Goal: Task Accomplishment & Management: Use online tool/utility

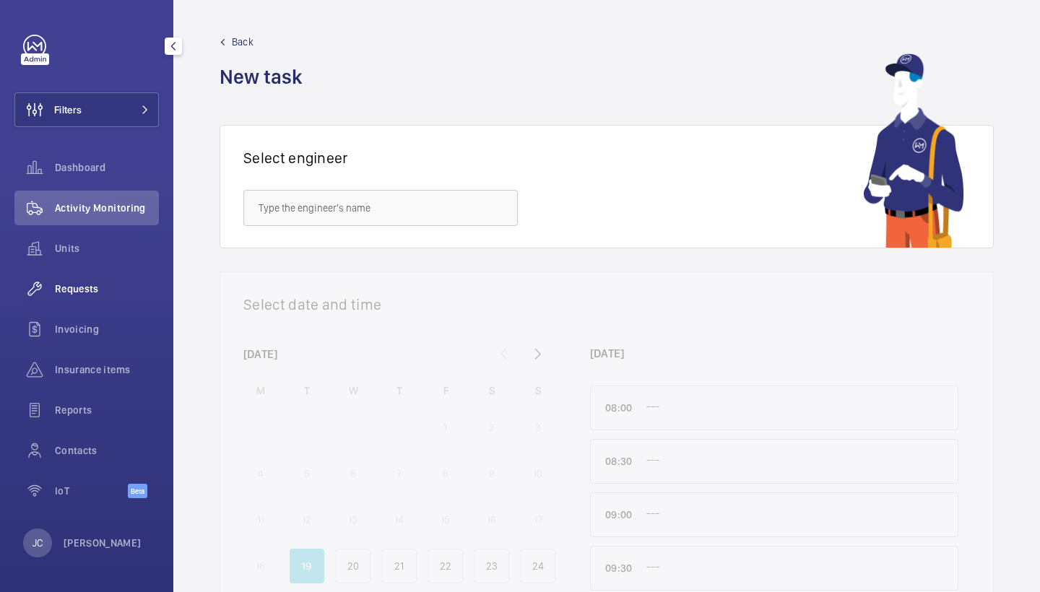
click at [107, 289] on span "Requests" at bounding box center [107, 289] width 104 height 14
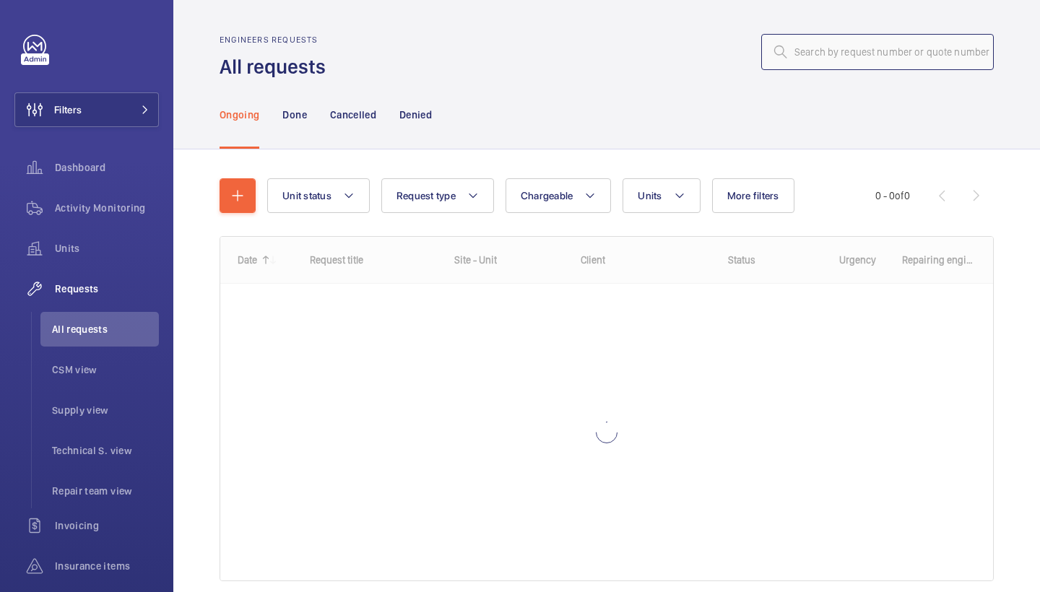
click at [841, 50] on input "text" at bounding box center [877, 52] width 232 height 36
paste input "R25-01462"
type input "R25-01462"
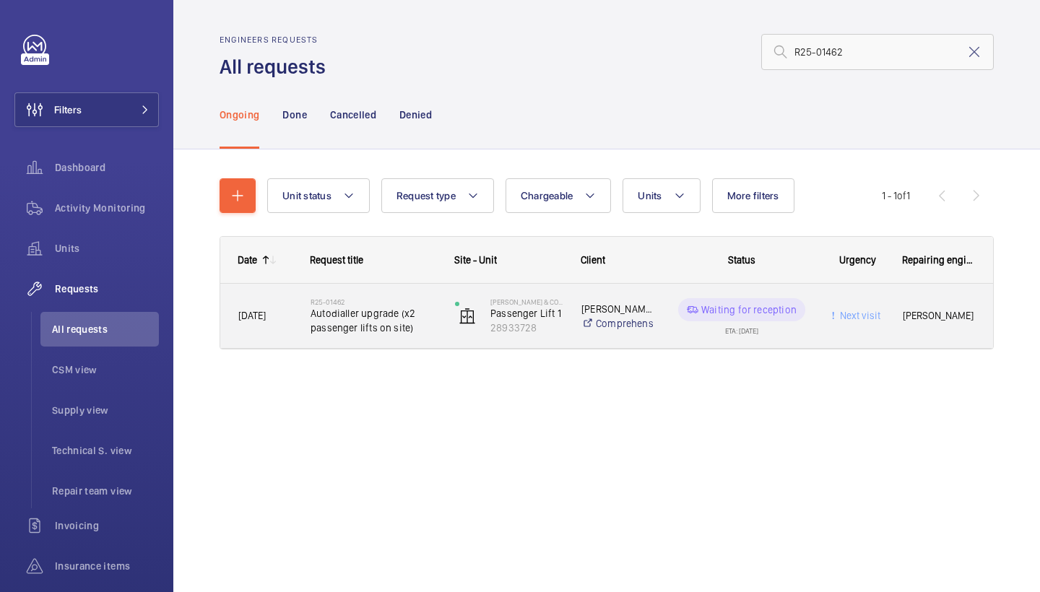
click at [384, 322] on span "Autodialler upgrade (x2 passenger lifts on site)" at bounding box center [373, 320] width 126 height 29
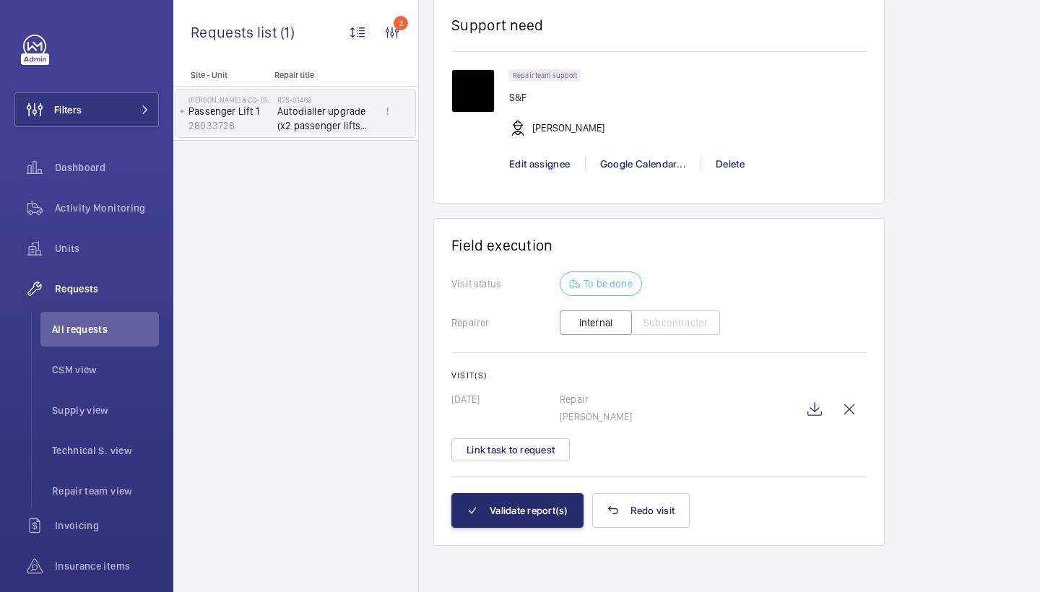
scroll to position [1192, 0]
click at [817, 409] on wm-front-icon-button at bounding box center [814, 409] width 35 height 35
click at [111, 204] on span "Activity Monitoring" at bounding box center [107, 208] width 104 height 14
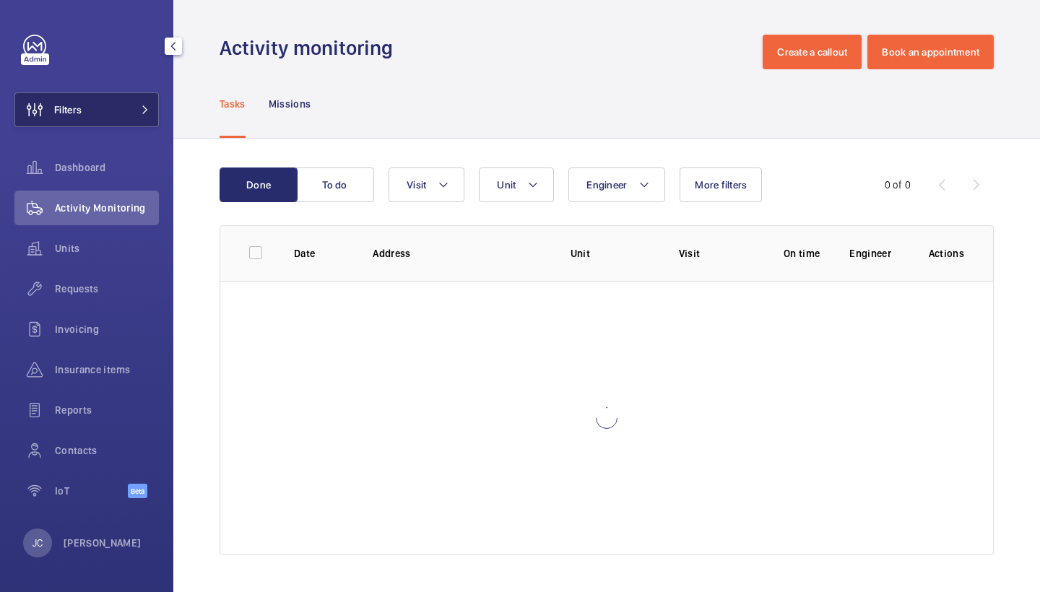
click at [144, 123] on button "Filters" at bounding box center [86, 109] width 144 height 35
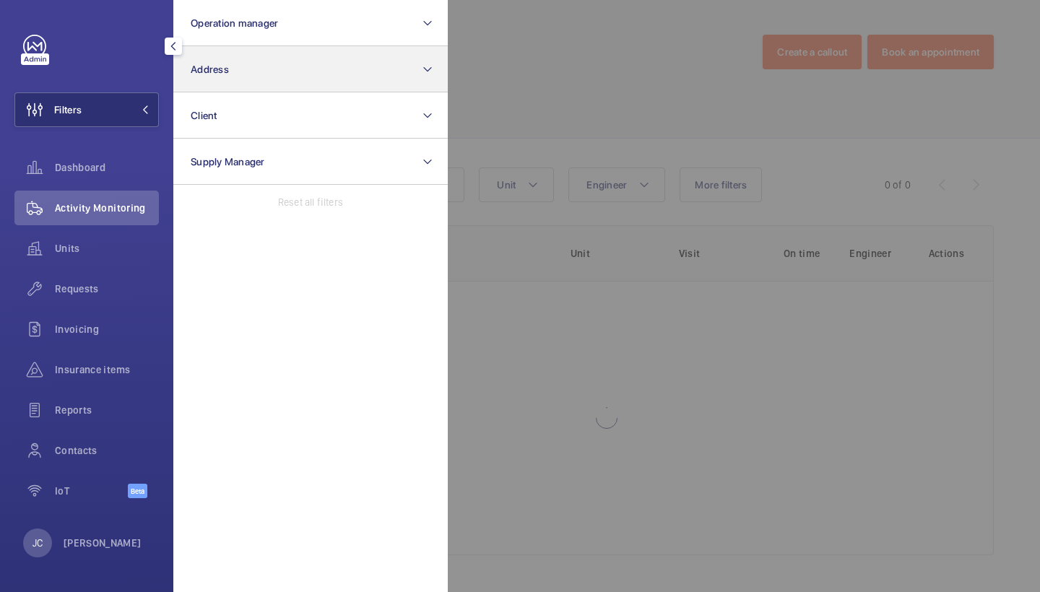
click at [212, 79] on button "Address" at bounding box center [310, 69] width 274 height 46
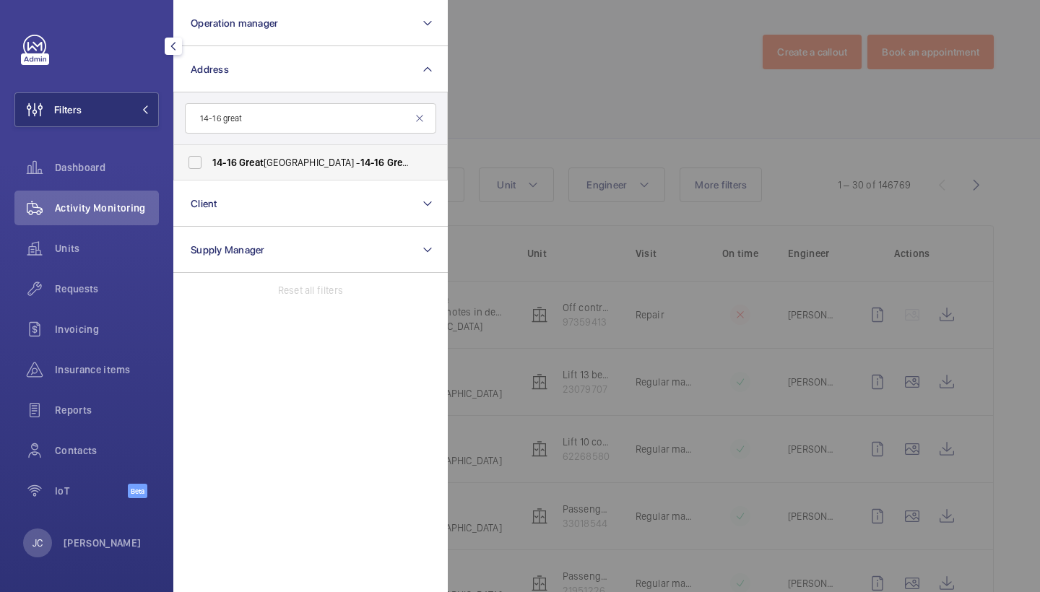
type input "14-16 great"
click at [261, 175] on label "14-16 Great Pulteney Street - 14-16 Great Pulteney St, LONDON W1F 9ND" at bounding box center [299, 162] width 251 height 35
click at [209, 175] on input "14-16 Great Pulteney Street - 14-16 Great Pulteney St, LONDON W1F 9ND" at bounding box center [195, 162] width 29 height 29
checkbox input "true"
click at [121, 286] on span "Requests" at bounding box center [107, 289] width 104 height 14
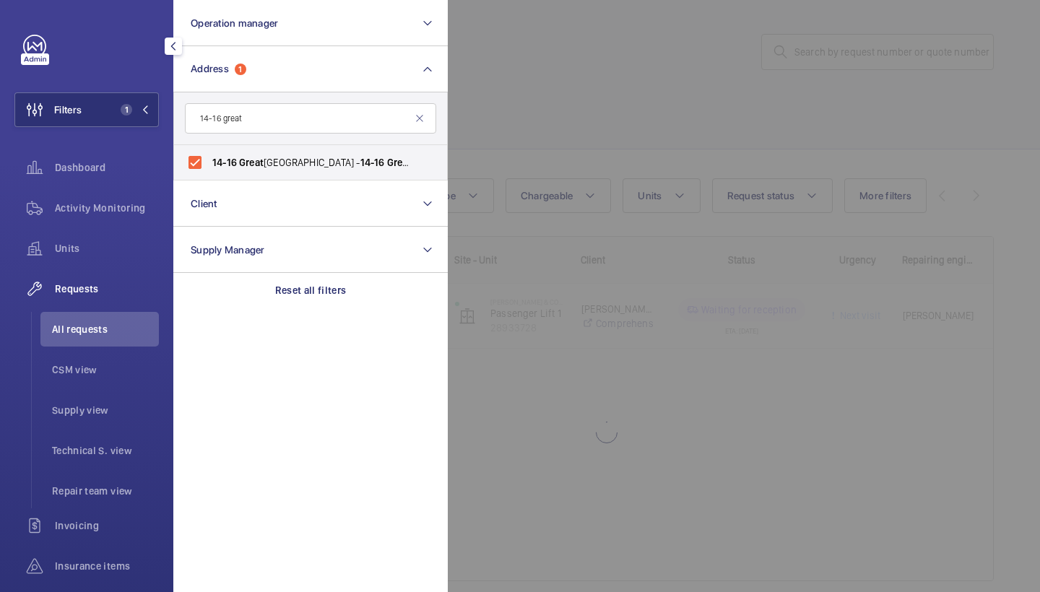
click at [619, 122] on div at bounding box center [968, 296] width 1040 height 592
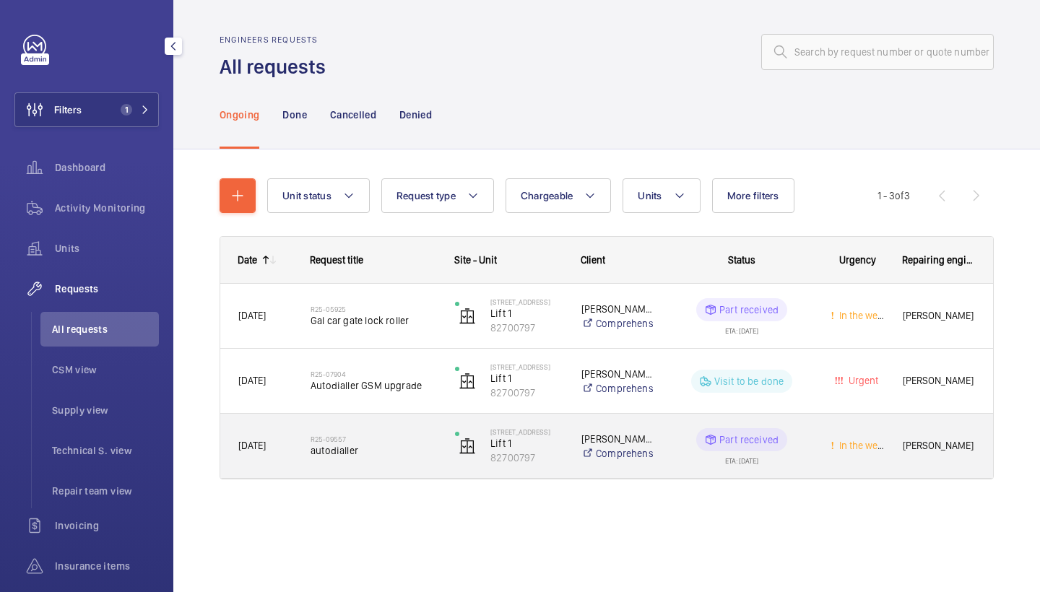
click at [378, 423] on div "R25-09557 autodialler" at bounding box center [364, 446] width 143 height 65
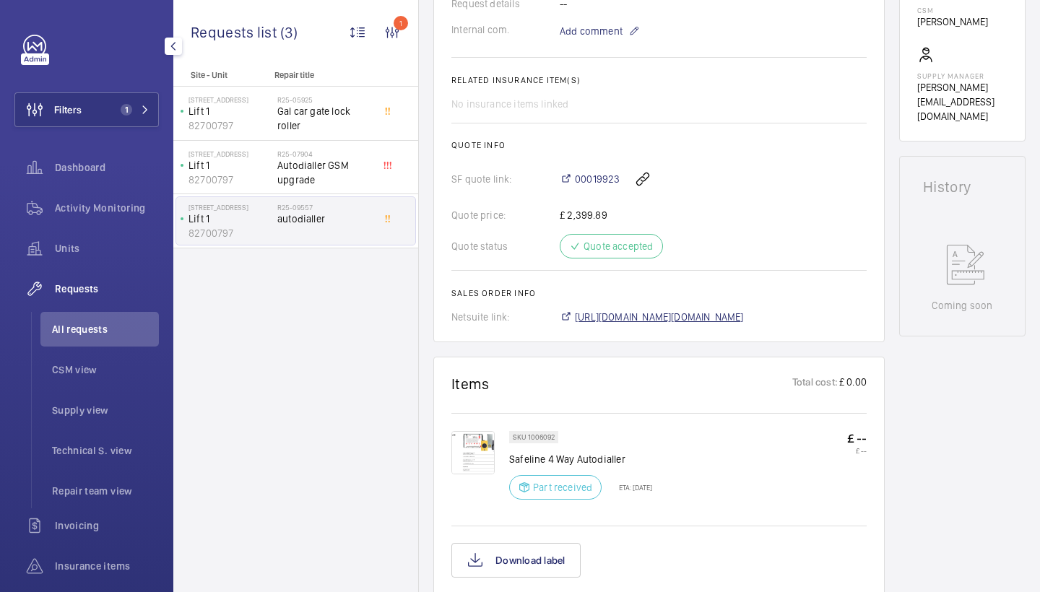
scroll to position [503, 0]
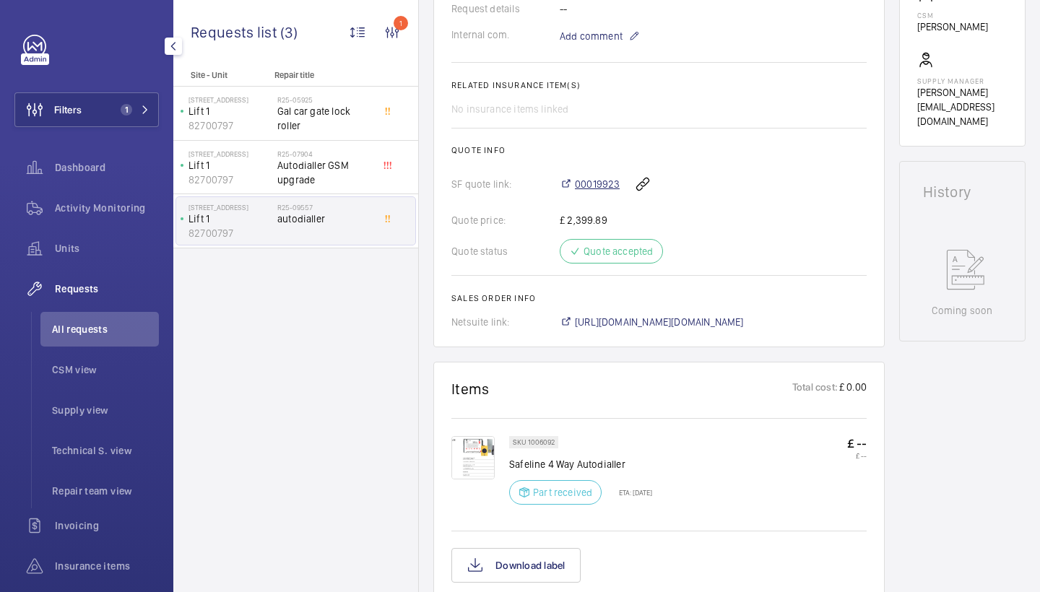
click at [609, 187] on span "00019923" at bounding box center [597, 184] width 45 height 14
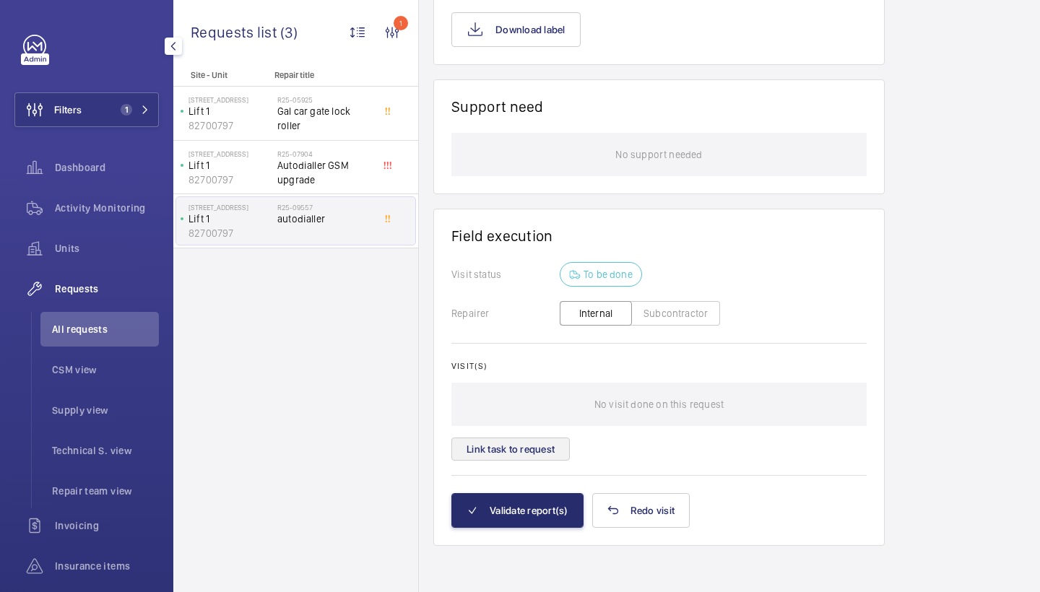
scroll to position [1039, 0]
click at [534, 449] on button "Link task to request" at bounding box center [510, 449] width 118 height 23
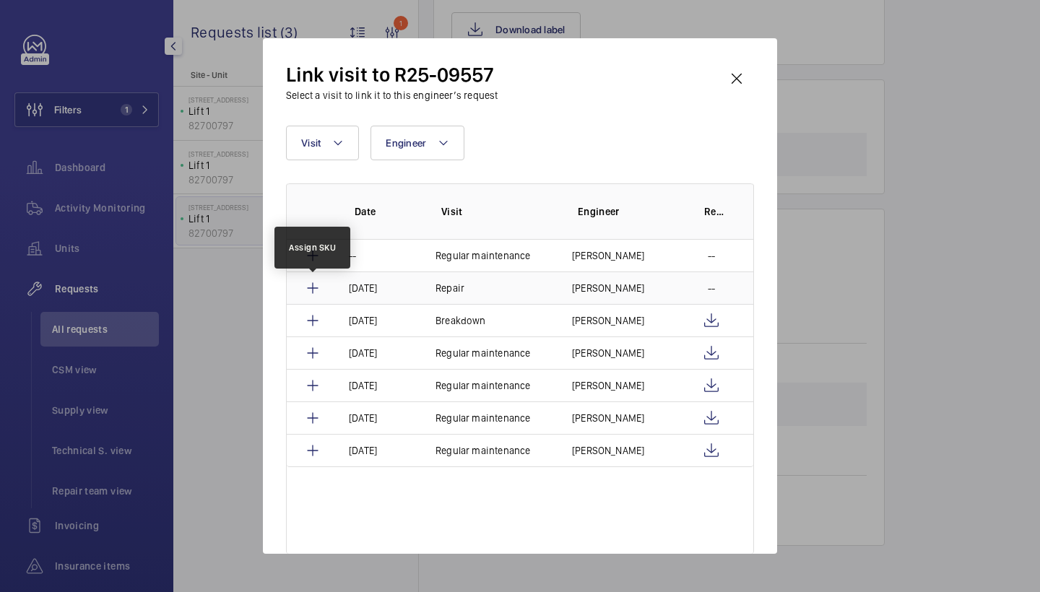
click at [313, 282] on mat-icon at bounding box center [312, 287] width 17 height 17
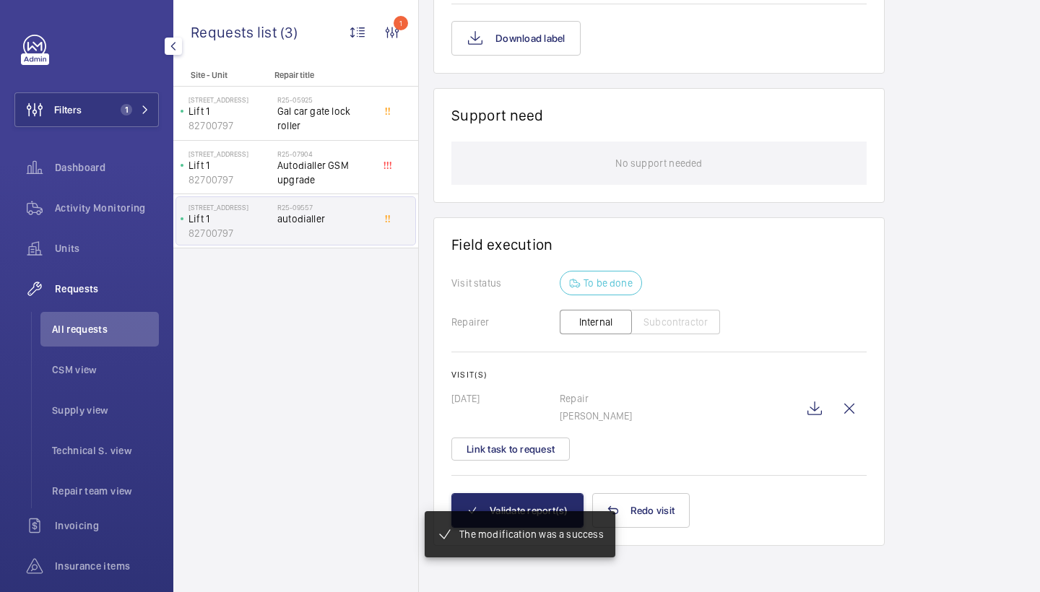
scroll to position [973, 0]
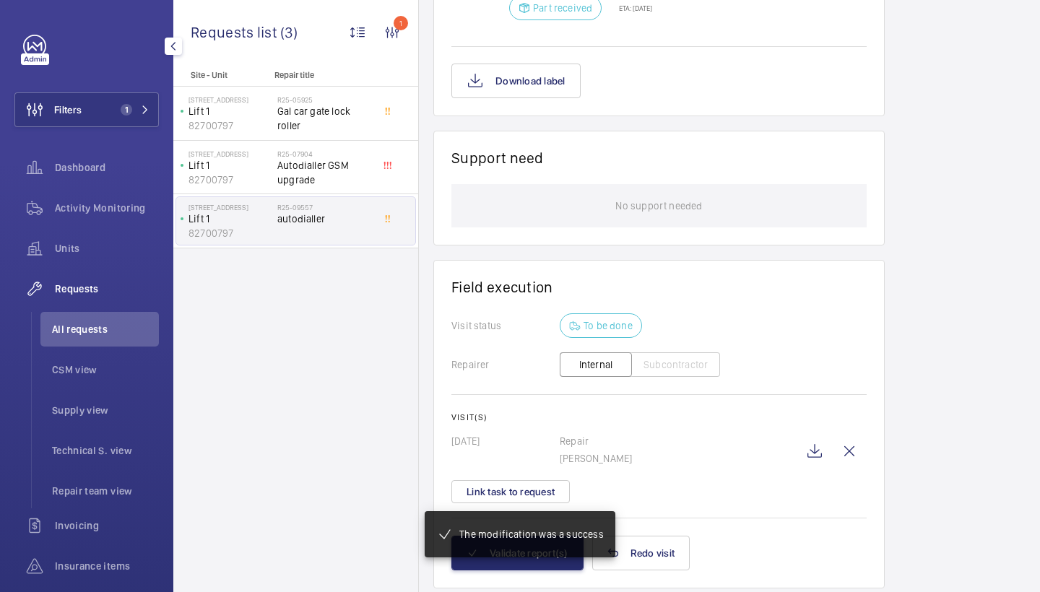
click at [555, 574] on mat-snack-bar-container "The modification was a success" at bounding box center [520, 534] width 248 height 104
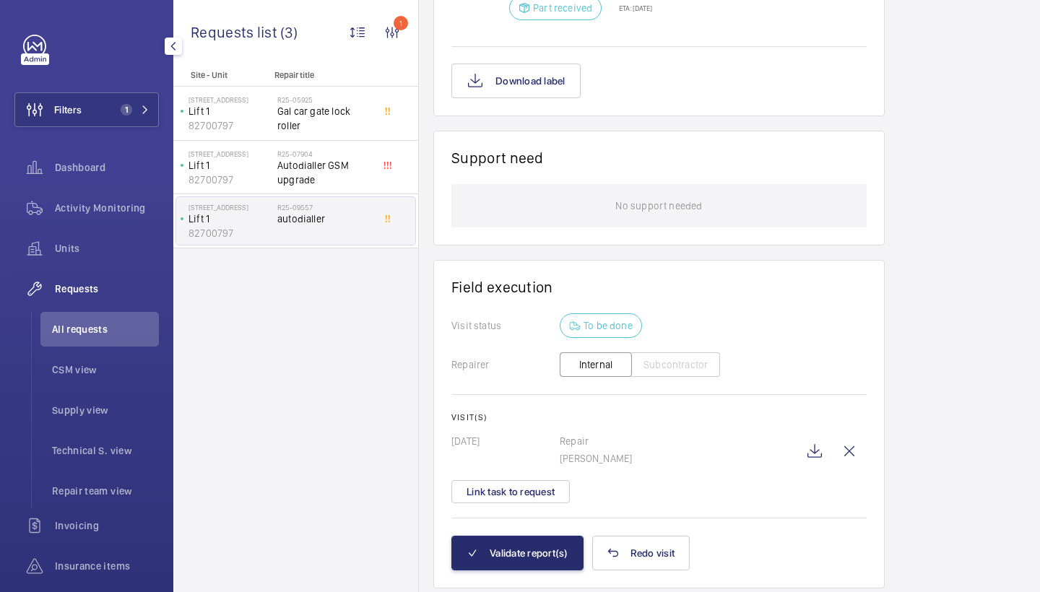
click at [552, 570] on button "Validate report(s)" at bounding box center [517, 553] width 132 height 35
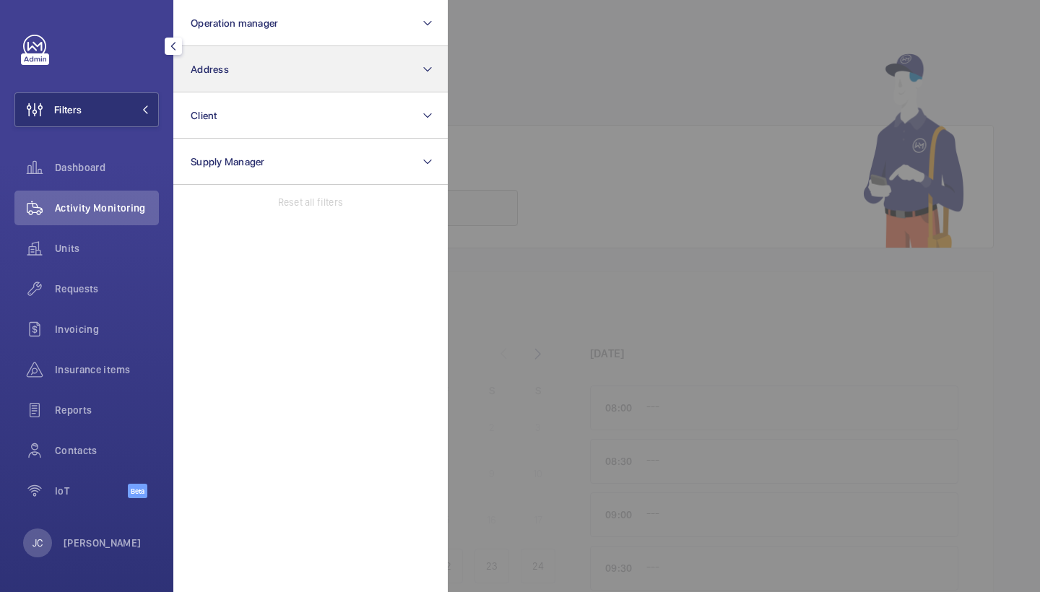
click at [226, 84] on button "Address" at bounding box center [310, 69] width 274 height 46
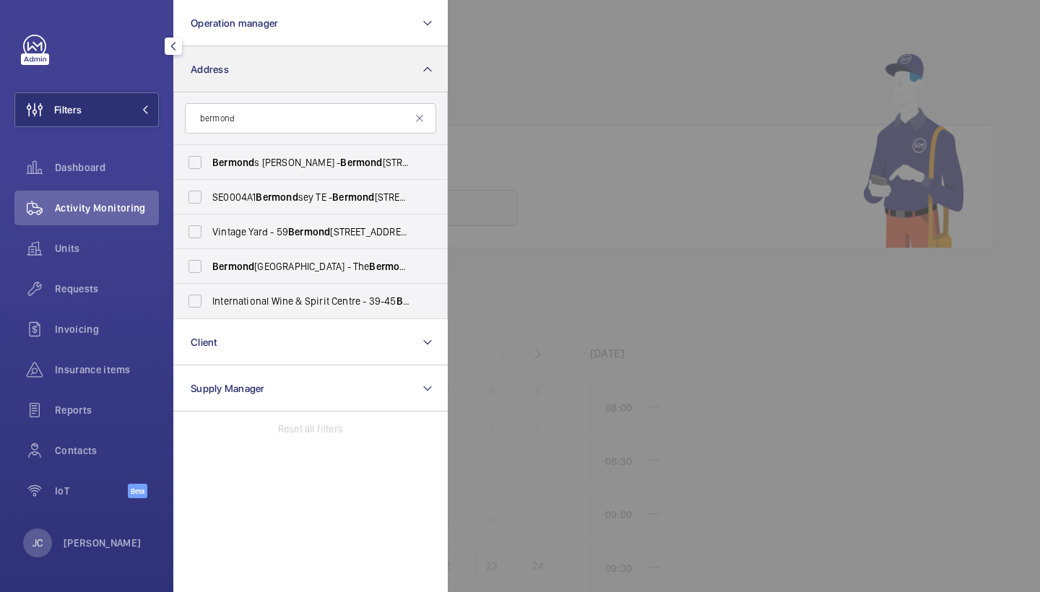
type input "bermond"
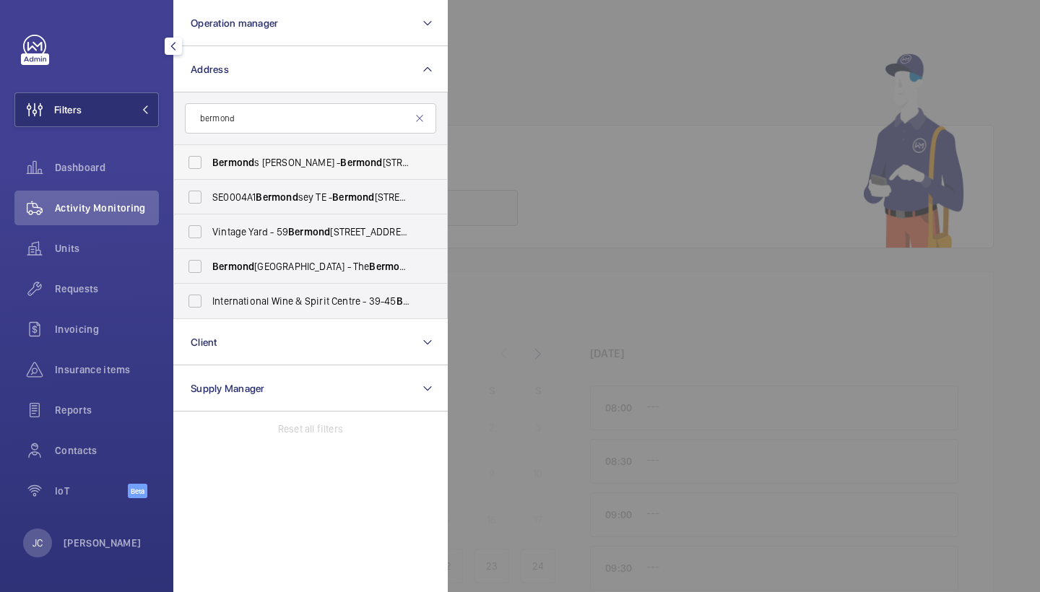
drag, startPoint x: 226, startPoint y: 84, endPoint x: 271, endPoint y: 161, distance: 88.7
click at [271, 161] on span "Bermond s Locke - [STREET_ADDRESS][PERSON_NAME]" at bounding box center [311, 162] width 199 height 14
click at [209, 161] on input "Bermond s Locke - [STREET_ADDRESS][PERSON_NAME]" at bounding box center [195, 162] width 29 height 29
checkbox input "true"
click at [119, 286] on span "Requests" at bounding box center [107, 289] width 104 height 14
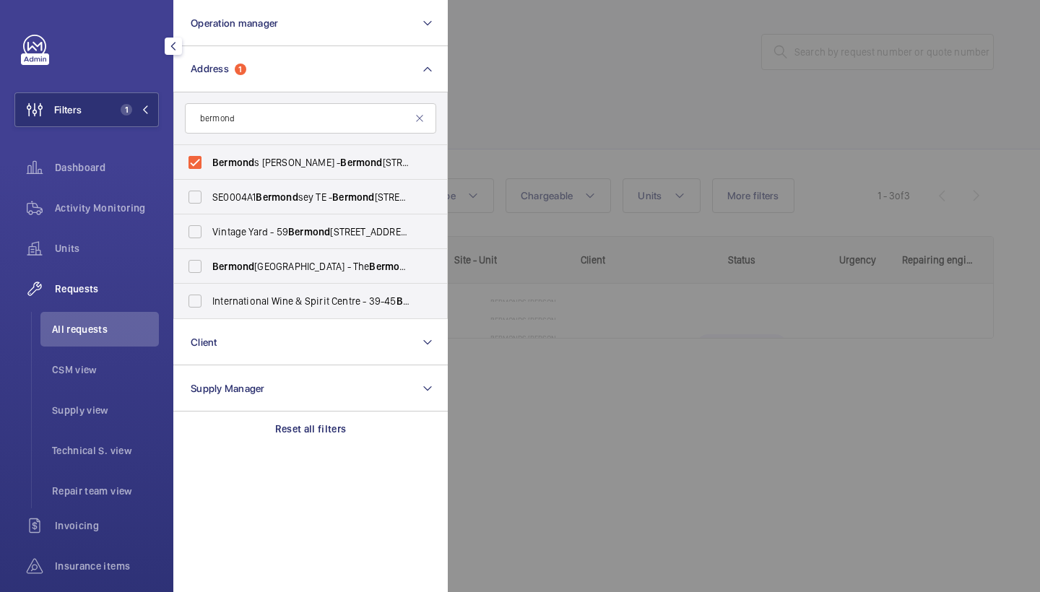
click at [565, 162] on div at bounding box center [968, 296] width 1040 height 592
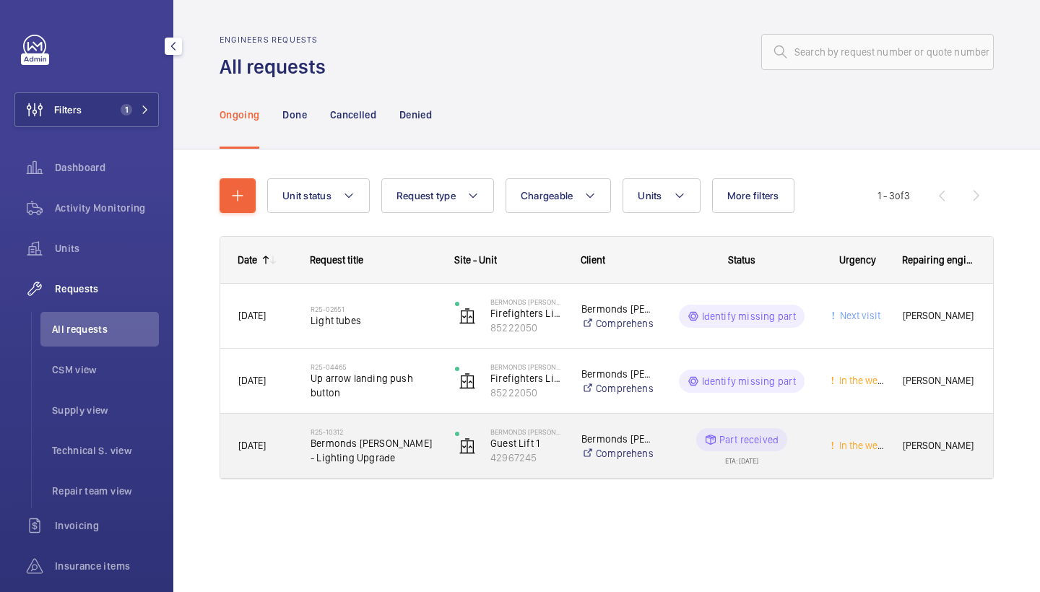
click at [391, 421] on div "R25-10312 Bermonds [PERSON_NAME] - Lighting Upgrade" at bounding box center [364, 446] width 143 height 65
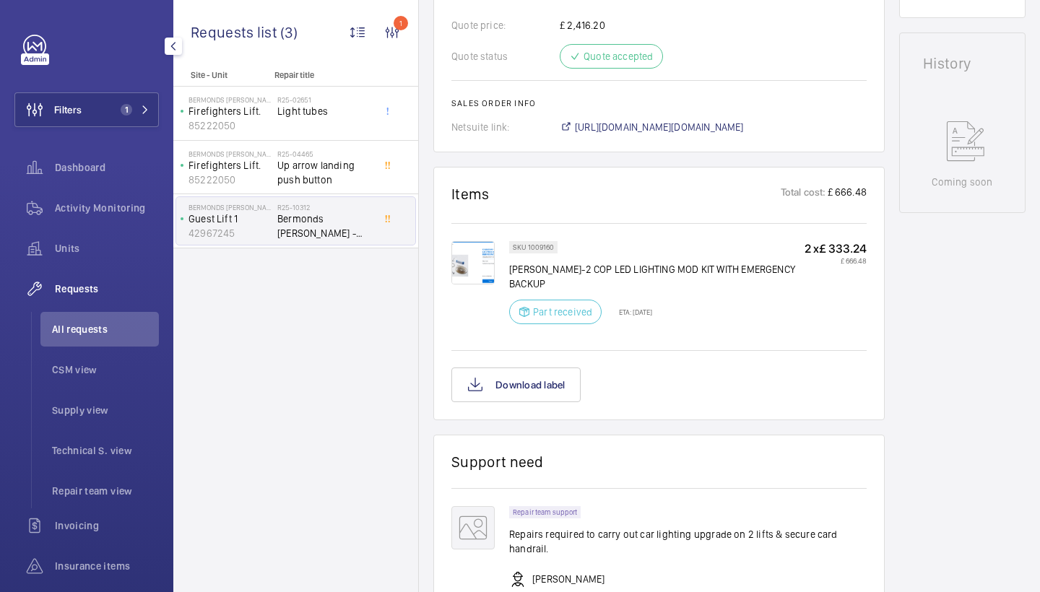
scroll to position [682, 0]
click at [666, 136] on span "[URL][DOMAIN_NAME][DOMAIN_NAME]" at bounding box center [659, 128] width 169 height 14
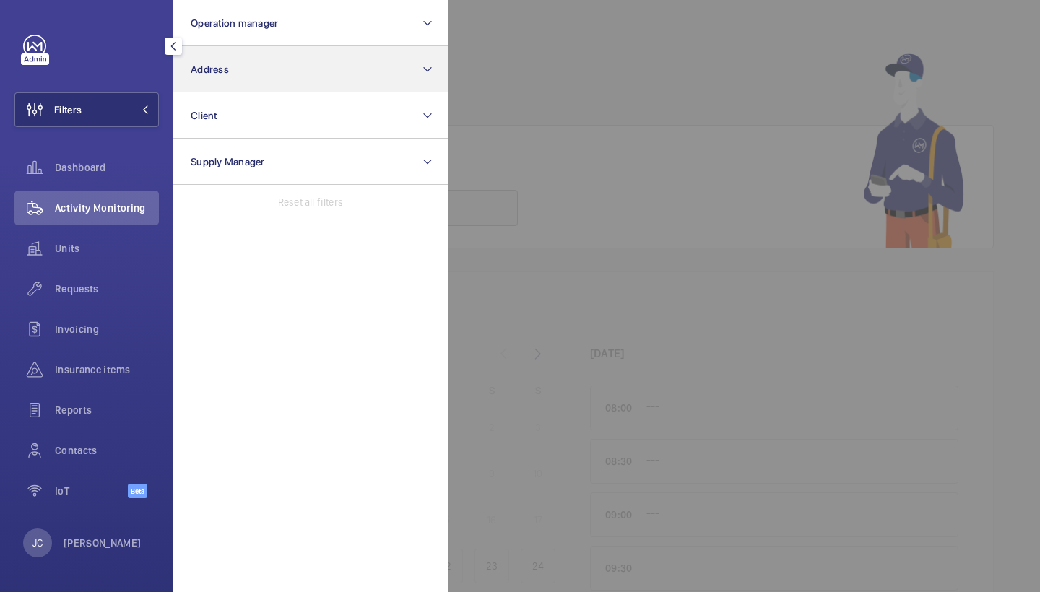
click at [232, 82] on button "Address" at bounding box center [310, 69] width 274 height 46
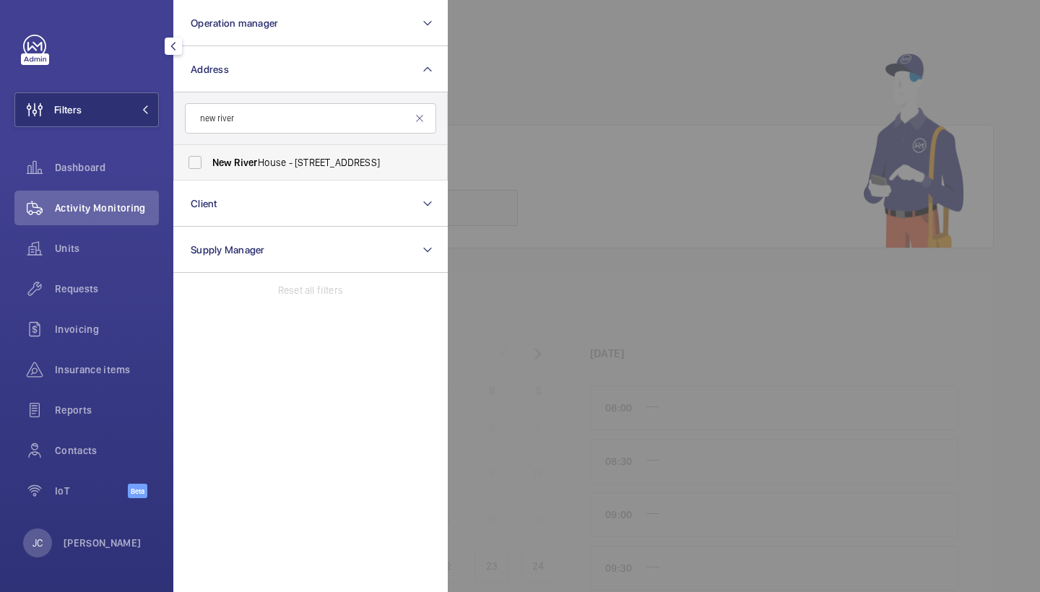
type input "new river"
click at [248, 168] on span "River" at bounding box center [246, 163] width 24 height 12
click at [209, 168] on input "New River House - 4 Dunstan Mews, ENFIELD EN1 1GF" at bounding box center [195, 162] width 29 height 29
checkbox input "true"
click at [97, 288] on span "Requests" at bounding box center [107, 289] width 104 height 14
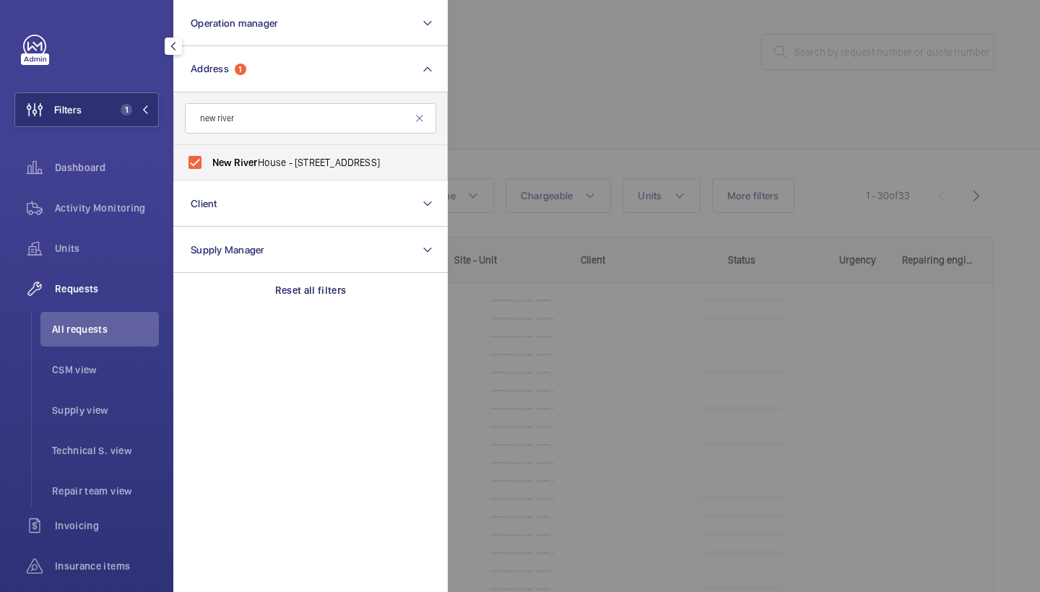
click at [650, 76] on div at bounding box center [968, 296] width 1040 height 592
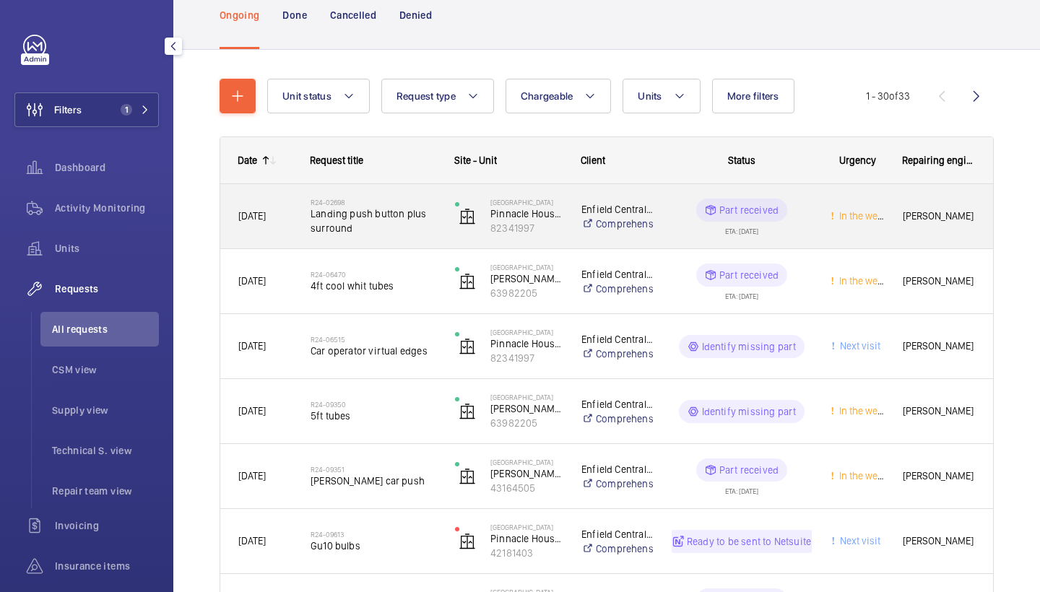
scroll to position [74, 0]
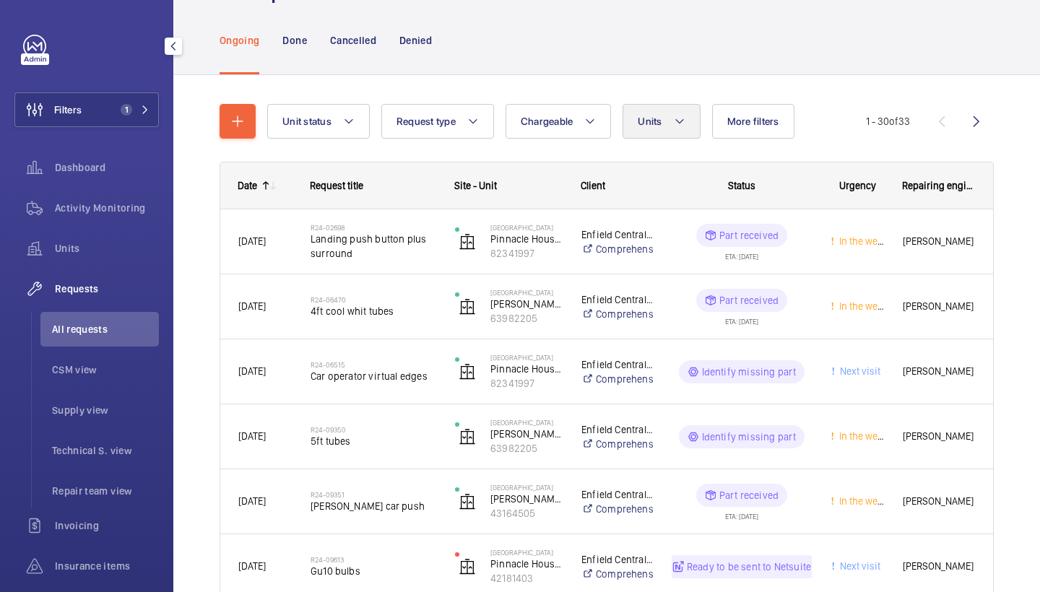
click at [669, 110] on button "Units" at bounding box center [660, 121] width 77 height 35
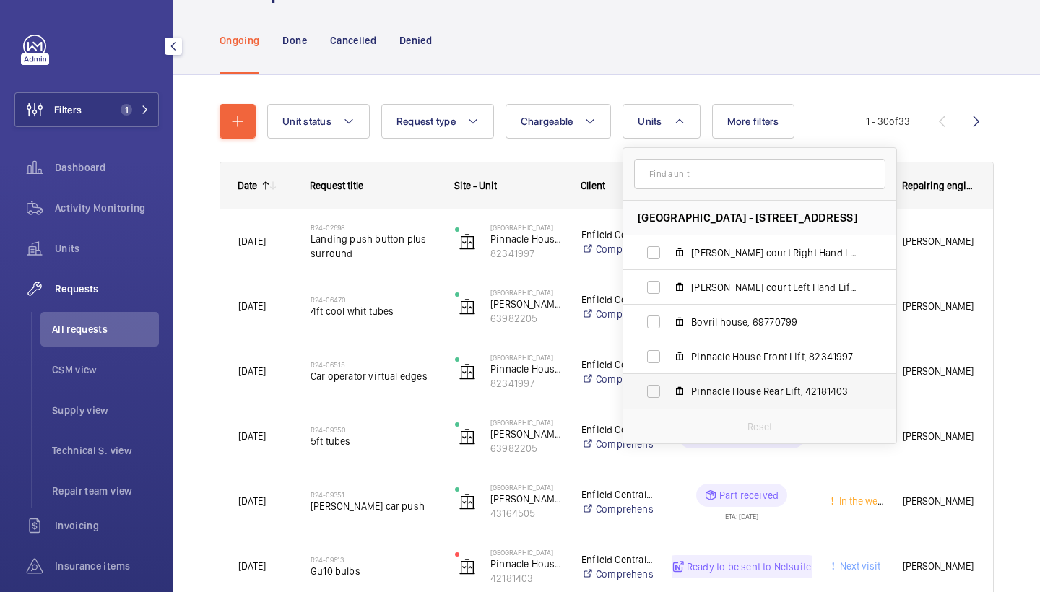
click at [740, 377] on label "Pinnacle House Rear Lift, 42181403" at bounding box center [748, 391] width 250 height 35
click at [668, 377] on input "Pinnacle House Rear Lift, 42181403" at bounding box center [653, 391] width 29 height 29
checkbox input "true"
click at [740, 359] on label "Pinnacle House Front Lift, 82341997" at bounding box center [748, 356] width 250 height 35
click at [668, 359] on input "Pinnacle House Front Lift, 82341997" at bounding box center [653, 356] width 29 height 29
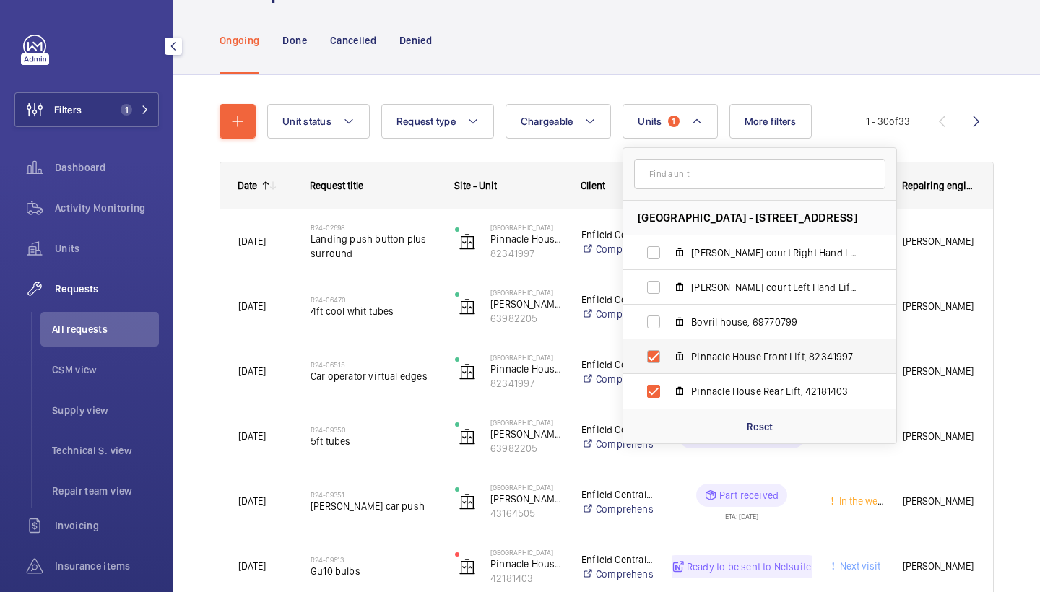
checkbox input "true"
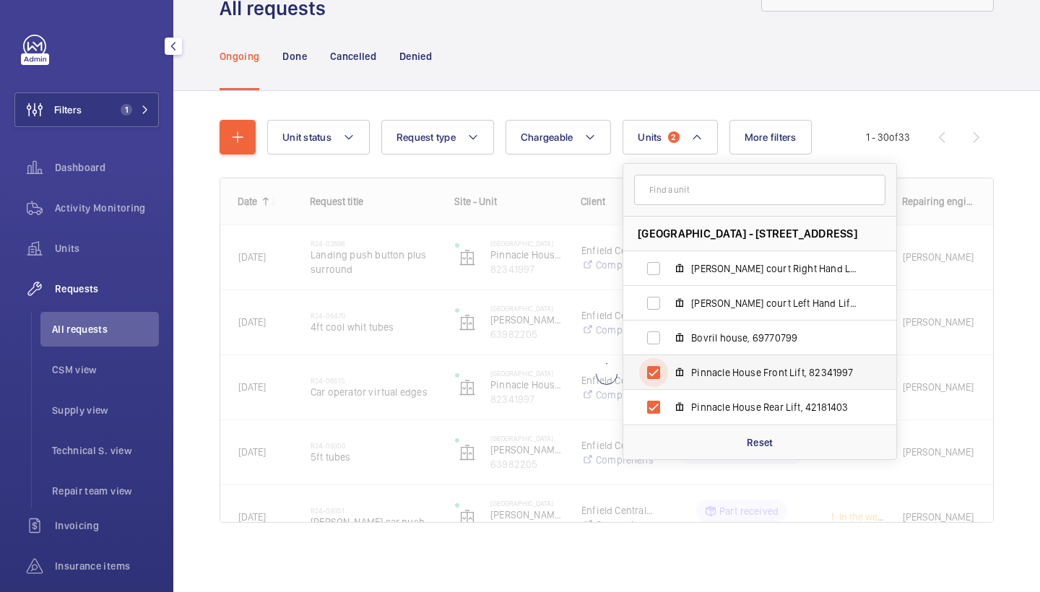
scroll to position [58, 0]
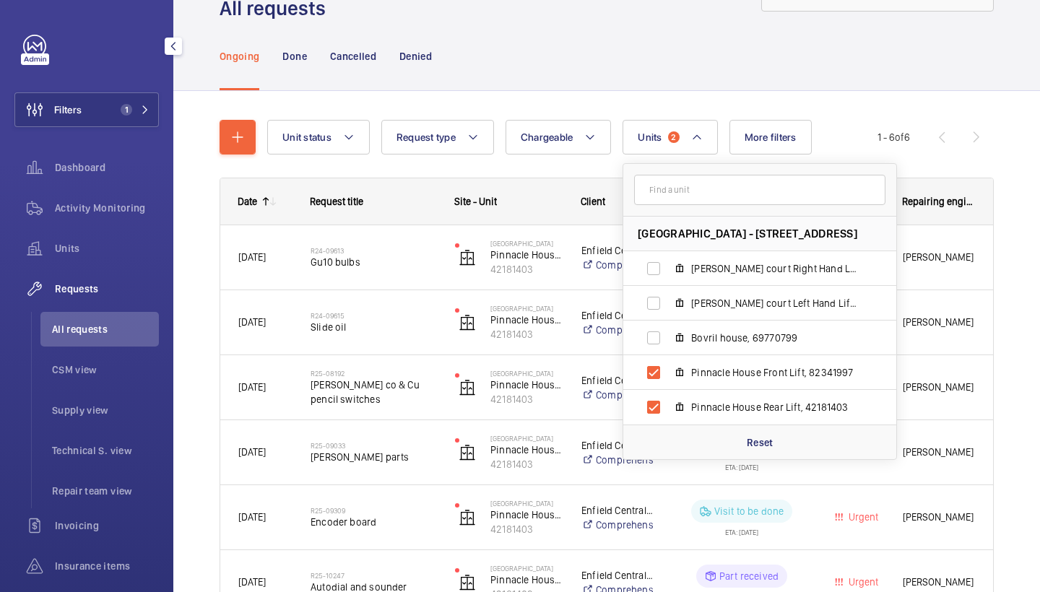
click at [688, 87] on div "Ongoing Done Cancelled Denied" at bounding box center [606, 56] width 774 height 69
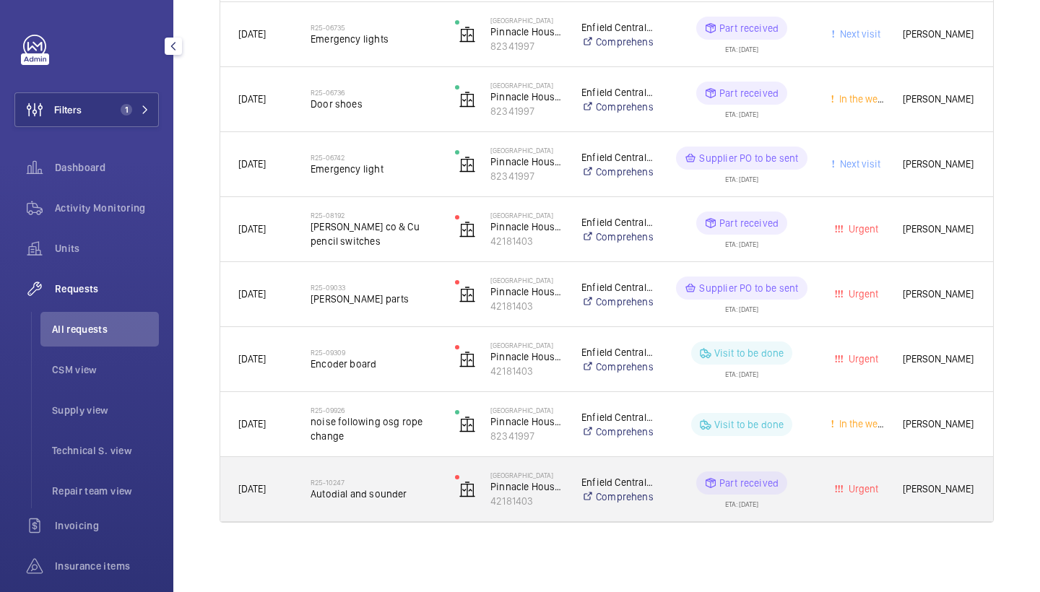
scroll to position [801, 0]
click at [406, 482] on h2 "R25-10247" at bounding box center [373, 482] width 126 height 9
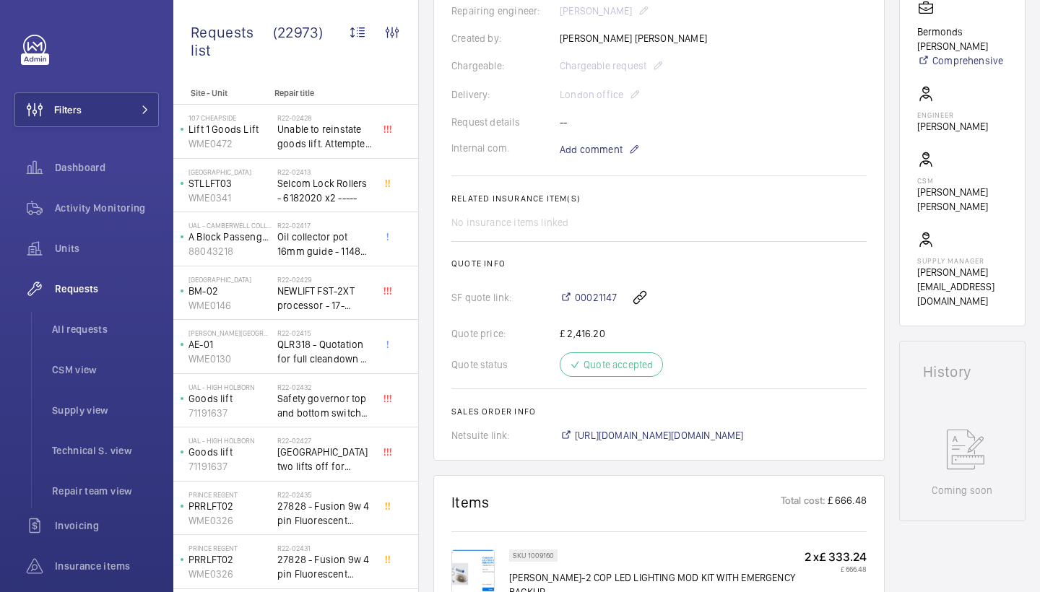
scroll to position [385, 0]
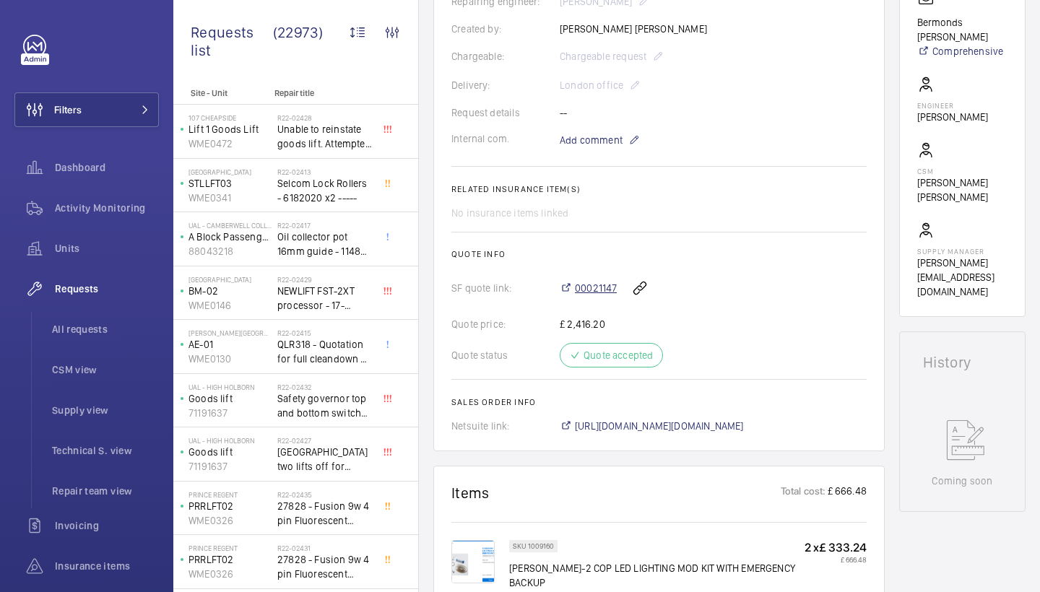
click at [587, 295] on span "00021147" at bounding box center [596, 288] width 42 height 14
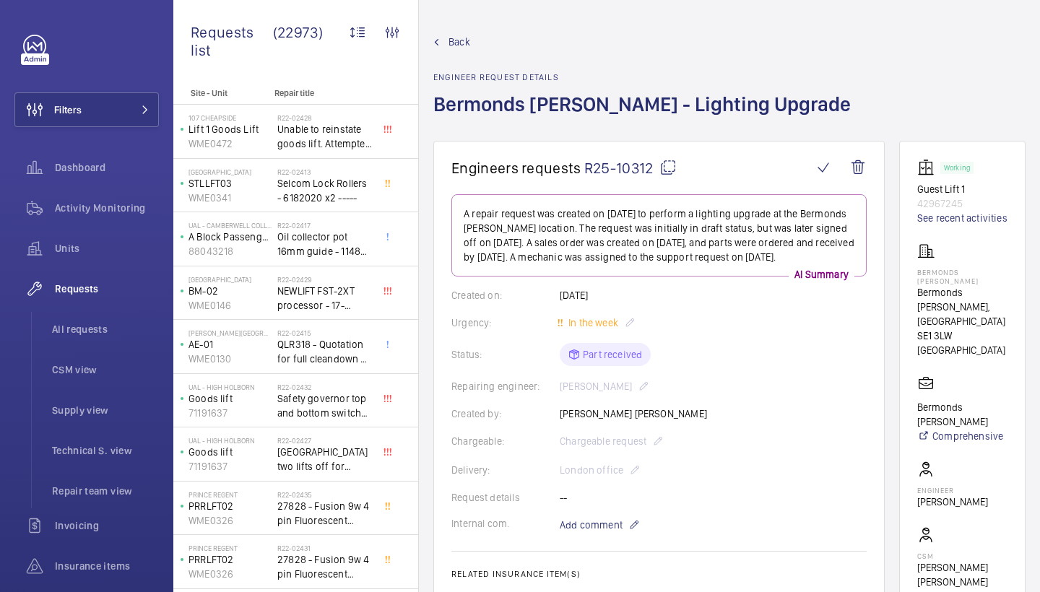
scroll to position [0, 0]
click at [457, 41] on span "Back" at bounding box center [459, 42] width 22 height 14
click at [90, 200] on div "Activity Monitoring" at bounding box center [86, 208] width 144 height 35
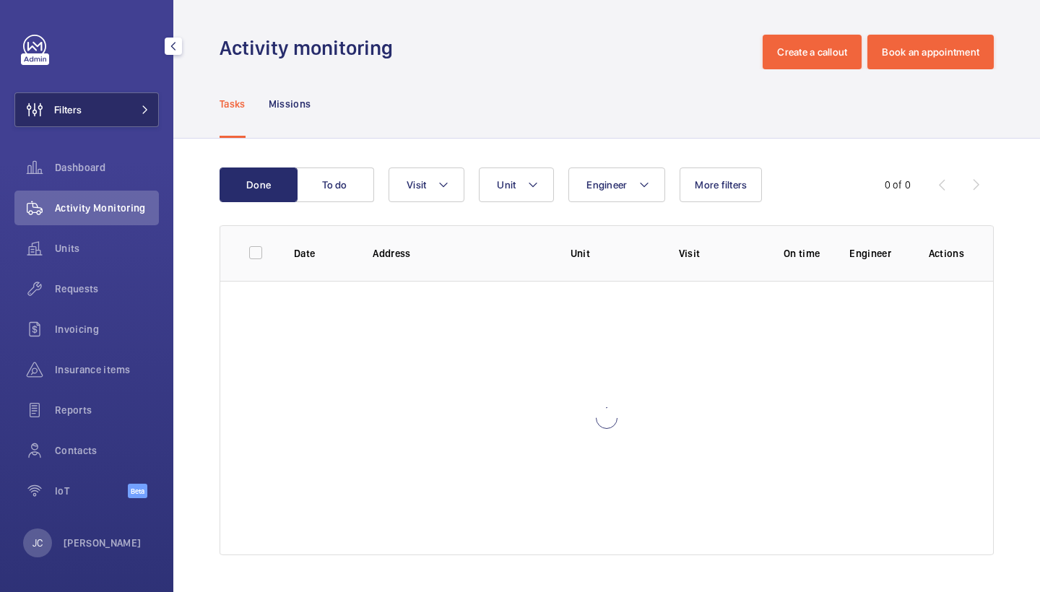
click at [109, 107] on button "Filters" at bounding box center [86, 109] width 144 height 35
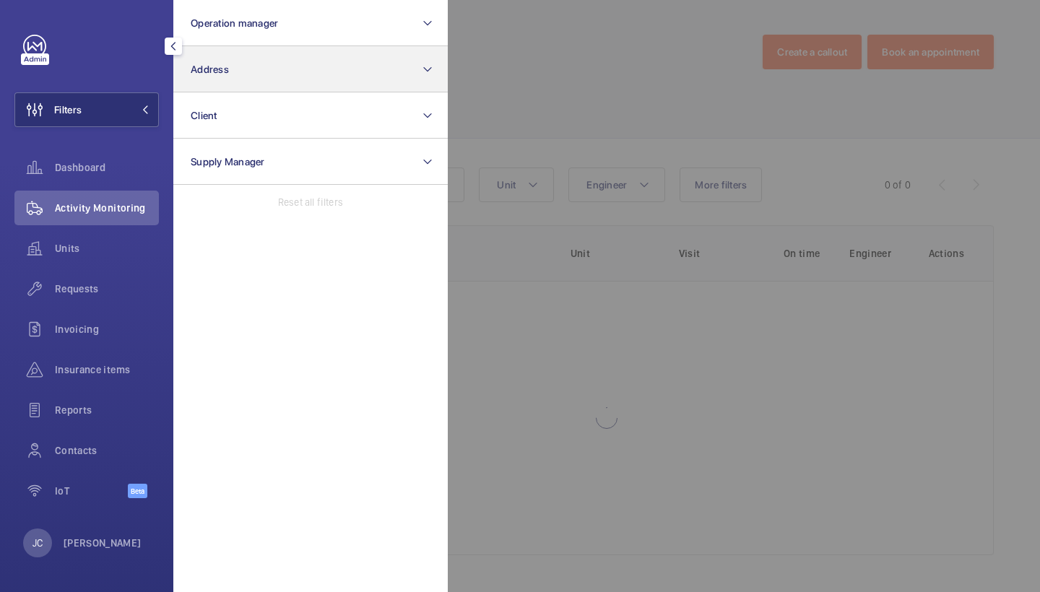
click at [233, 74] on button "Address" at bounding box center [310, 69] width 274 height 46
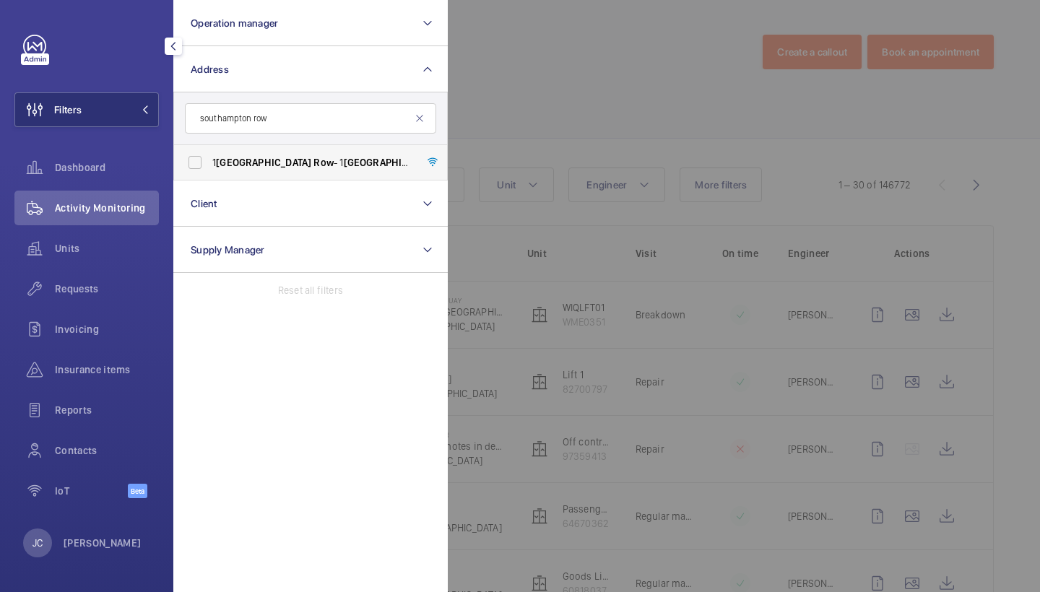
type input "southampton row"
click at [255, 149] on label "1 Southampton Row - 1 Southampton Row , LONDON WC1B 5HA" at bounding box center [299, 162] width 251 height 35
click at [209, 149] on input "1 Southampton Row - 1 Southampton Row , LONDON WC1B 5HA" at bounding box center [195, 162] width 29 height 29
checkbox input "true"
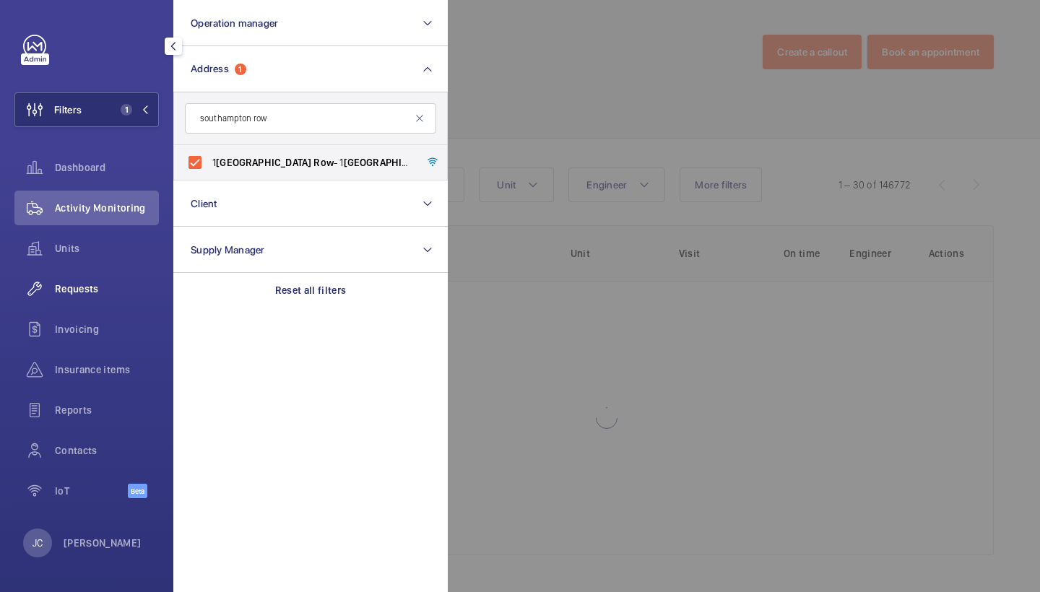
click at [109, 284] on span "Requests" at bounding box center [107, 289] width 104 height 14
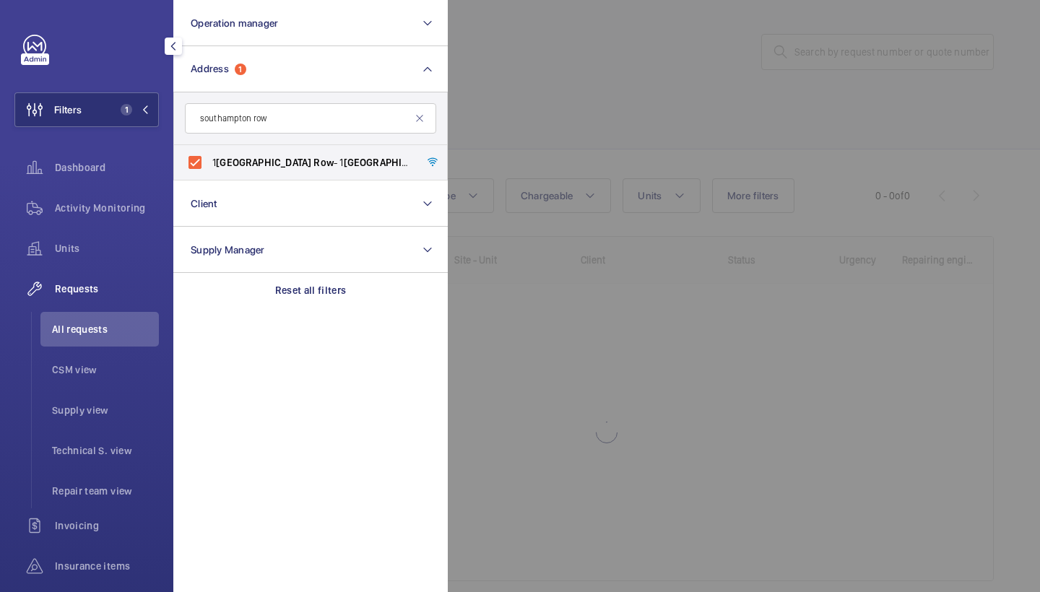
click at [666, 4] on div at bounding box center [968, 296] width 1040 height 592
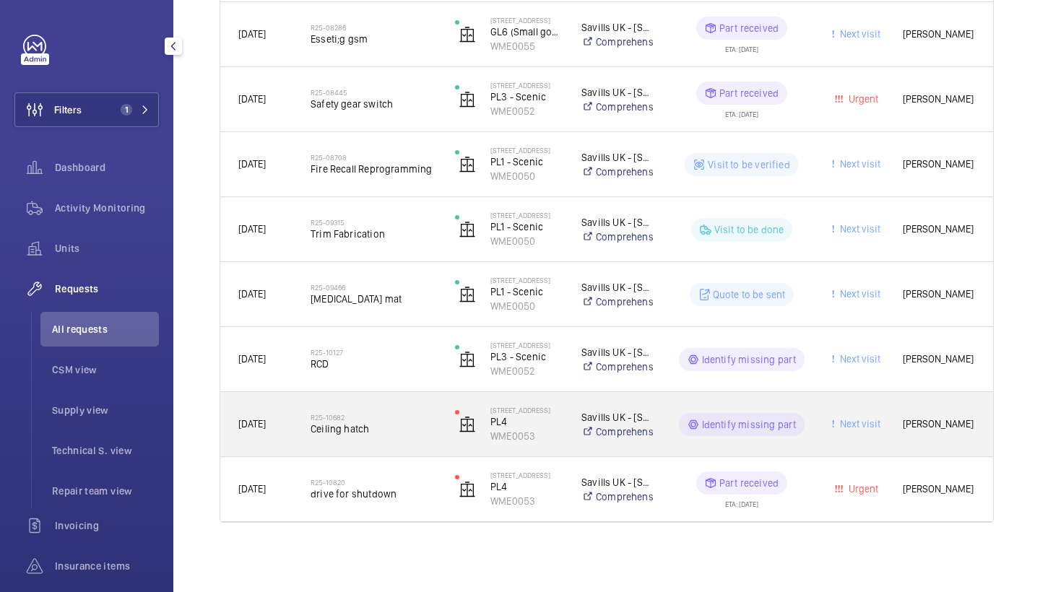
scroll to position [1517, 0]
click at [334, 406] on div "R25-10682 Ceiling hatch" at bounding box center [373, 425] width 126 height 42
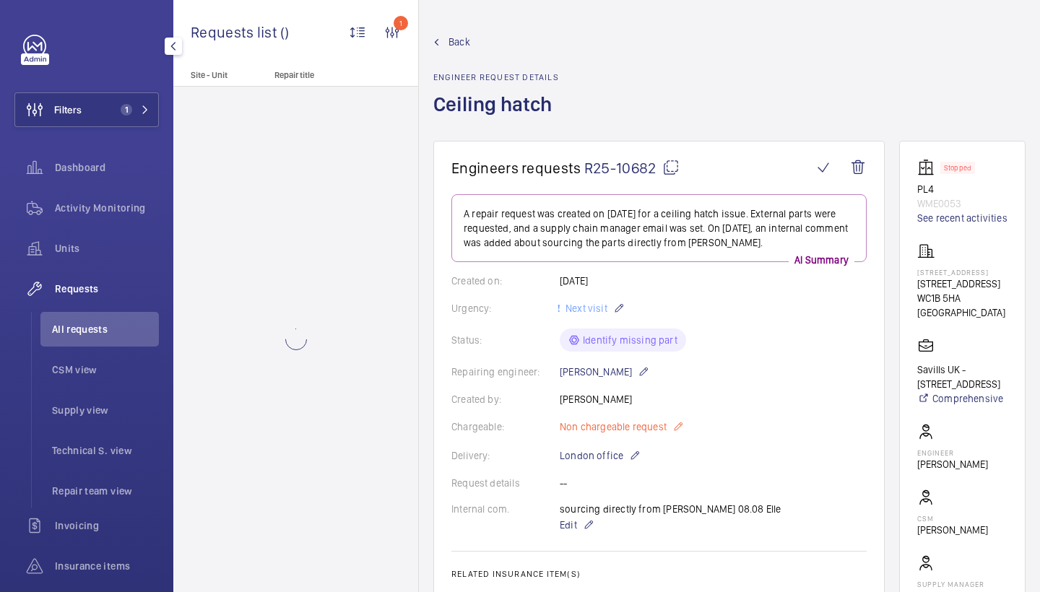
scroll to position [26, 0]
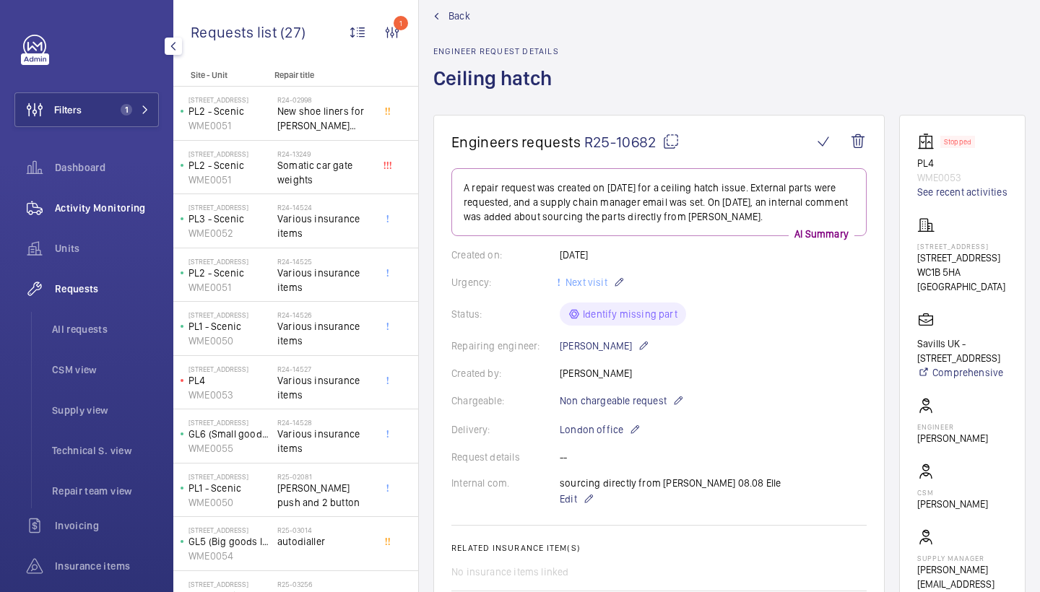
click at [135, 199] on div "Activity Monitoring" at bounding box center [86, 208] width 144 height 35
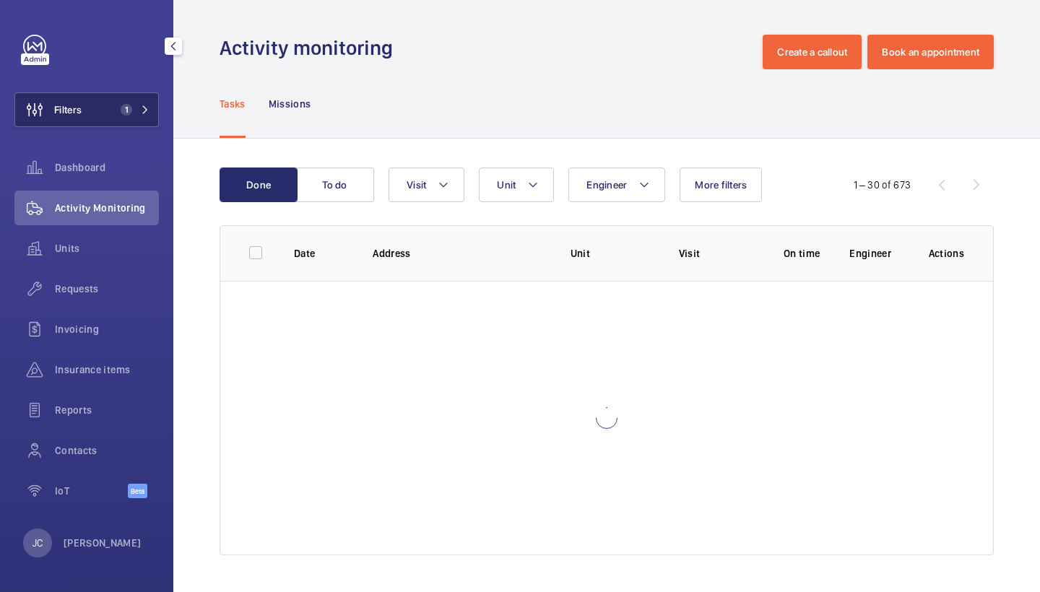
click at [146, 101] on button "Filters 1" at bounding box center [86, 109] width 144 height 35
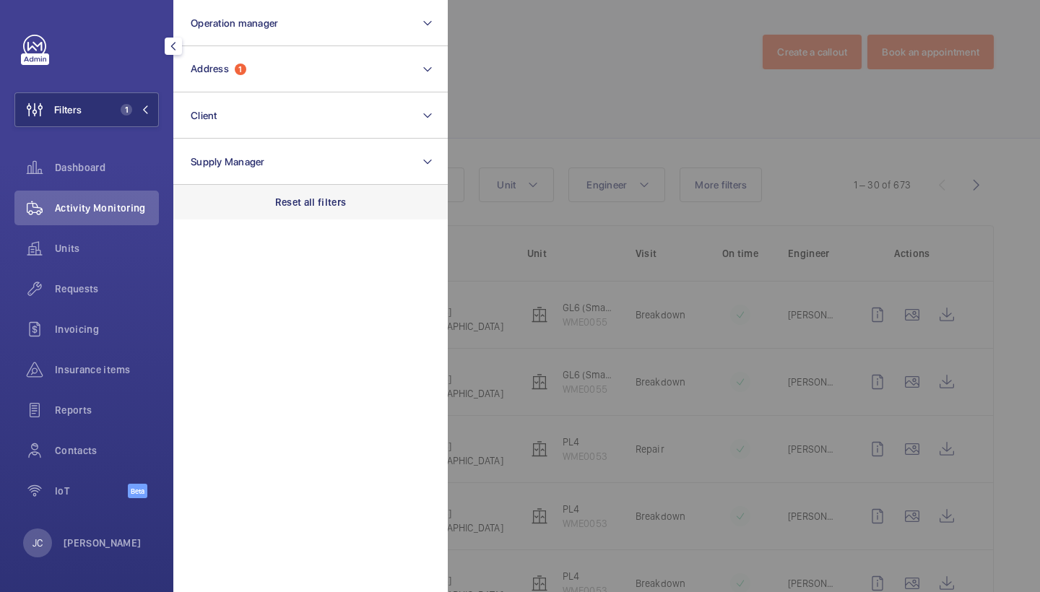
click at [301, 194] on div "Reset all filters" at bounding box center [310, 202] width 274 height 35
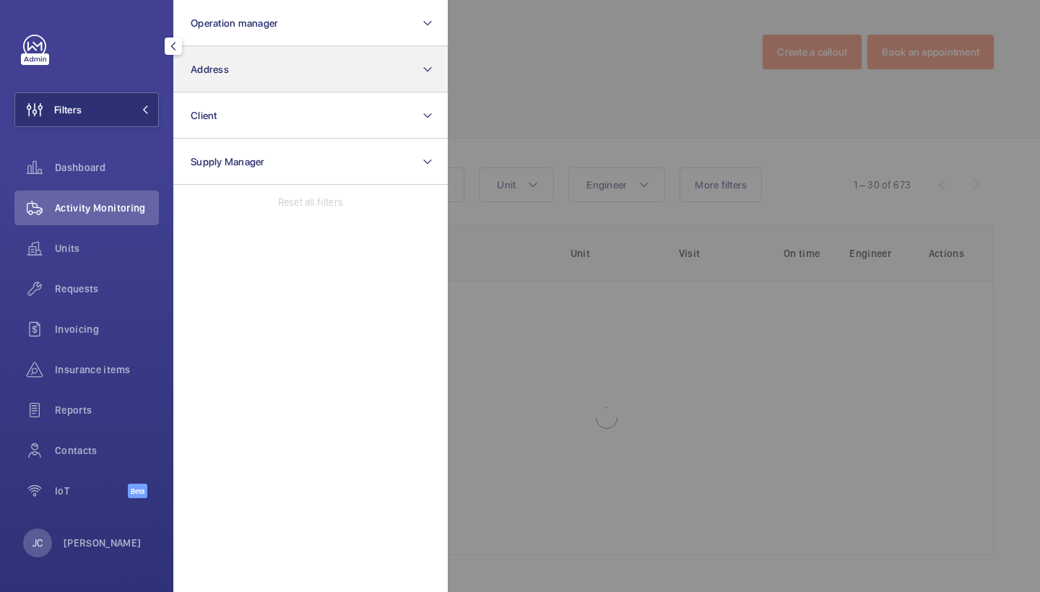
click at [316, 71] on button "Address" at bounding box center [310, 69] width 274 height 46
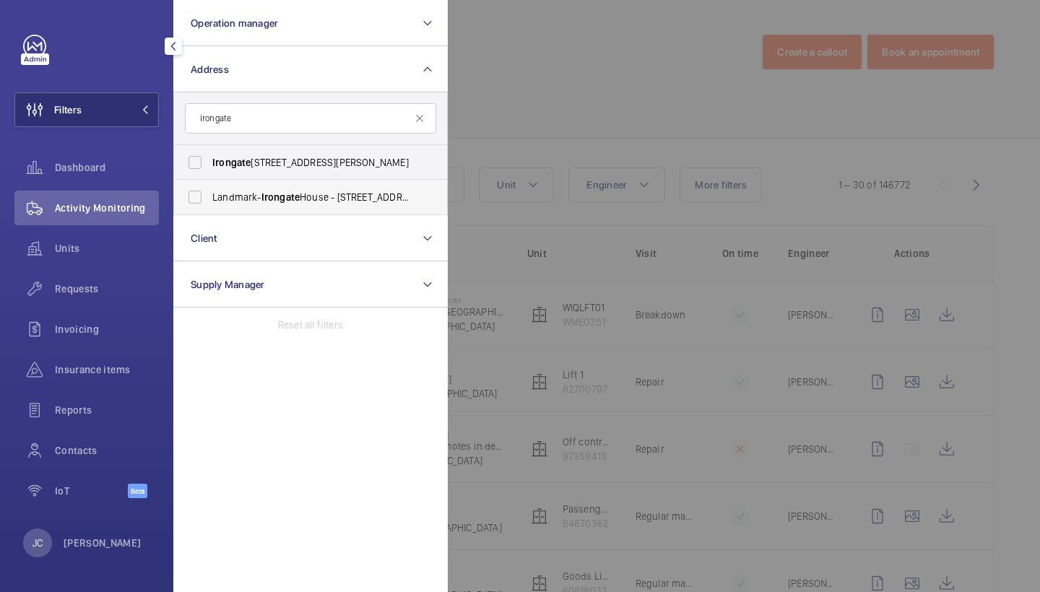
type input "irongate"
click at [301, 184] on label "Landmark- Irongate House - 30 Dukes Pl, LONDON EC3A 7LP" at bounding box center [299, 197] width 251 height 35
click at [209, 184] on input "Landmark- Irongate House - 30 Dukes Pl, LONDON EC3A 7LP" at bounding box center [195, 197] width 29 height 29
checkbox input "true"
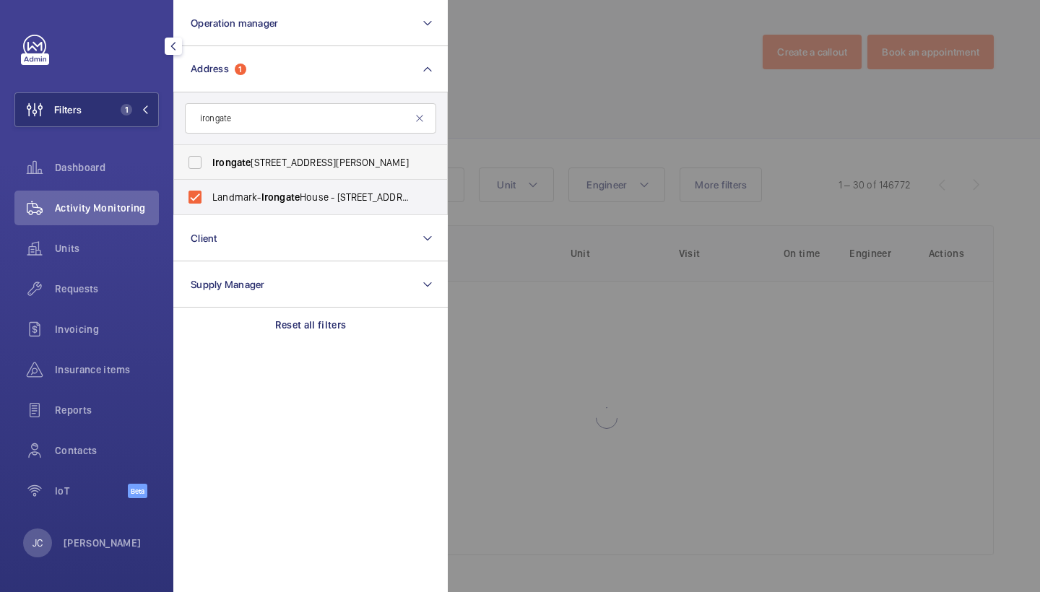
click at [311, 160] on span "Irongate House - Dukes Place, LONDON EC3A 7LP" at bounding box center [311, 162] width 199 height 14
click at [209, 160] on input "Irongate House - Dukes Place, LONDON EC3A 7LP" at bounding box center [195, 162] width 29 height 29
checkbox input "true"
click at [97, 291] on span "Requests" at bounding box center [107, 289] width 104 height 14
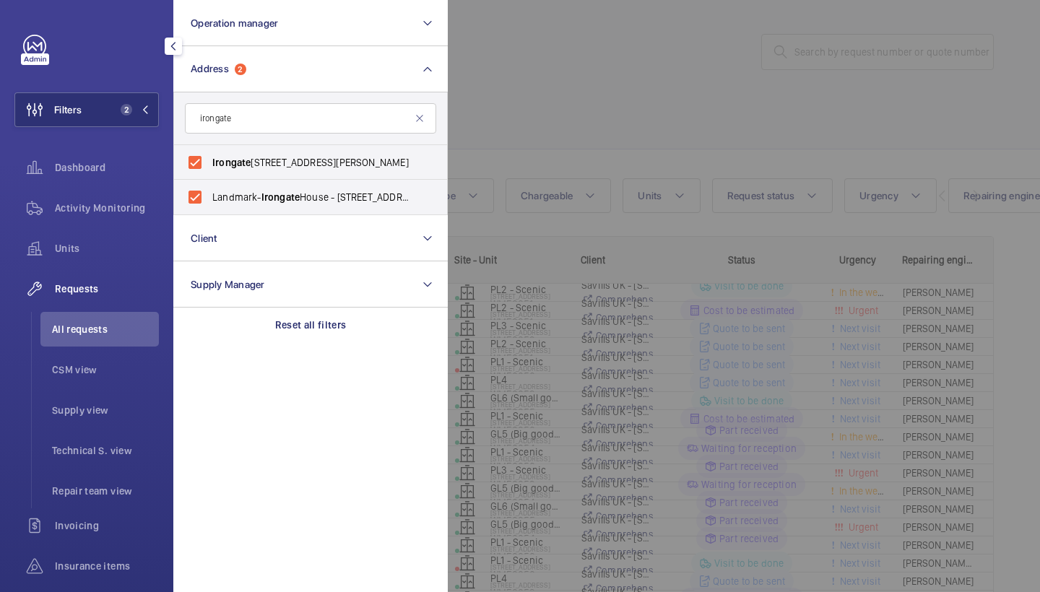
click at [515, 125] on div at bounding box center [968, 296] width 1040 height 592
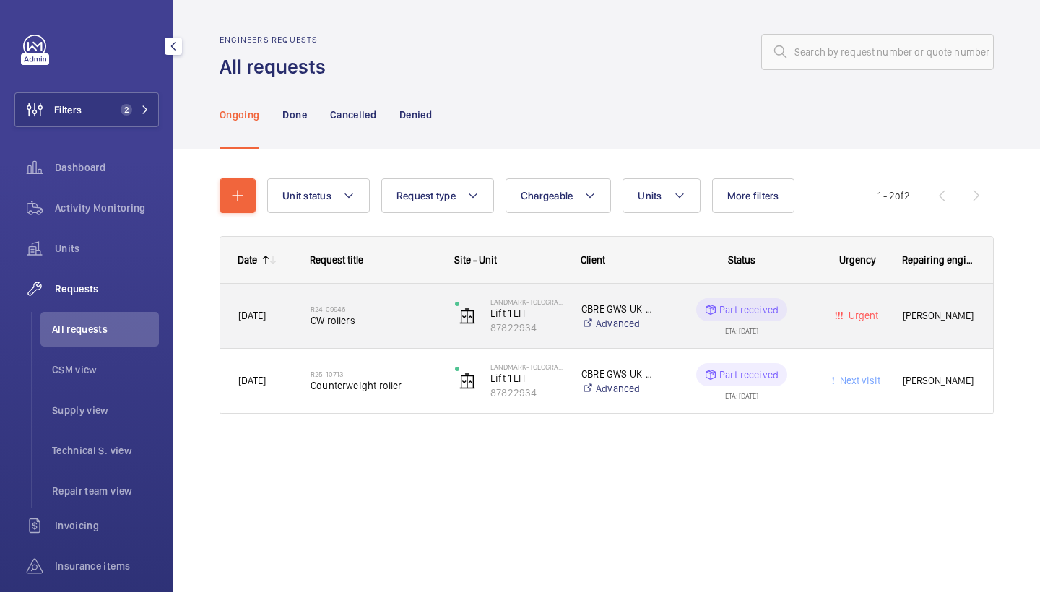
click at [388, 323] on span "CW rollers" at bounding box center [373, 320] width 126 height 14
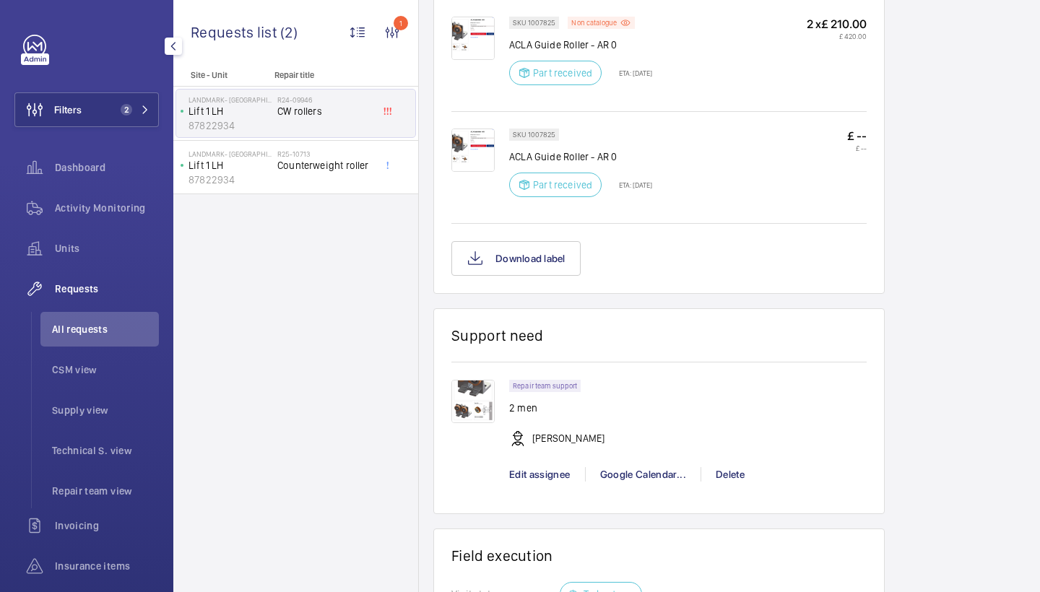
scroll to position [897, 0]
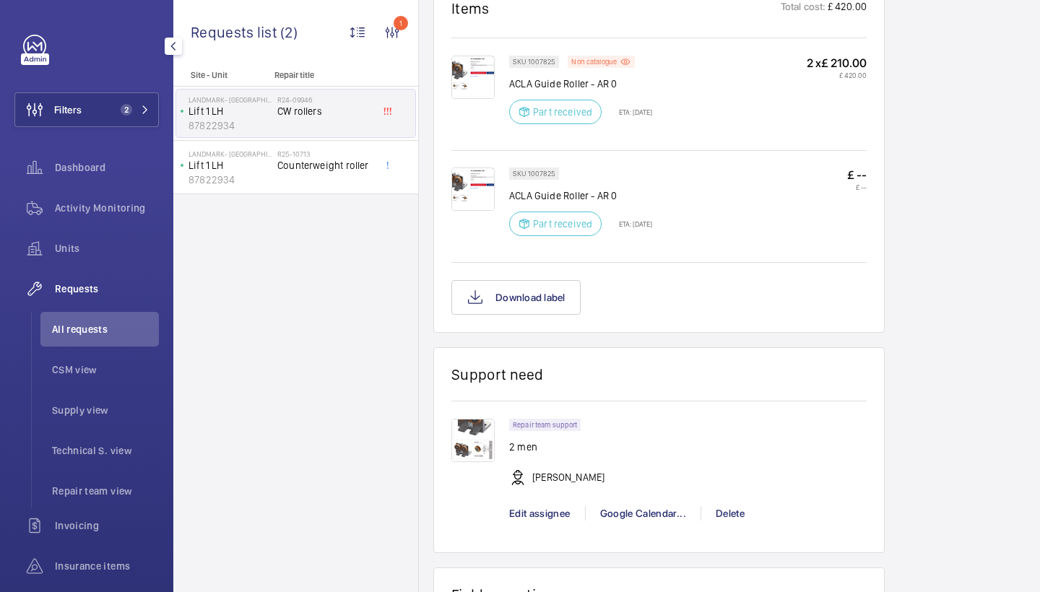
click at [492, 188] on img at bounding box center [472, 189] width 43 height 43
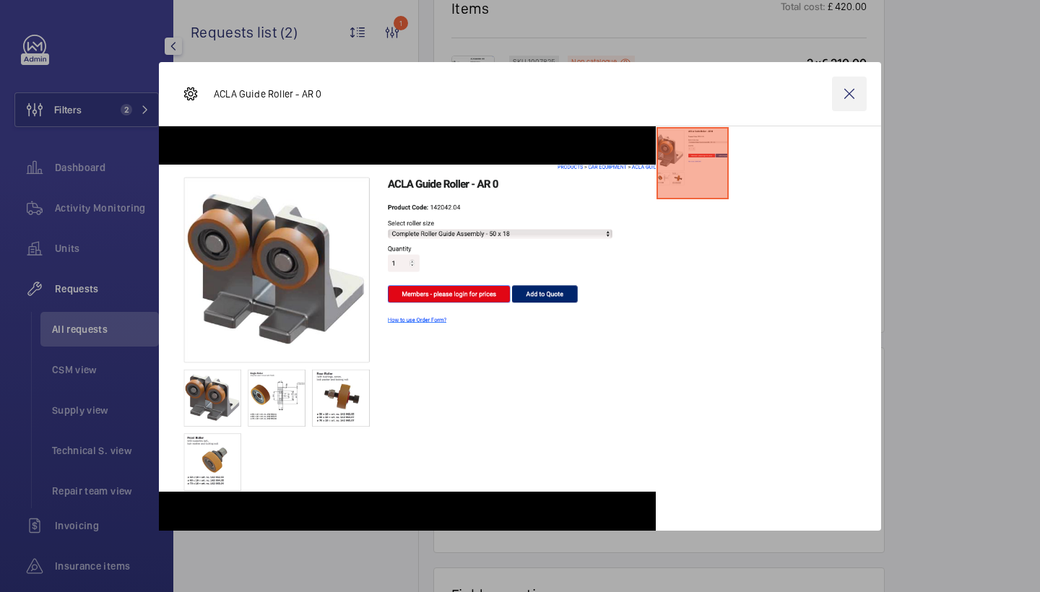
click at [843, 97] on wm-front-icon-button at bounding box center [849, 94] width 35 height 35
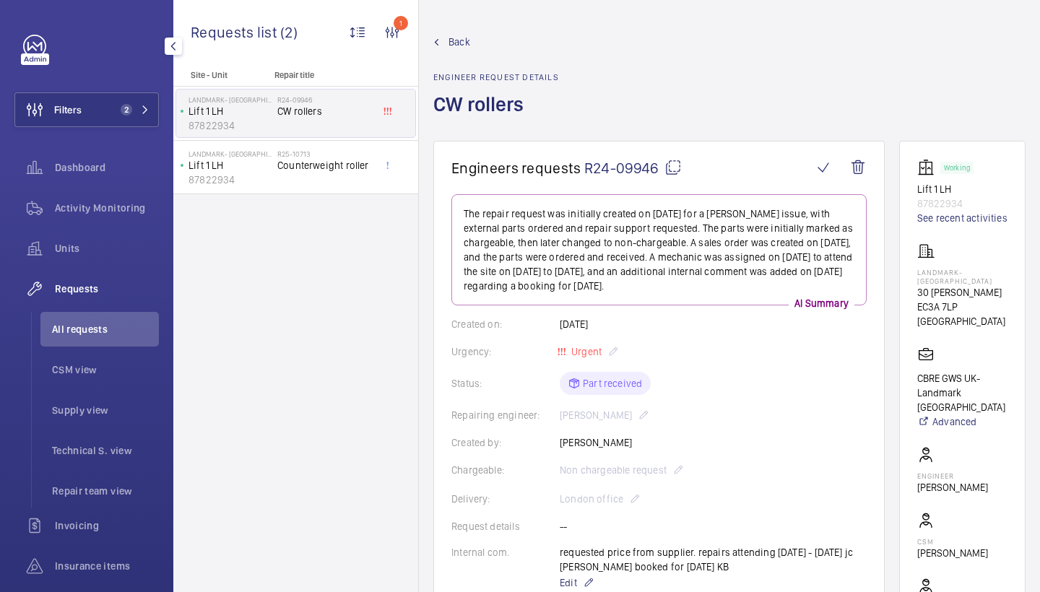
scroll to position [0, 0]
click at [463, 40] on span "Back" at bounding box center [459, 42] width 22 height 14
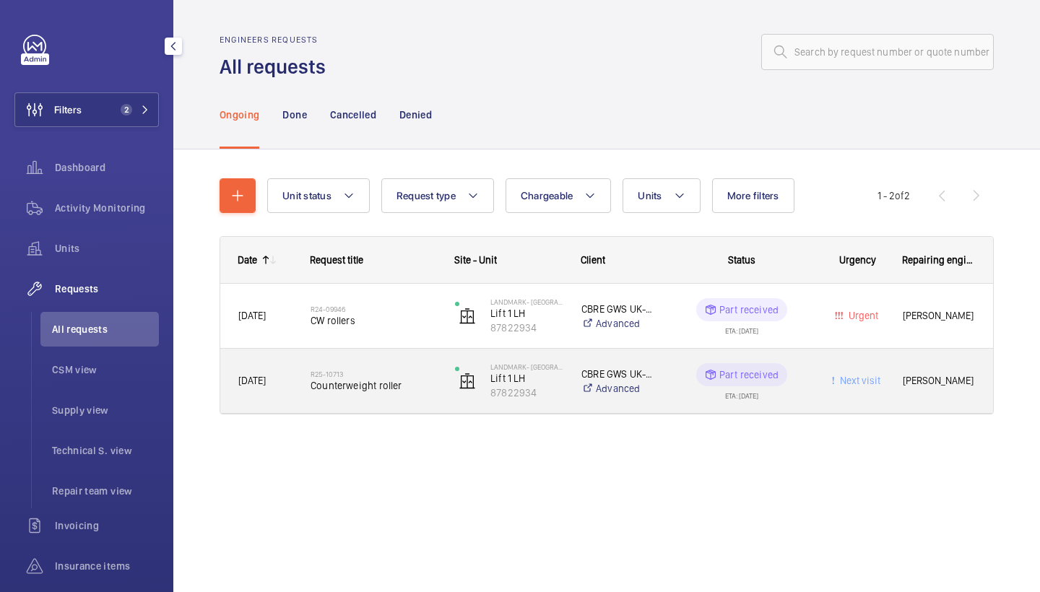
click at [376, 379] on span "Counterweight roller" at bounding box center [373, 385] width 126 height 14
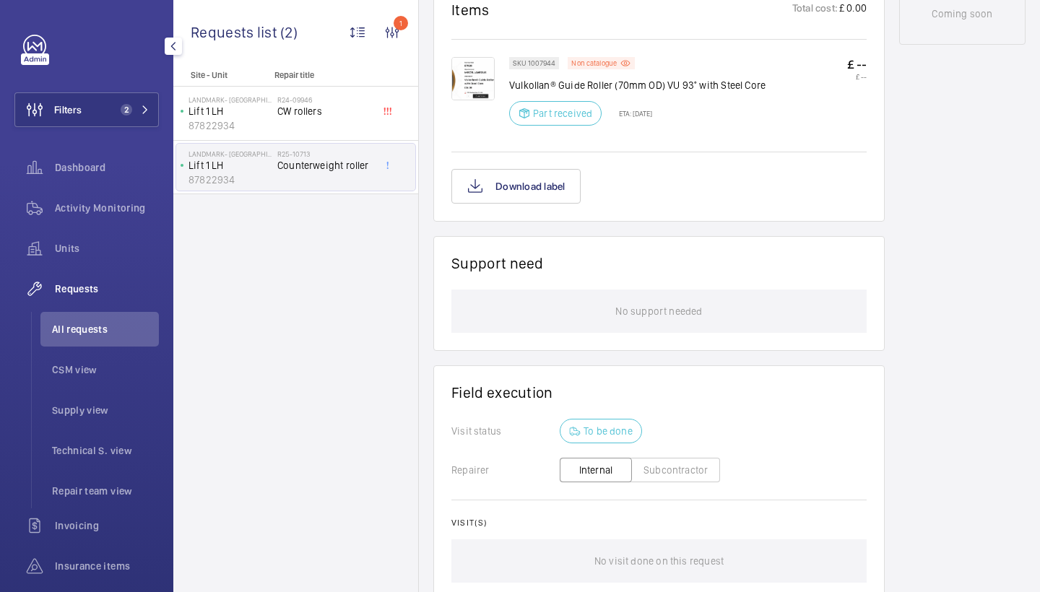
scroll to position [512, 0]
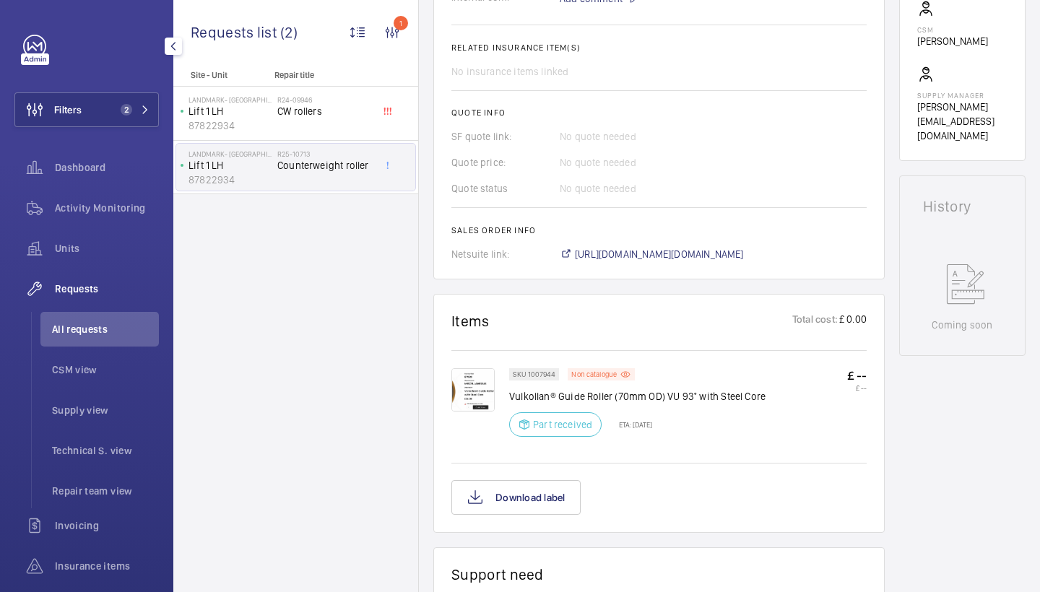
click at [473, 411] on img at bounding box center [472, 389] width 43 height 43
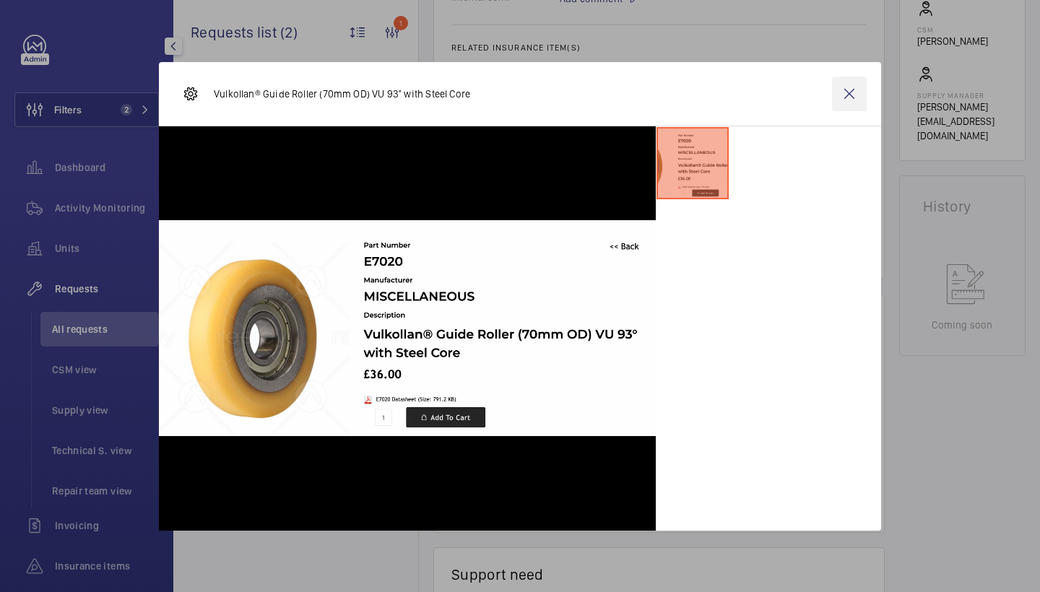
click at [846, 95] on wm-front-icon-button at bounding box center [849, 94] width 35 height 35
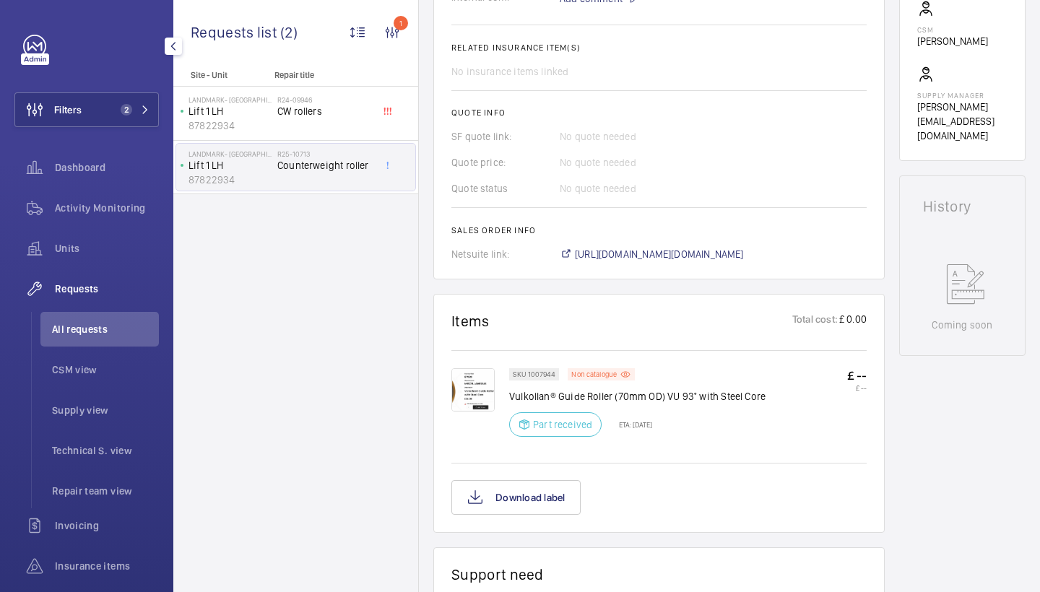
click at [477, 412] on img at bounding box center [472, 389] width 43 height 43
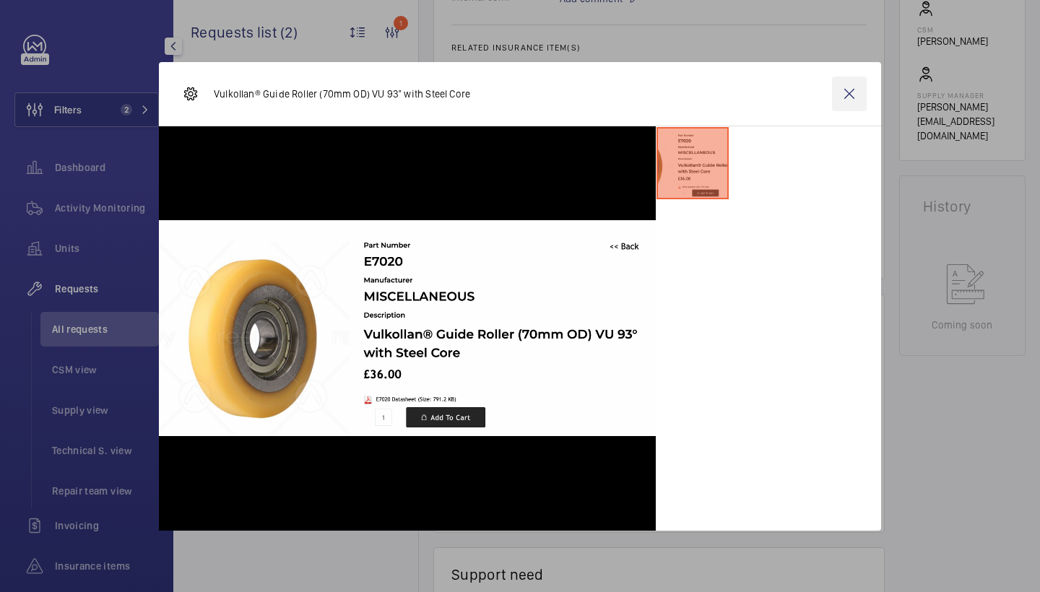
click at [855, 90] on wm-front-icon-button at bounding box center [849, 94] width 35 height 35
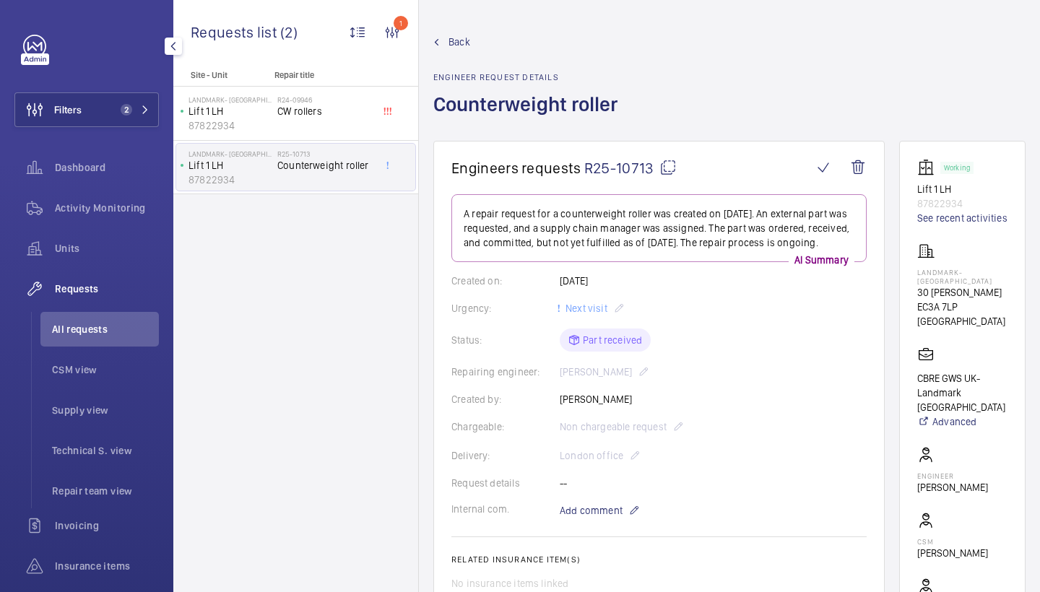
scroll to position [0, 0]
click at [451, 43] on span "Back" at bounding box center [459, 42] width 22 height 14
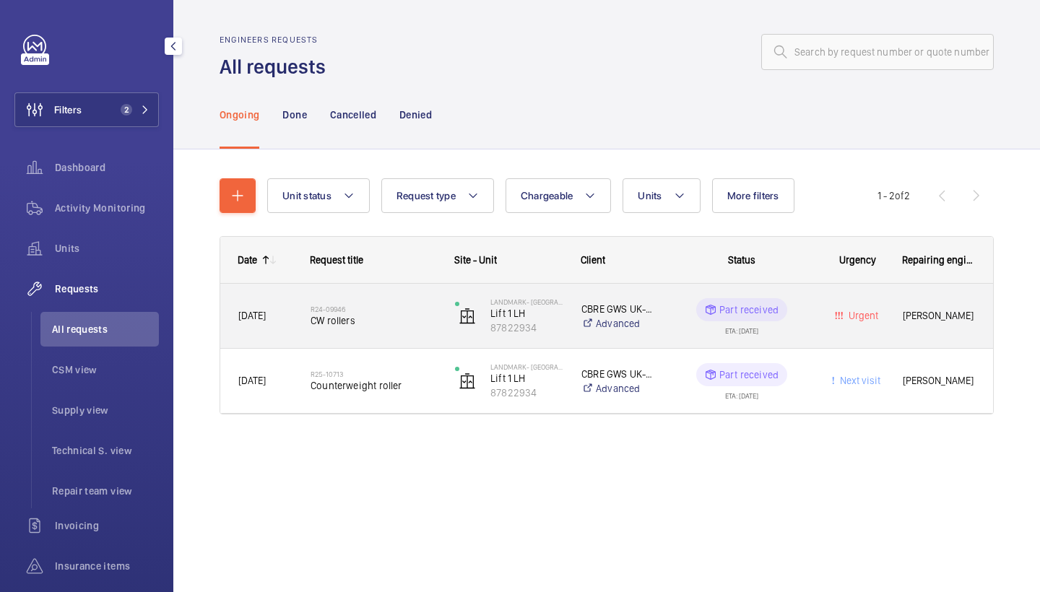
click at [342, 290] on div "R24-09946 CW rollers" at bounding box center [364, 316] width 143 height 65
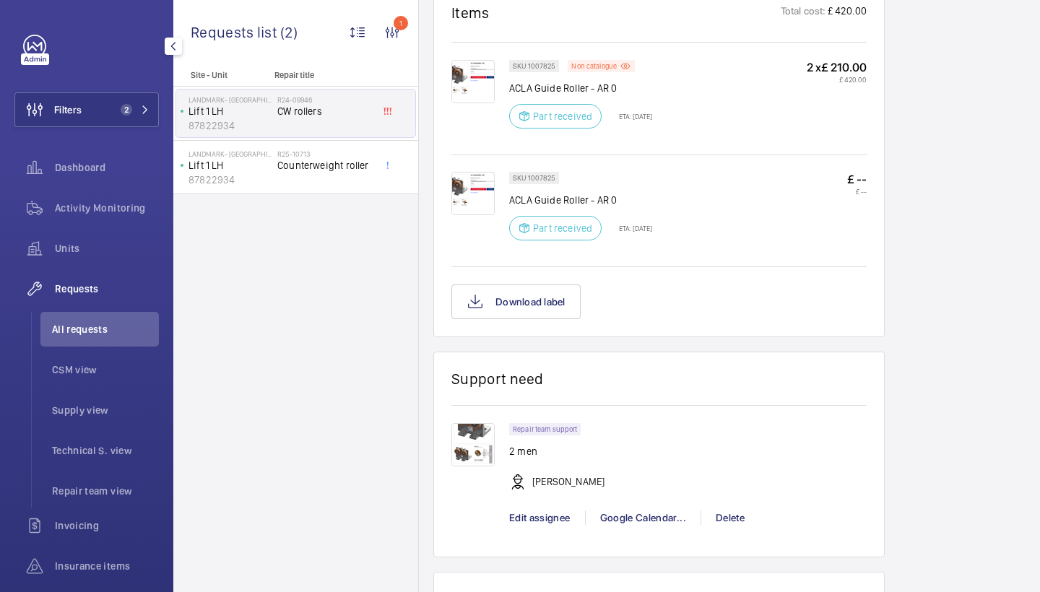
scroll to position [864, 0]
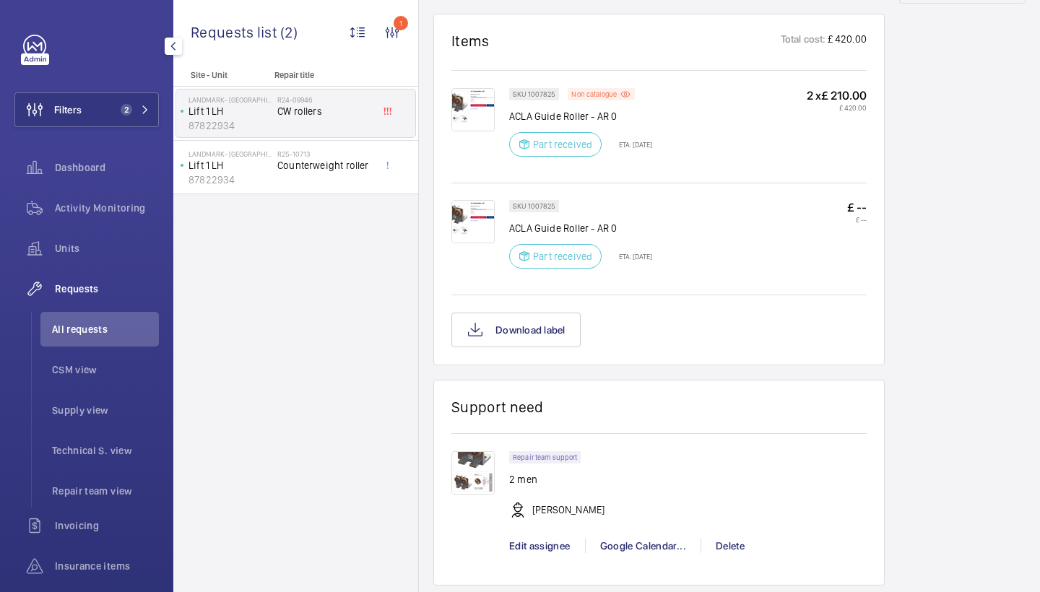
click at [484, 114] on img at bounding box center [472, 109] width 43 height 43
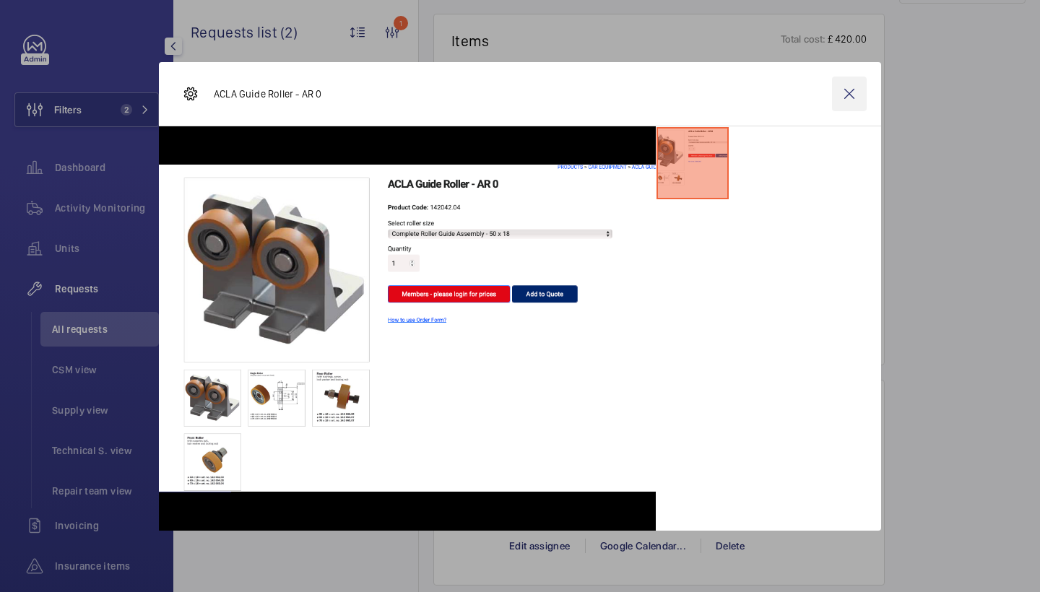
click at [857, 97] on wm-front-icon-button at bounding box center [849, 94] width 35 height 35
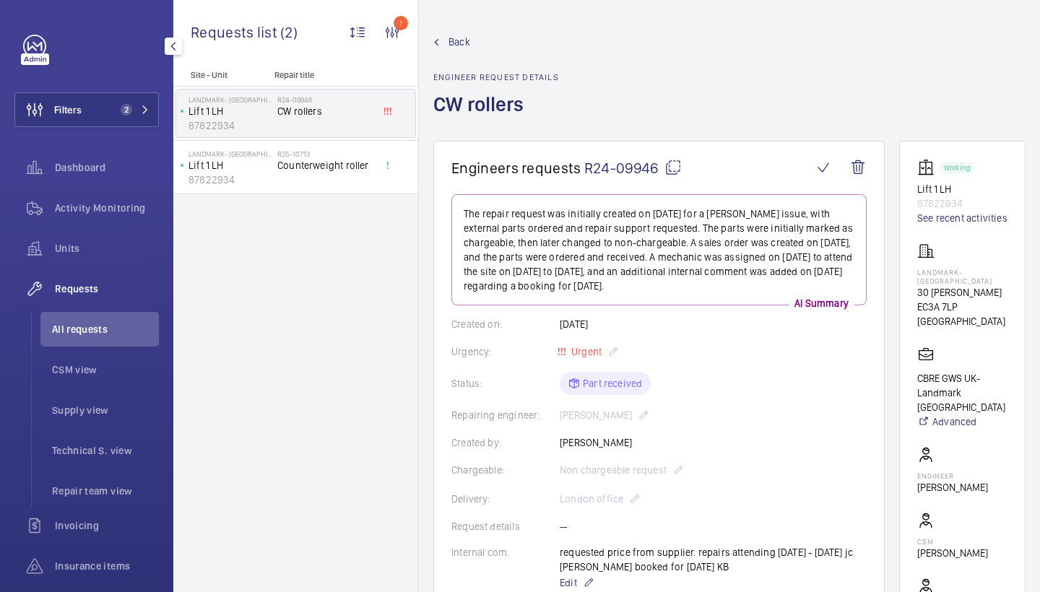
scroll to position [0, 0]
click at [451, 38] on span "Back" at bounding box center [459, 42] width 22 height 14
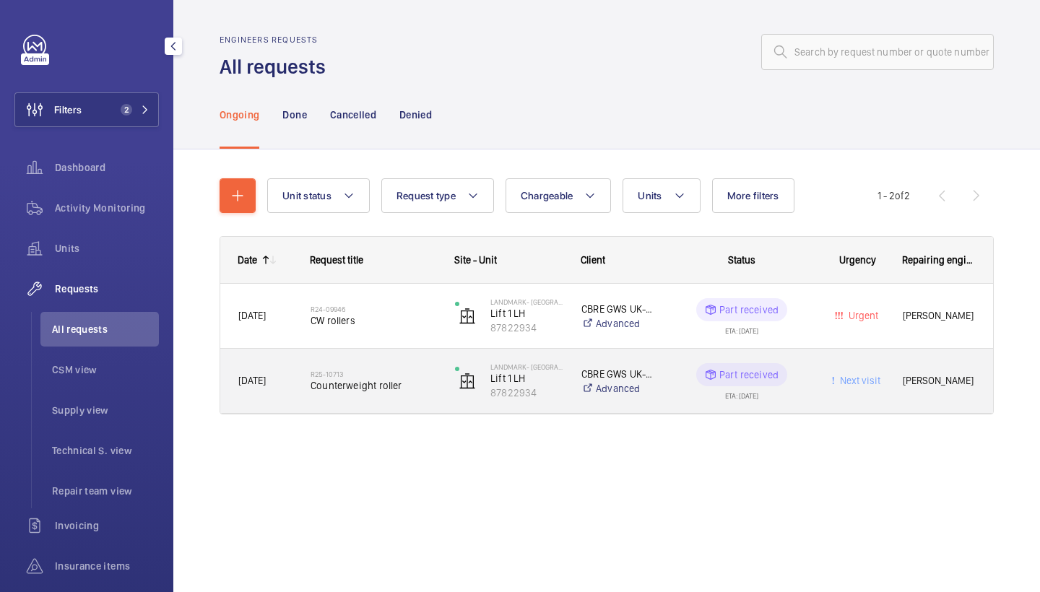
click at [372, 392] on span "Counterweight roller" at bounding box center [373, 385] width 126 height 14
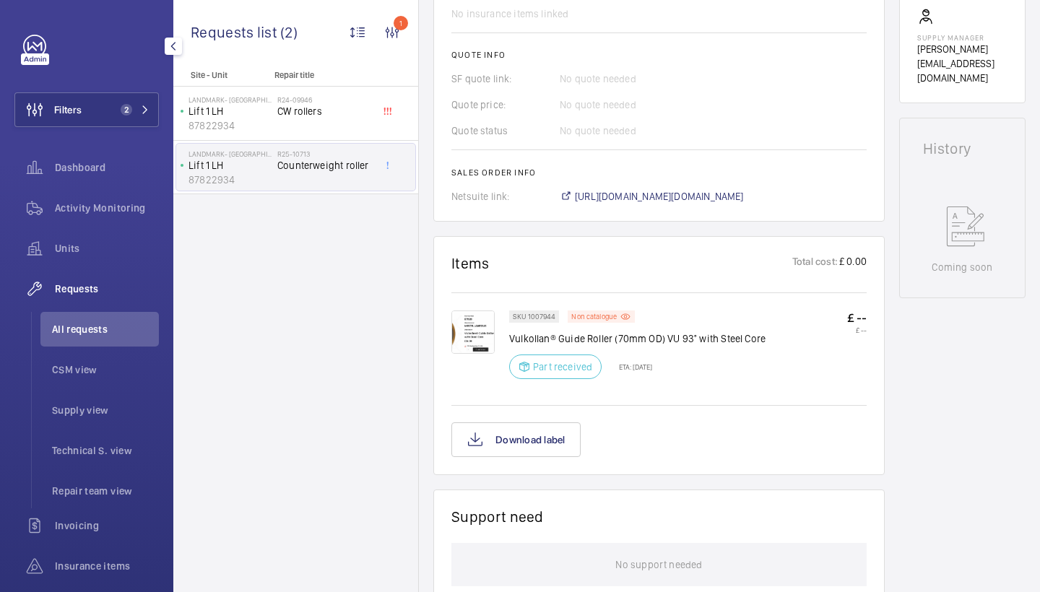
scroll to position [560, 0]
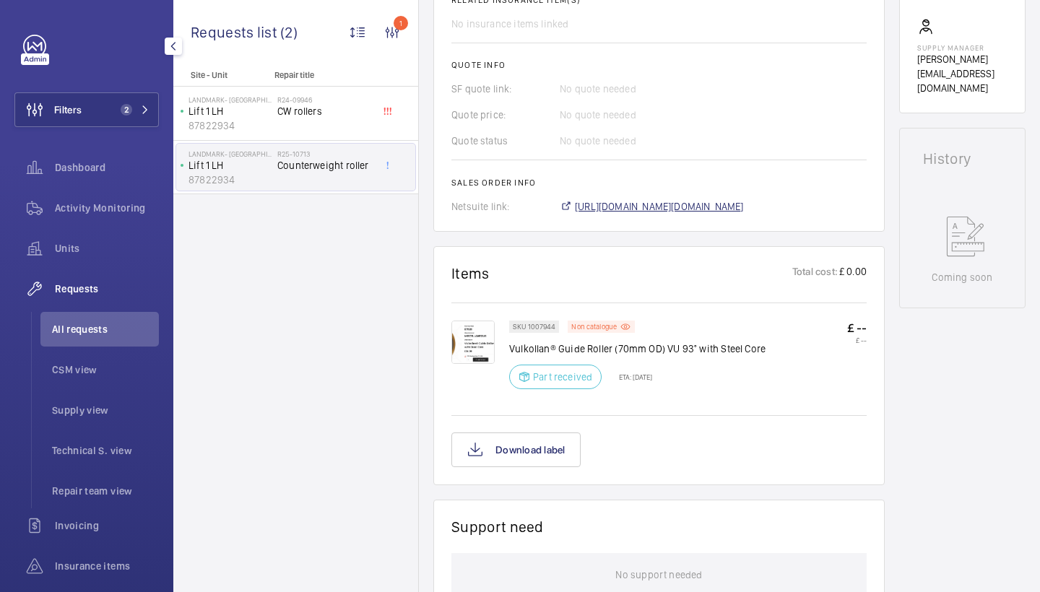
click at [645, 214] on span "https://6461500.app.netsuite.com/app/accounting/transactions/salesord.nl?id=290…" at bounding box center [659, 206] width 169 height 14
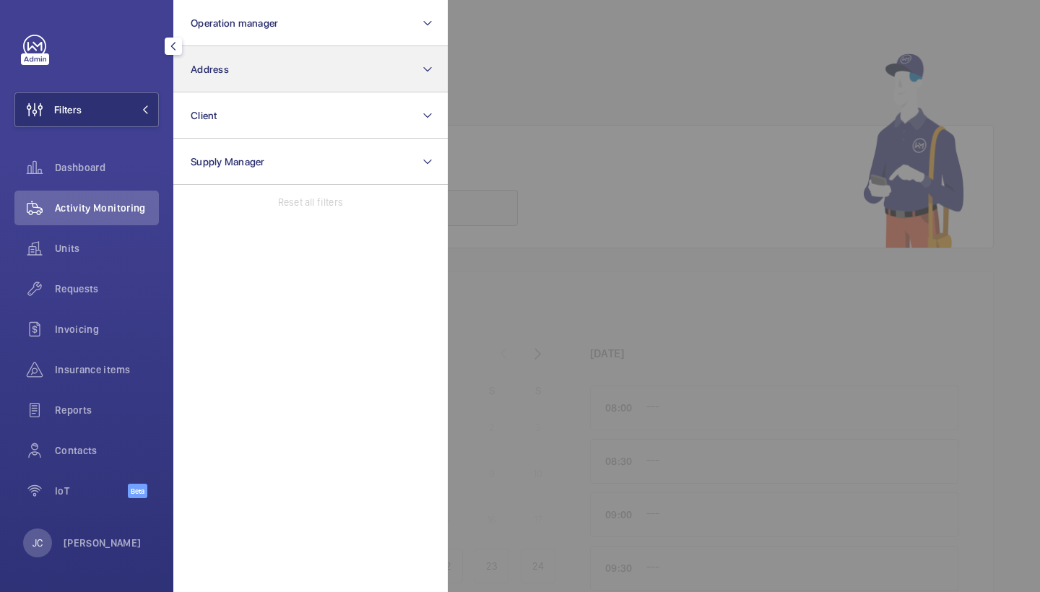
click at [232, 70] on button "Address" at bounding box center [310, 69] width 274 height 46
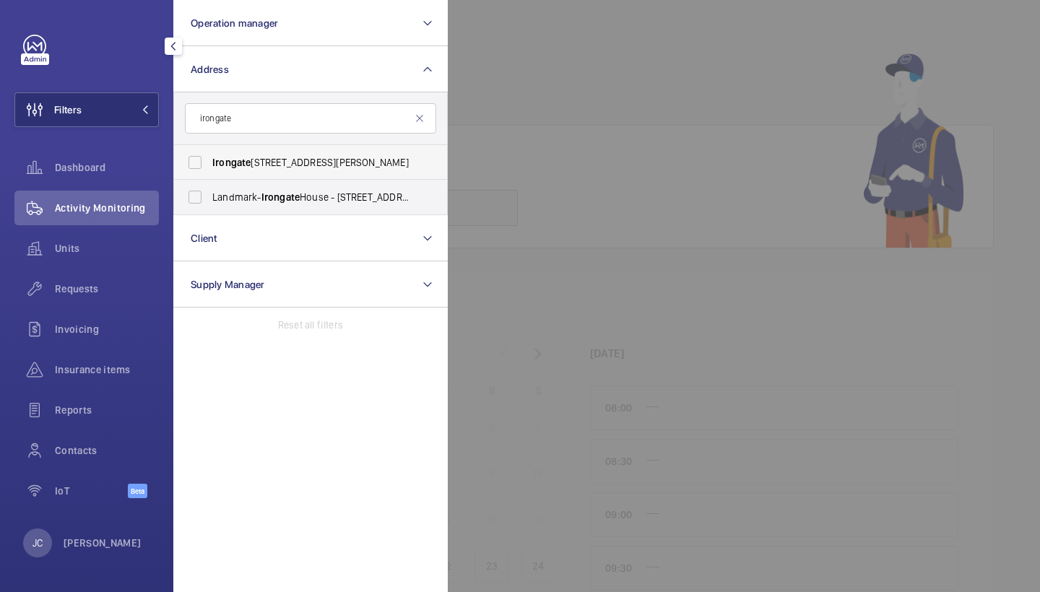
type input "irongate"
click at [269, 166] on span "Irongate House - Dukes Place, LONDON EC3A 7LP" at bounding box center [311, 162] width 199 height 14
click at [209, 166] on input "Irongate House - Dukes Place, LONDON EC3A 7LP" at bounding box center [195, 162] width 29 height 29
checkbox input "true"
click at [269, 201] on span "Irongate" at bounding box center [280, 197] width 38 height 12
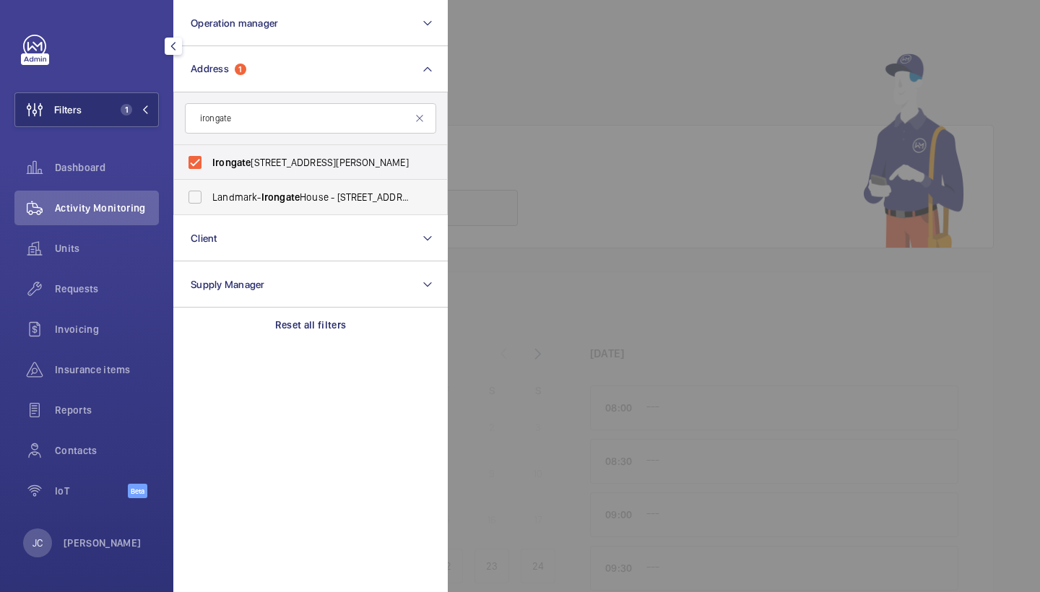
click at [209, 201] on input "Landmark- Irongate House - 30 Dukes Pl, LONDON EC3A 7LP" at bounding box center [195, 197] width 29 height 29
checkbox input "true"
click at [115, 222] on div "Activity Monitoring" at bounding box center [86, 208] width 144 height 35
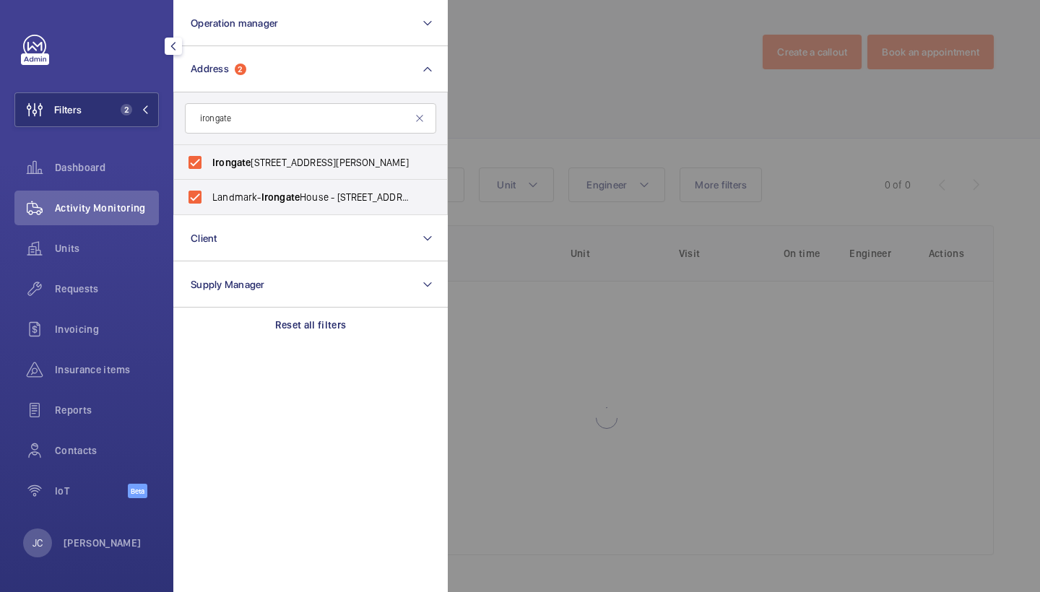
click at [489, 117] on div at bounding box center [968, 296] width 1040 height 592
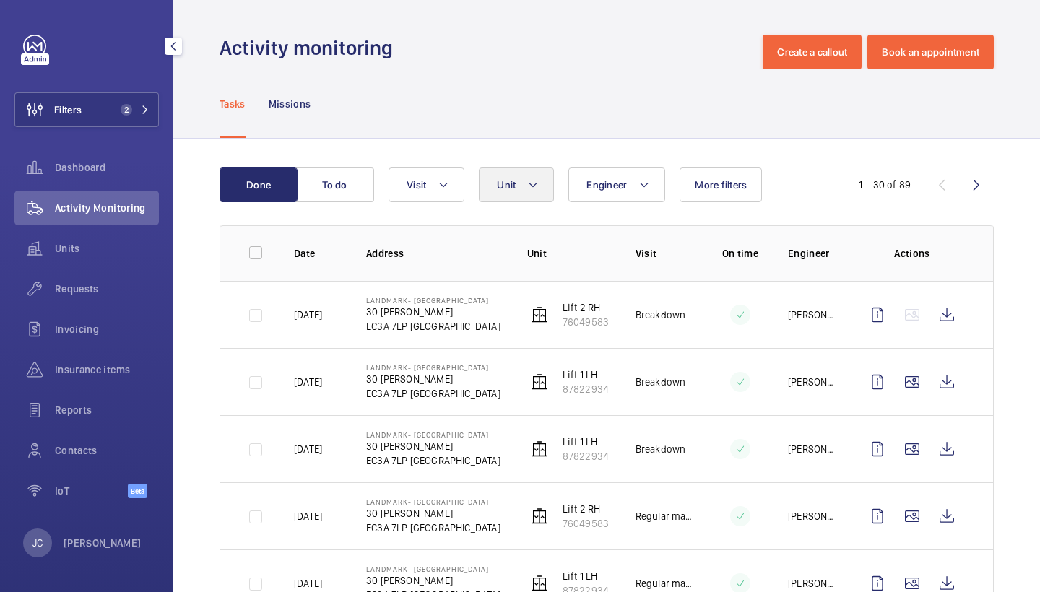
click at [518, 172] on button "Unit" at bounding box center [516, 185] width 75 height 35
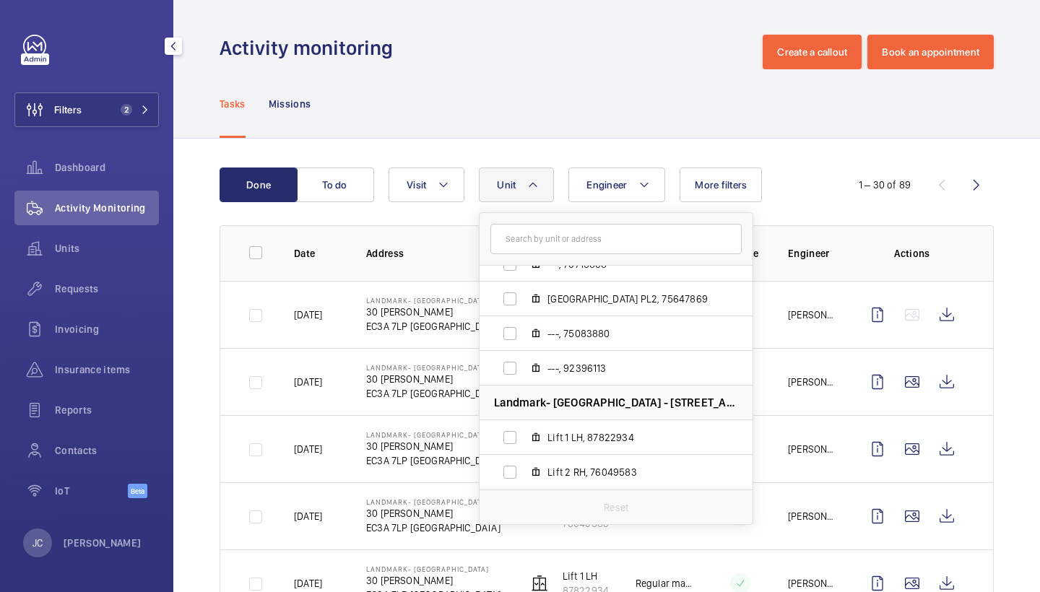
scroll to position [53, 0]
click at [583, 432] on span "Lift 1 LH, 87822934" at bounding box center [631, 437] width 168 height 14
click at [524, 432] on input "Lift 1 LH, 87822934" at bounding box center [509, 437] width 29 height 29
checkbox input "true"
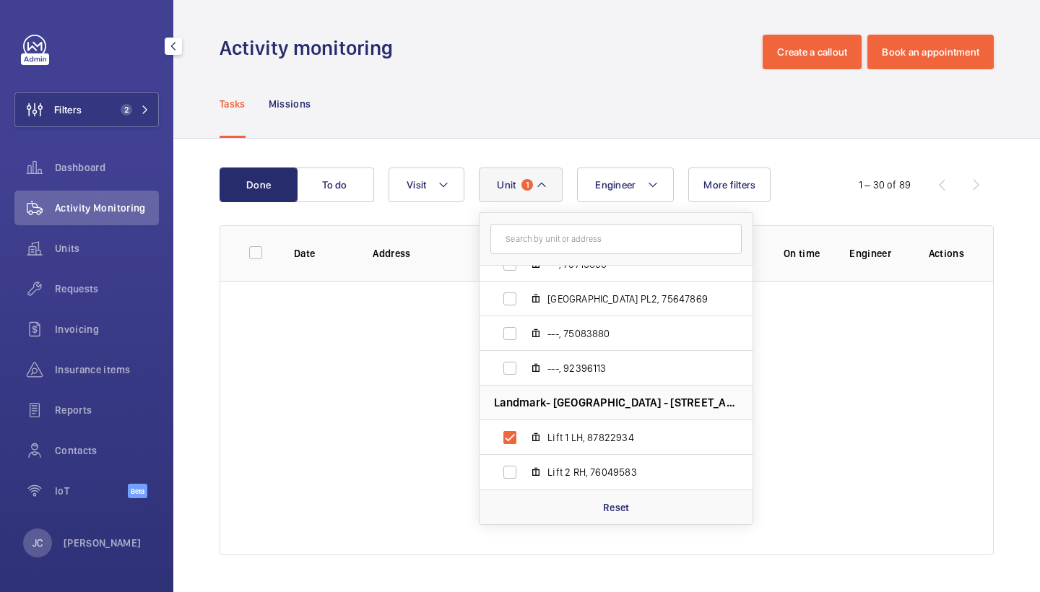
click at [583, 119] on div "Tasks Missions" at bounding box center [606, 103] width 774 height 69
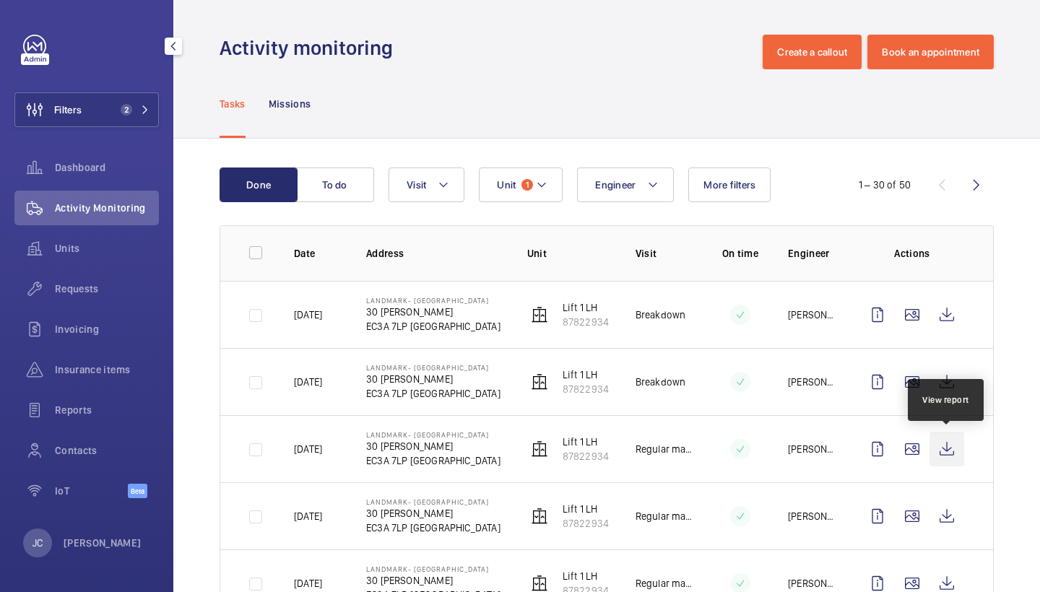
click at [936, 458] on wm-front-icon-button at bounding box center [946, 449] width 35 height 35
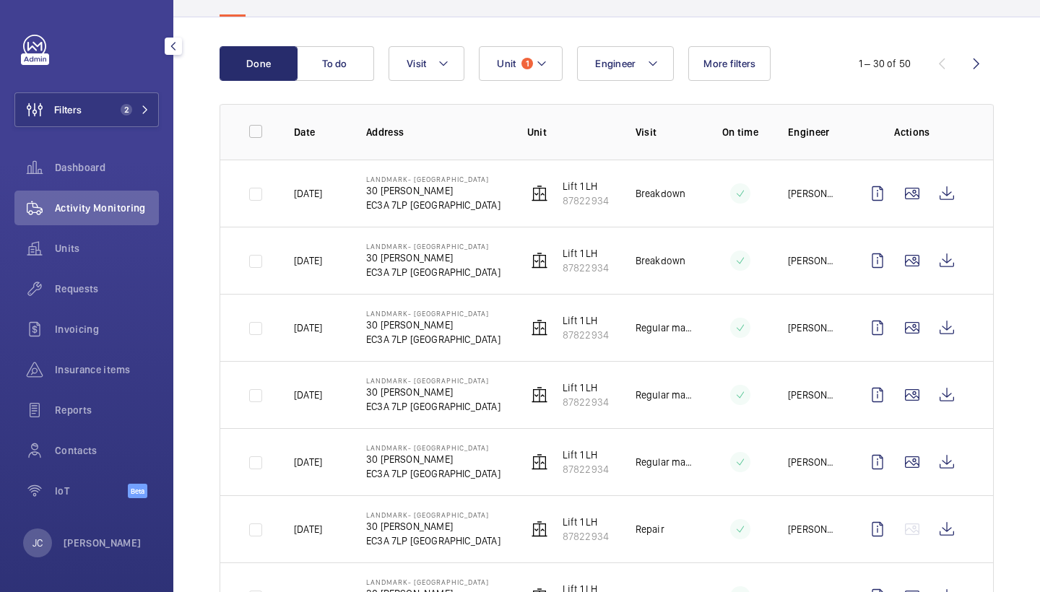
scroll to position [123, 0]
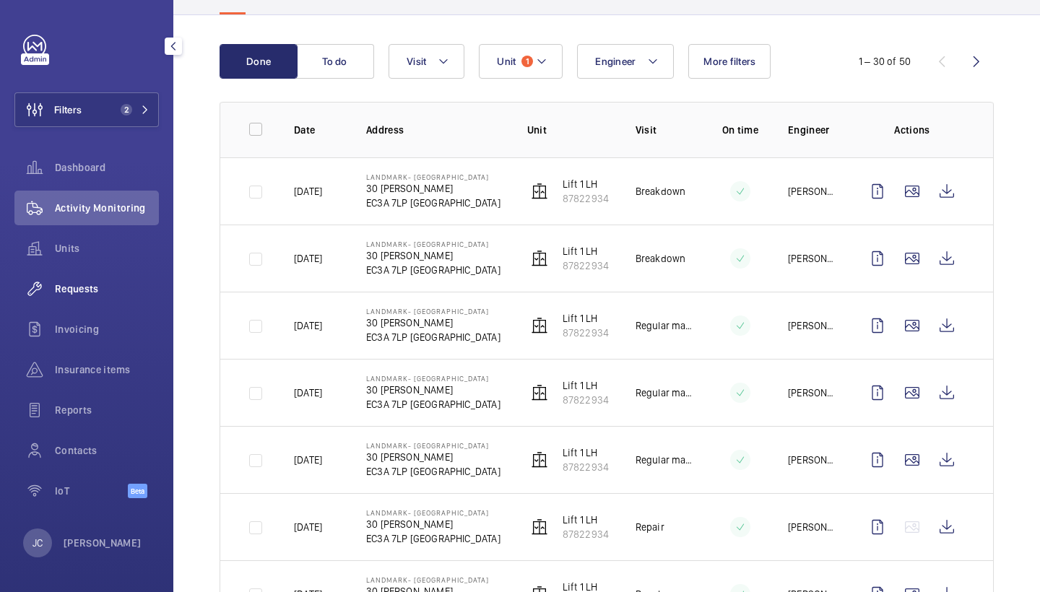
click at [94, 292] on span "Requests" at bounding box center [107, 289] width 104 height 14
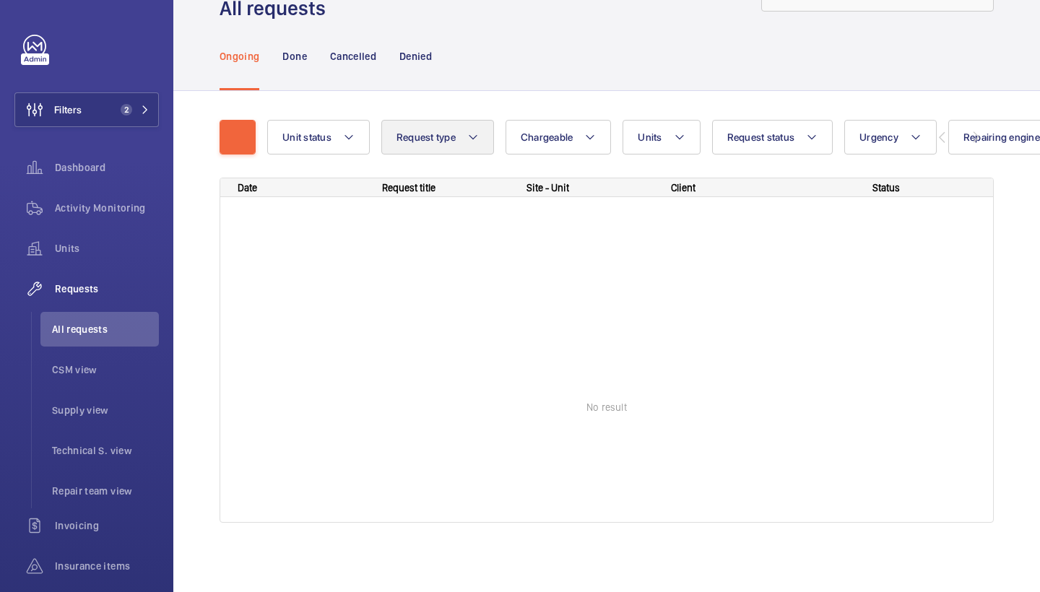
scroll to position [58, 0]
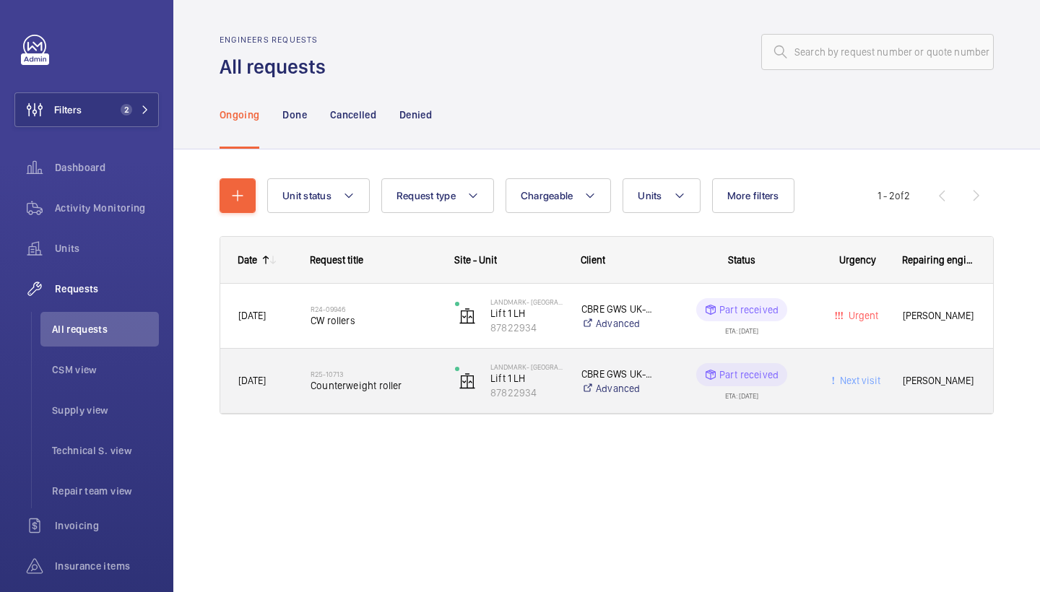
click at [372, 378] on span "Counterweight roller" at bounding box center [373, 385] width 126 height 14
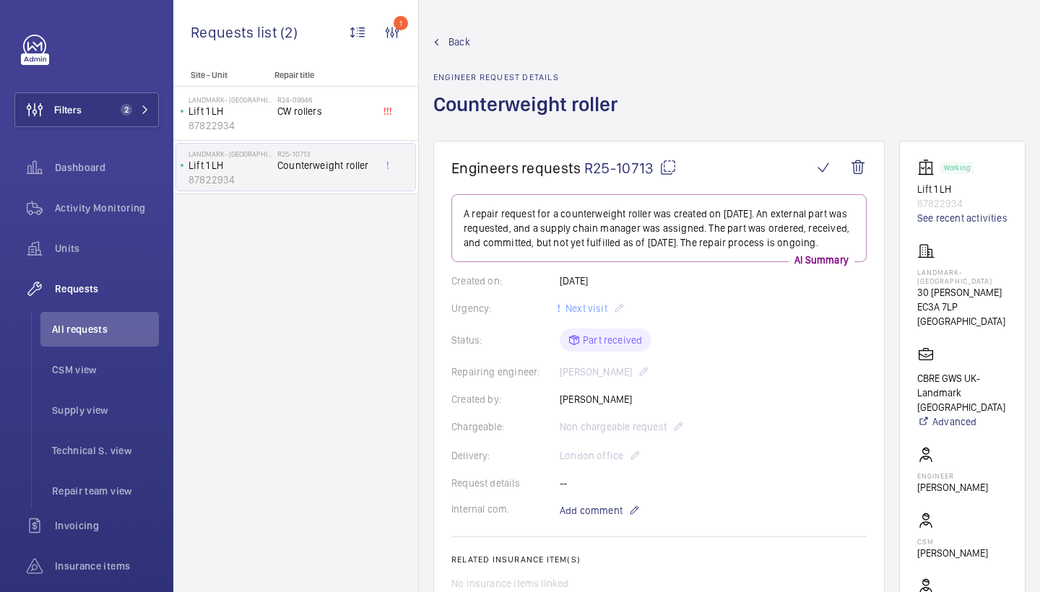
click at [456, 43] on span "Back" at bounding box center [459, 42] width 22 height 14
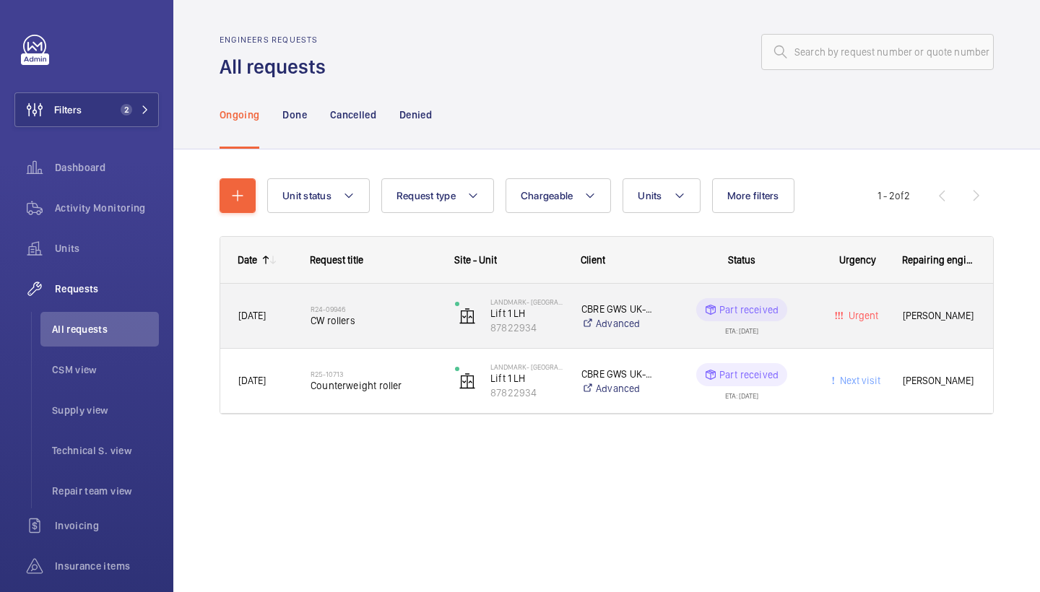
click at [359, 313] on span "CW rollers" at bounding box center [373, 320] width 126 height 14
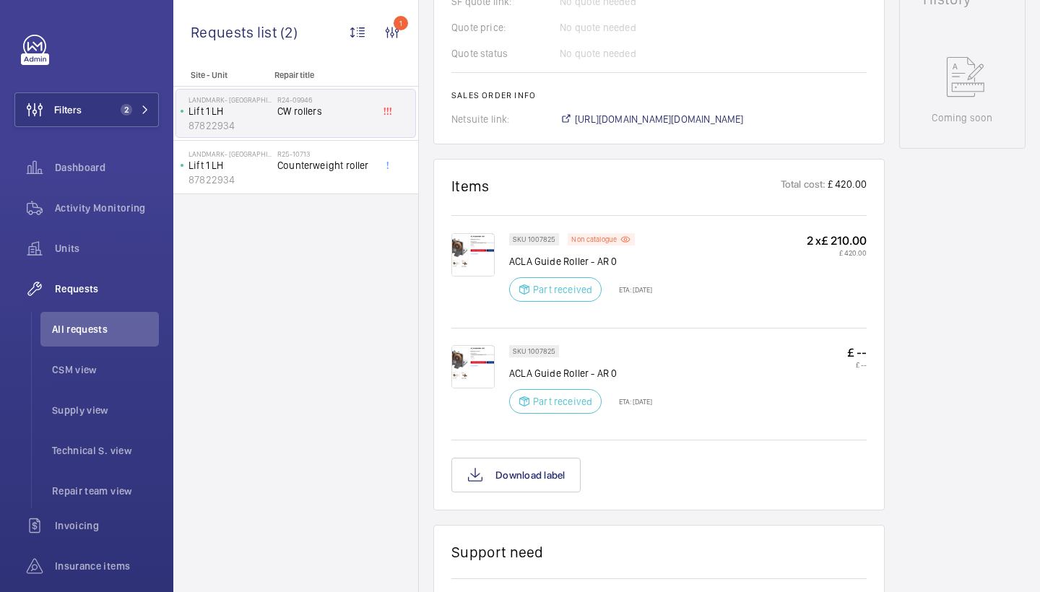
scroll to position [729, 0]
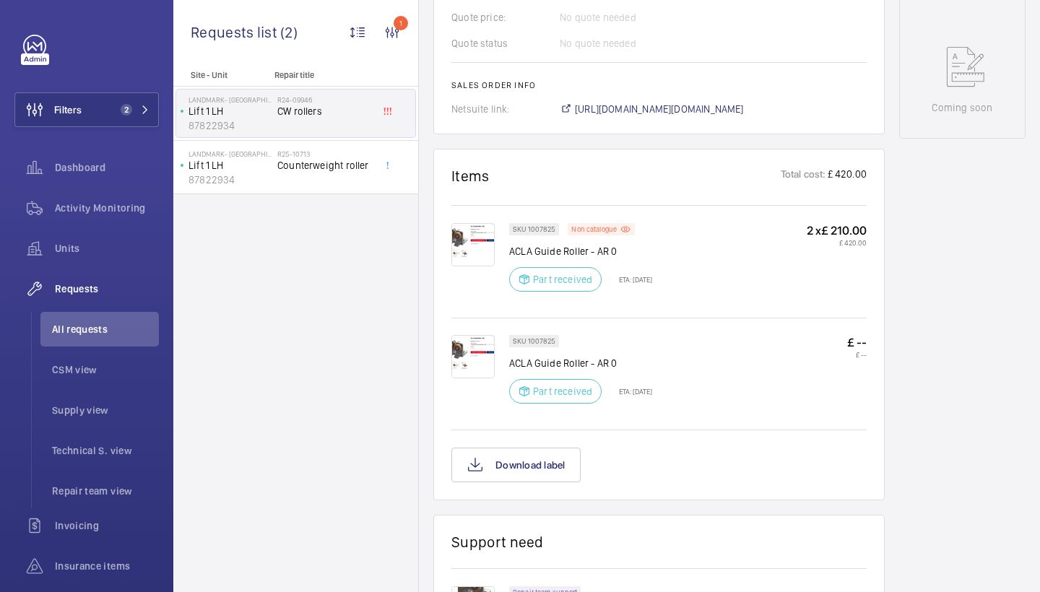
click at [495, 245] on div at bounding box center [480, 261] width 58 height 77
click at [476, 242] on img at bounding box center [472, 244] width 43 height 43
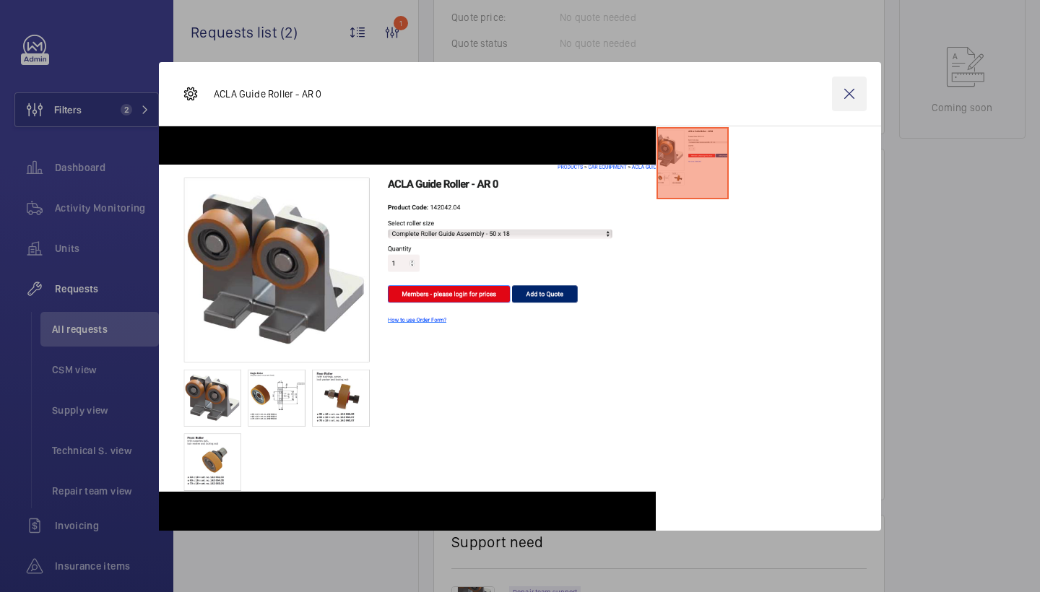
click at [856, 101] on wm-front-icon-button at bounding box center [849, 94] width 35 height 35
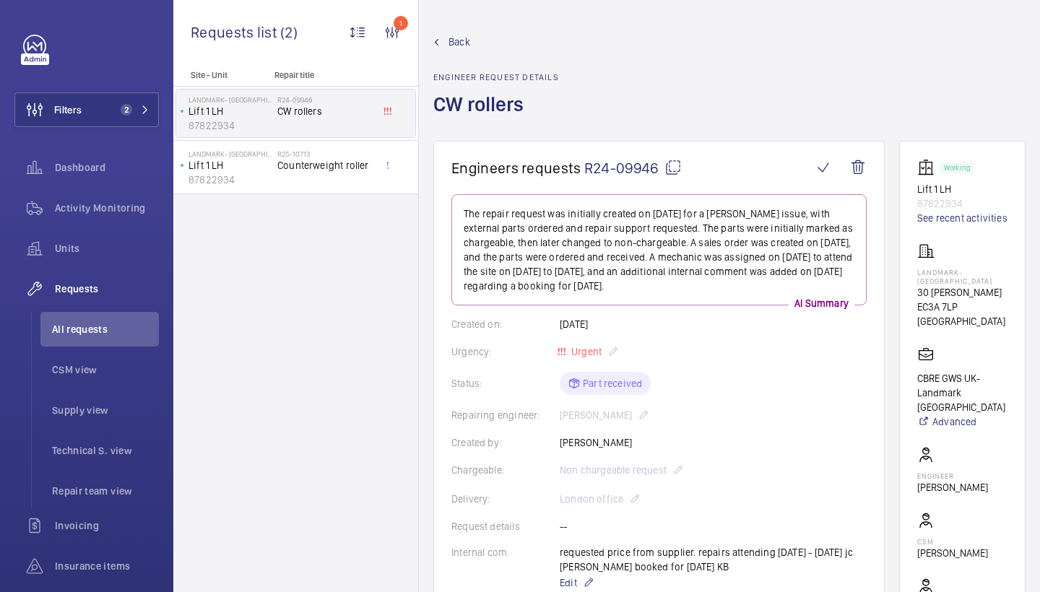
scroll to position [0, 0]
click at [456, 38] on span "Back" at bounding box center [459, 42] width 22 height 14
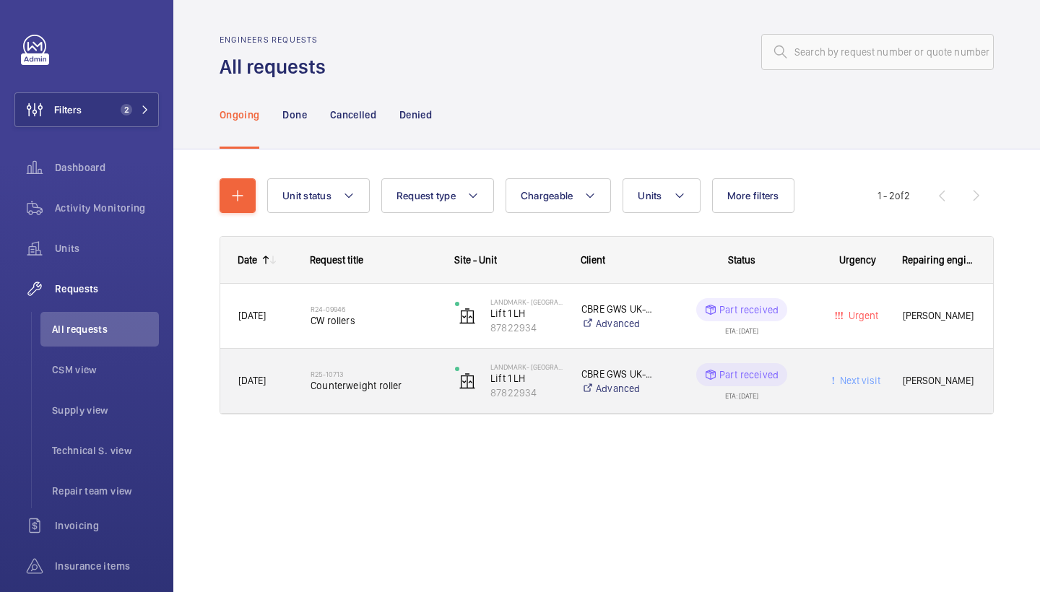
click at [378, 390] on span "Counterweight roller" at bounding box center [373, 385] width 126 height 14
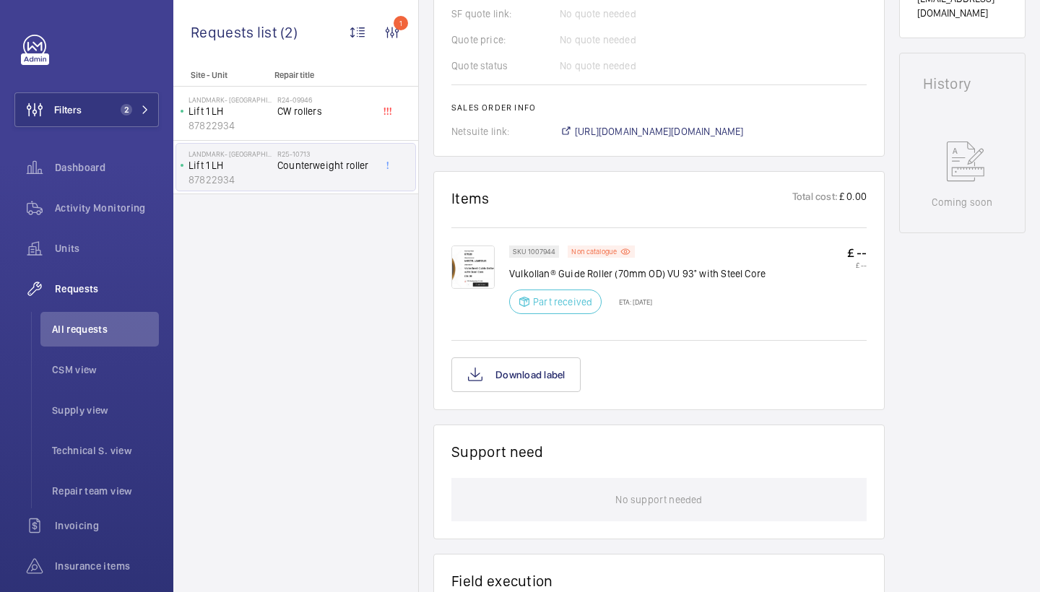
scroll to position [471, 0]
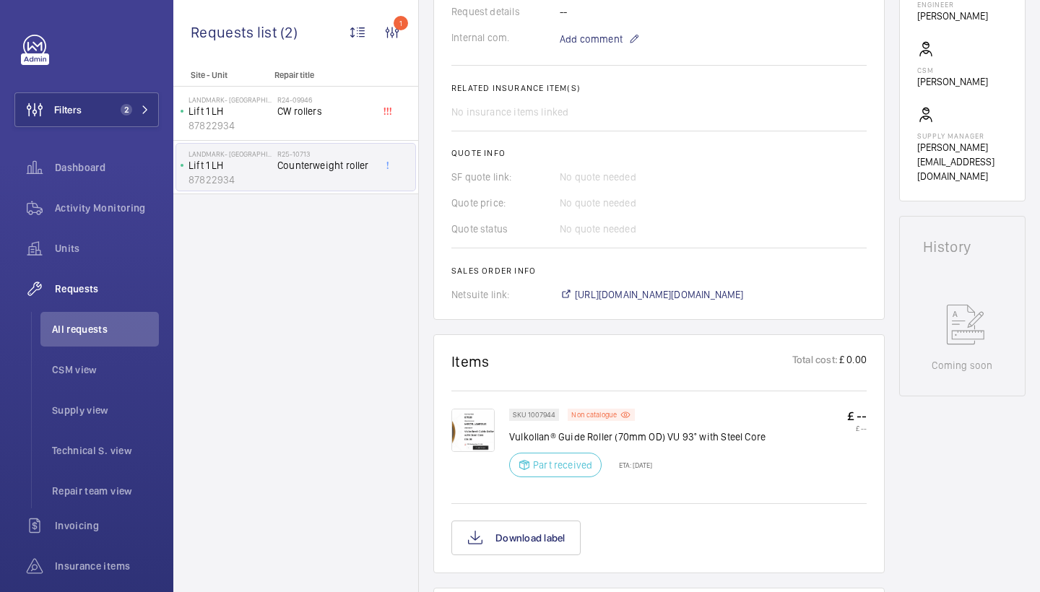
click at [466, 448] on img at bounding box center [472, 430] width 43 height 43
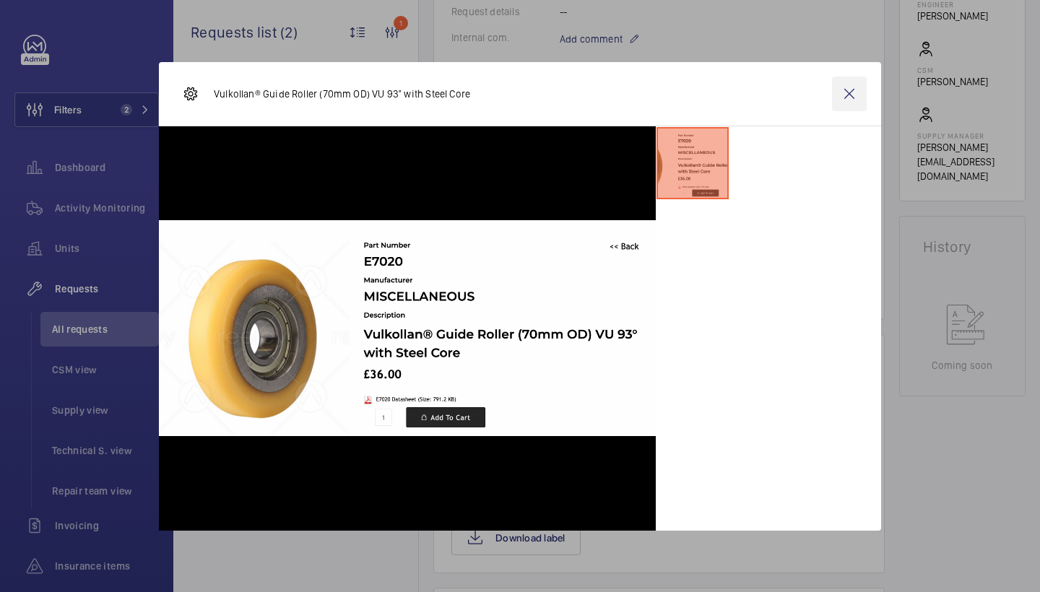
click at [853, 83] on wm-front-icon-button at bounding box center [849, 94] width 35 height 35
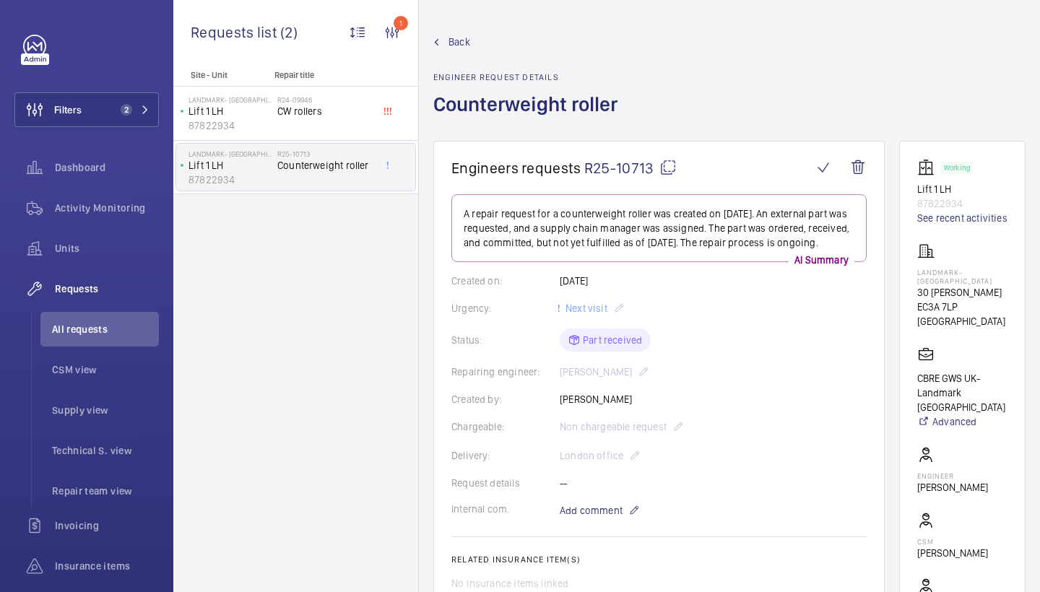
scroll to position [0, 0]
drag, startPoint x: 561, startPoint y: 413, endPoint x: 592, endPoint y: 417, distance: 31.3
click at [592, 406] on div "Created by: Sam Hares" at bounding box center [658, 399] width 415 height 14
click at [767, 366] on wm-front-card-body "A repair request for a counterweight roller was created on 2025-08-08. An exter…" at bounding box center [658, 483] width 415 height 579
click at [941, 219] on link "See recent activities" at bounding box center [962, 218] width 90 height 14
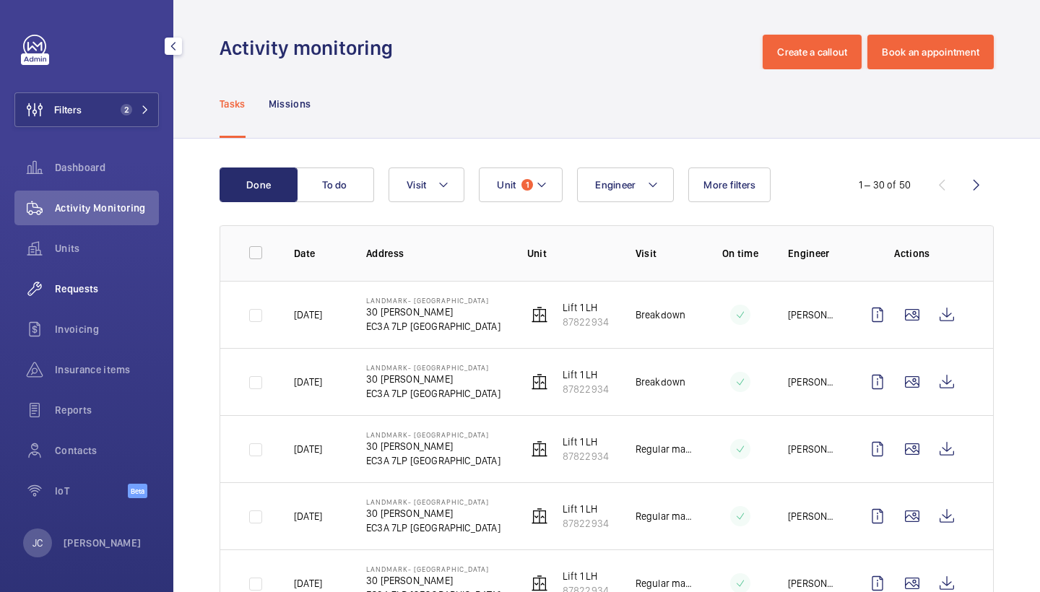
click at [88, 290] on span "Requests" at bounding box center [107, 289] width 104 height 14
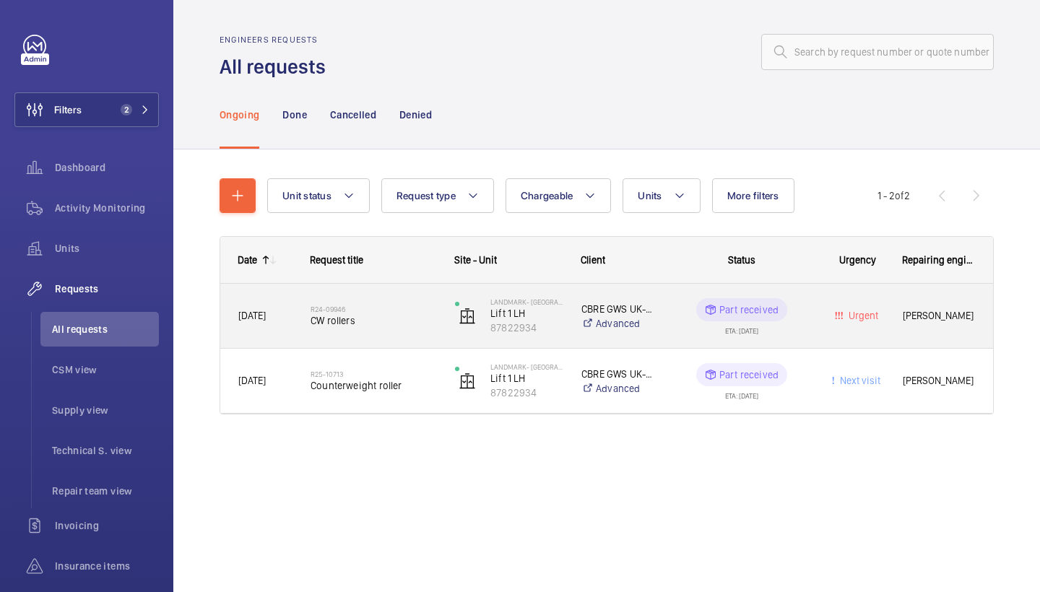
click at [378, 334] on div "R24-09946 CW rollers" at bounding box center [373, 316] width 126 height 42
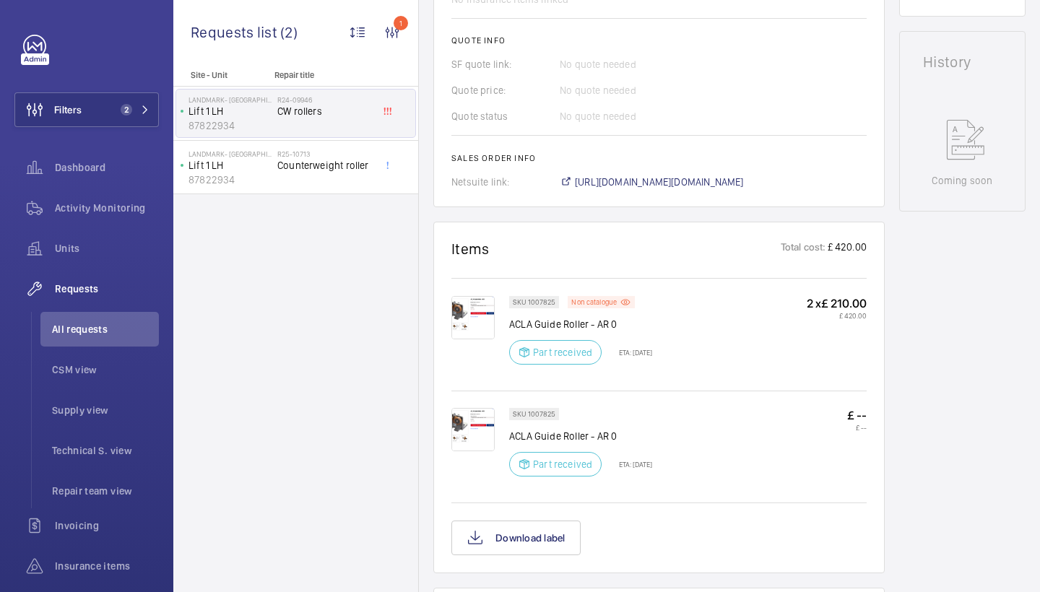
scroll to position [655, 0]
click at [697, 181] on span "https://6461500.app.netsuite.com/app/accounting/transactions/salesord.nl?id=240…" at bounding box center [659, 183] width 169 height 14
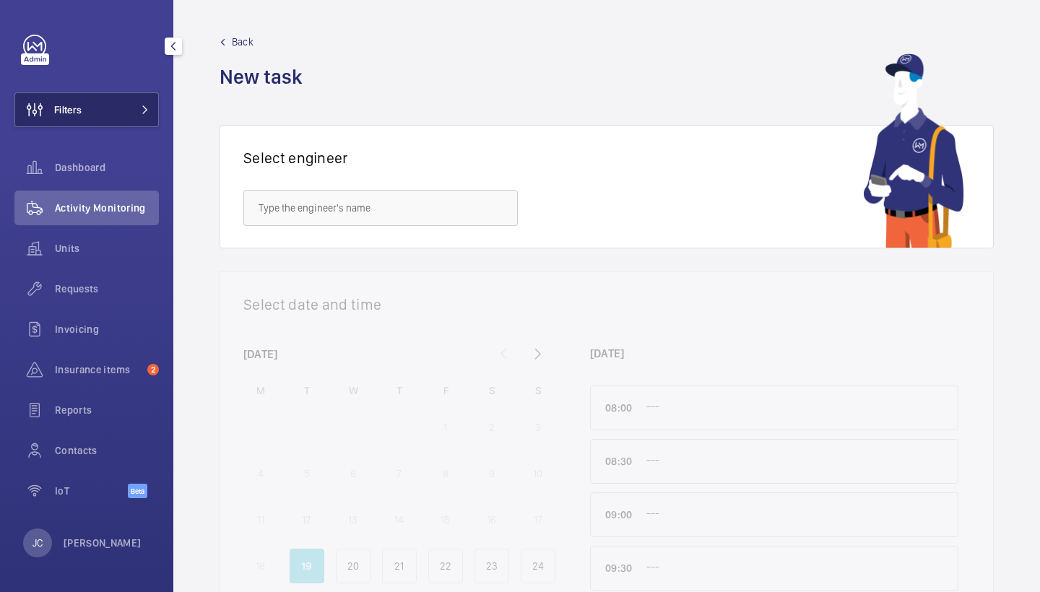
click at [85, 97] on button "Filters" at bounding box center [86, 109] width 144 height 35
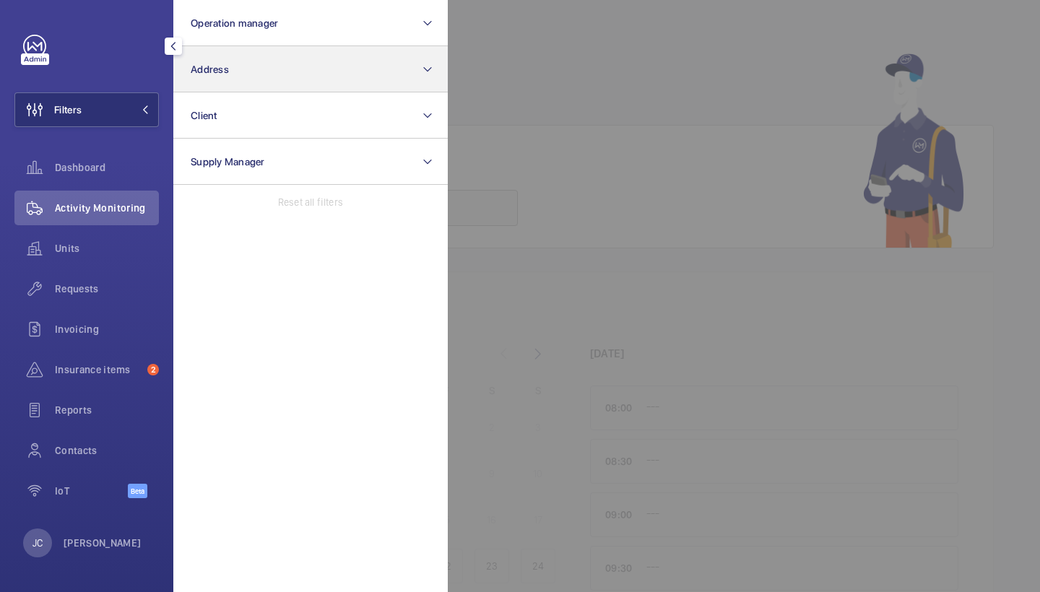
click at [221, 69] on span "Address" at bounding box center [210, 70] width 38 height 12
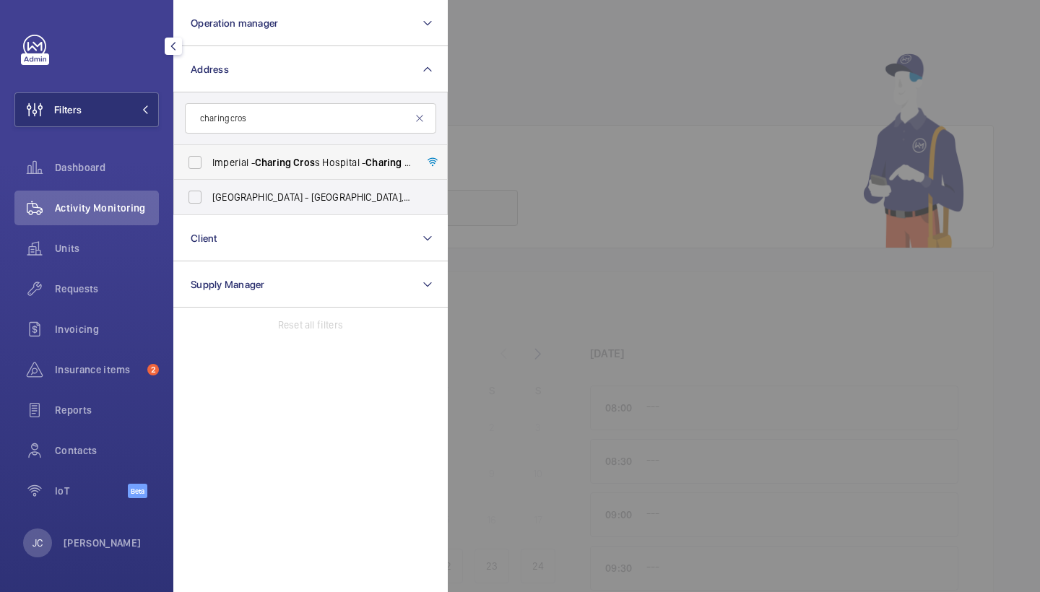
type input "charing cros"
click at [262, 156] on span "Imperial - Charing Cros s Hospital - Charing Cros s Hospital, LONDON W6 8RF" at bounding box center [311, 162] width 199 height 14
click at [209, 156] on input "Imperial - Charing Cros s Hospital - Charing Cros s Hospital, LONDON W6 8RF" at bounding box center [195, 162] width 29 height 29
checkbox input "true"
click at [97, 282] on span "Requests" at bounding box center [107, 289] width 104 height 14
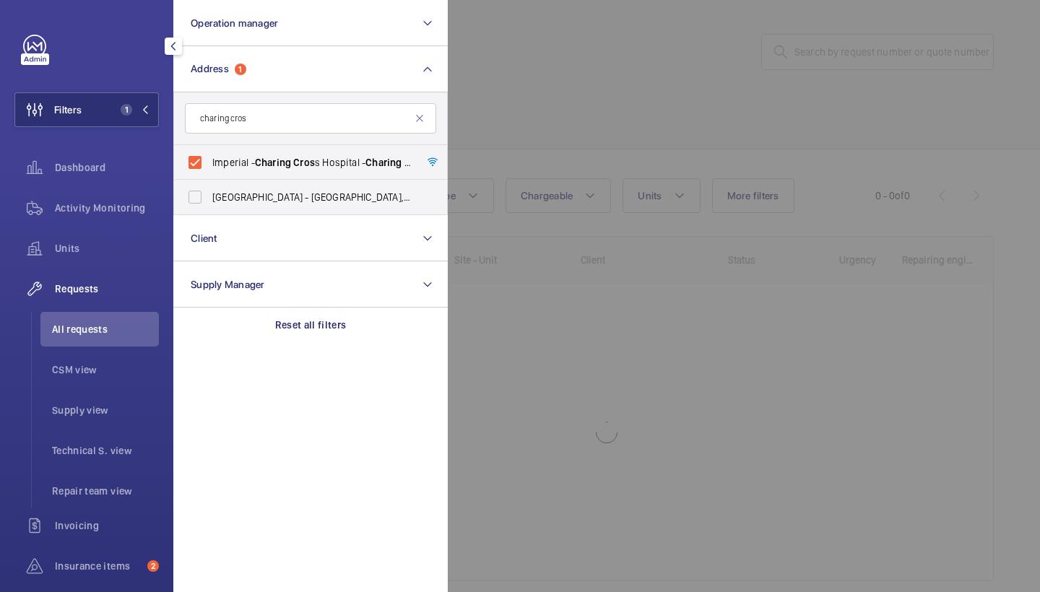
click at [663, 143] on div at bounding box center [968, 296] width 1040 height 592
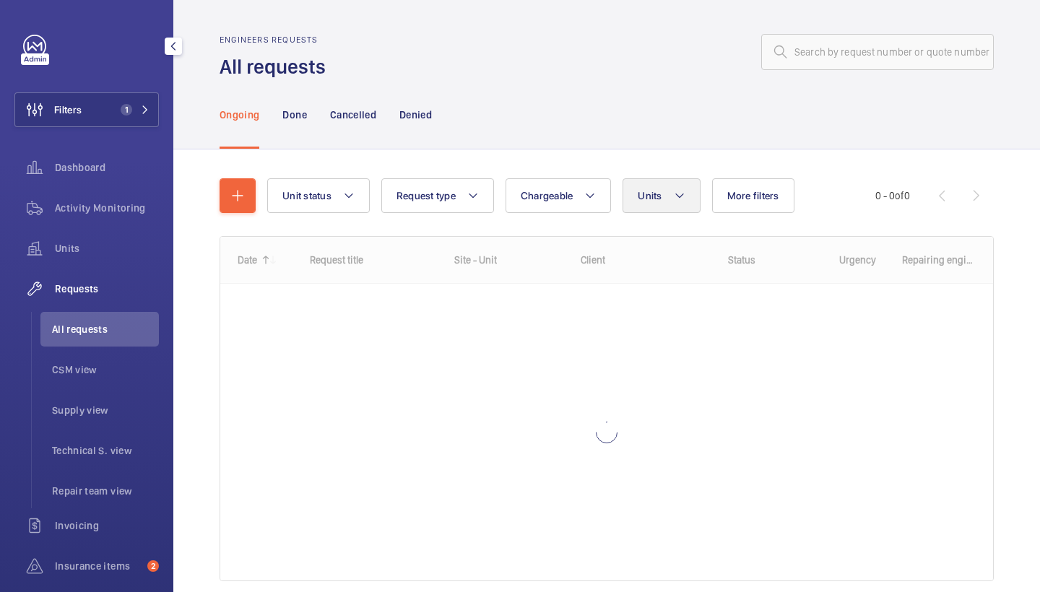
click at [655, 186] on button "Units" at bounding box center [660, 195] width 77 height 35
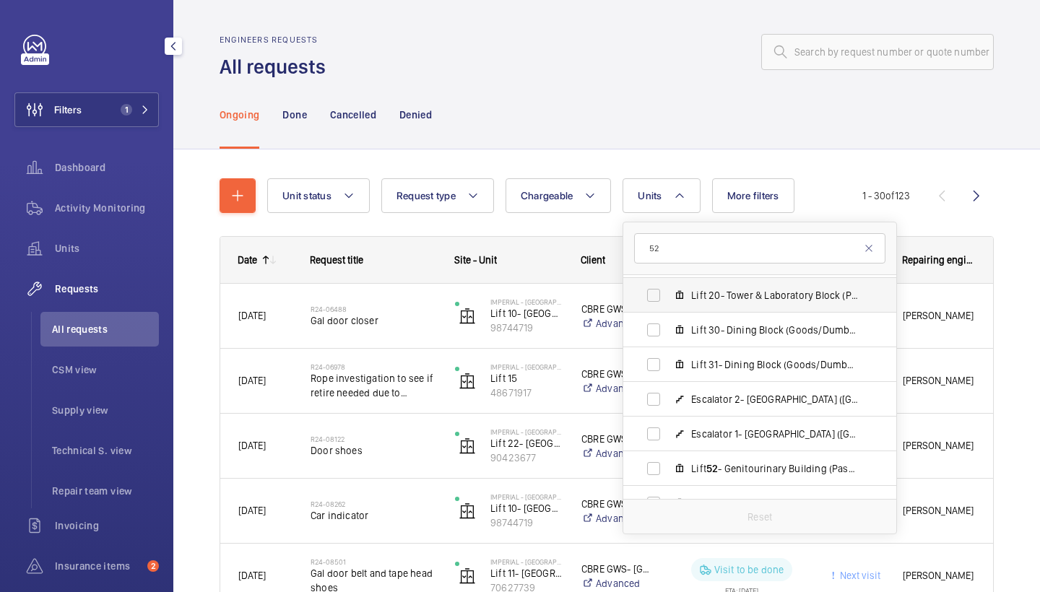
scroll to position [484, 0]
type input "52"
click at [733, 458] on label "Lift 52 - Genitourinary Building (Passenger), 66201564" at bounding box center [748, 467] width 250 height 35
click at [668, 458] on input "Lift 52 - Genitourinary Building (Passenger), 66201564" at bounding box center [653, 467] width 29 height 29
checkbox input "true"
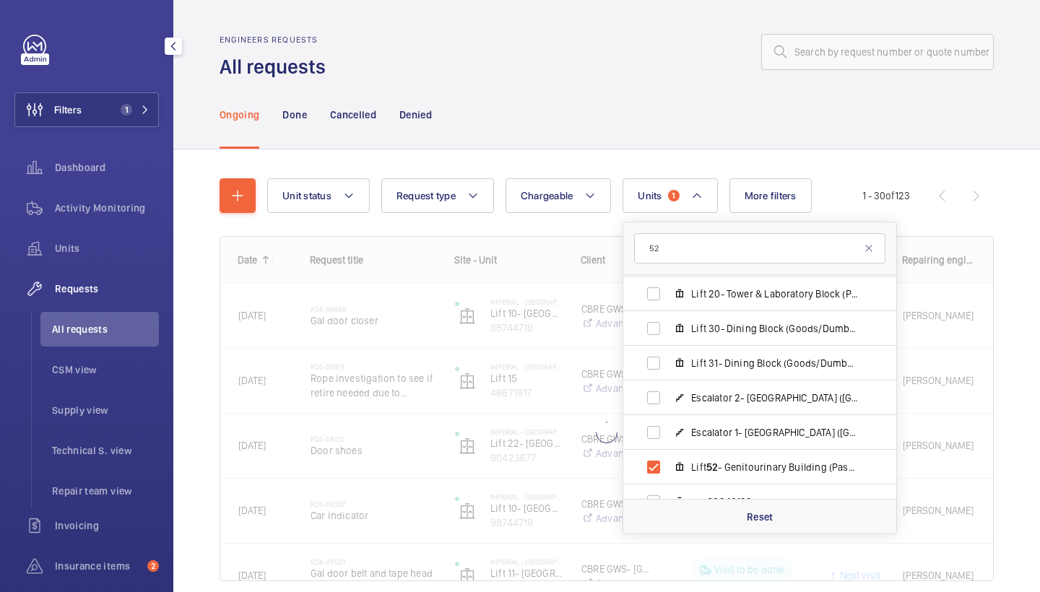
click at [564, 120] on div "Ongoing Done Cancelled Denied" at bounding box center [606, 114] width 774 height 69
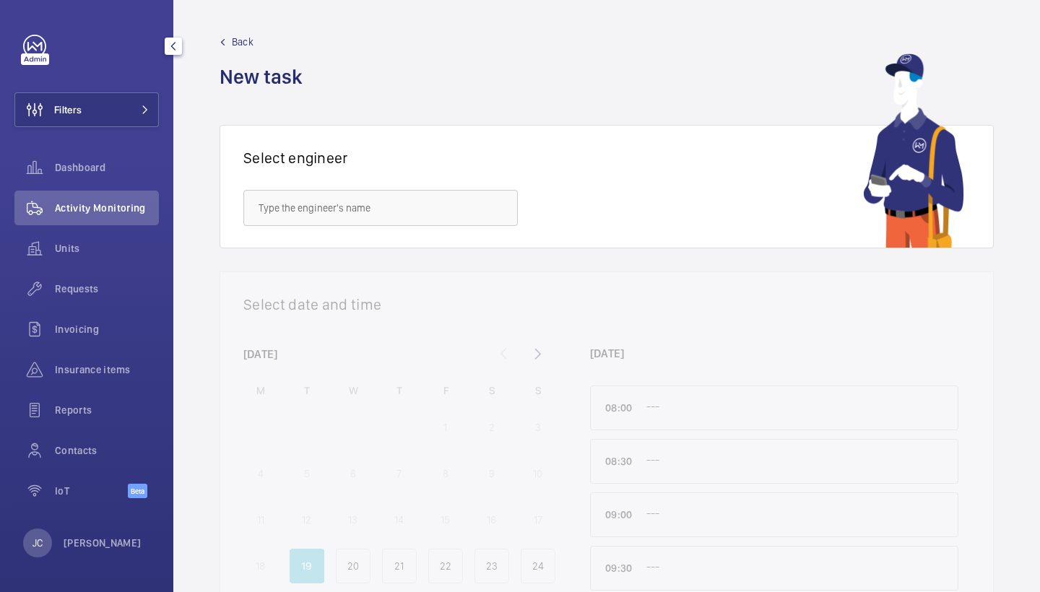
click at [137, 193] on div "Activity Monitoring" at bounding box center [86, 208] width 144 height 35
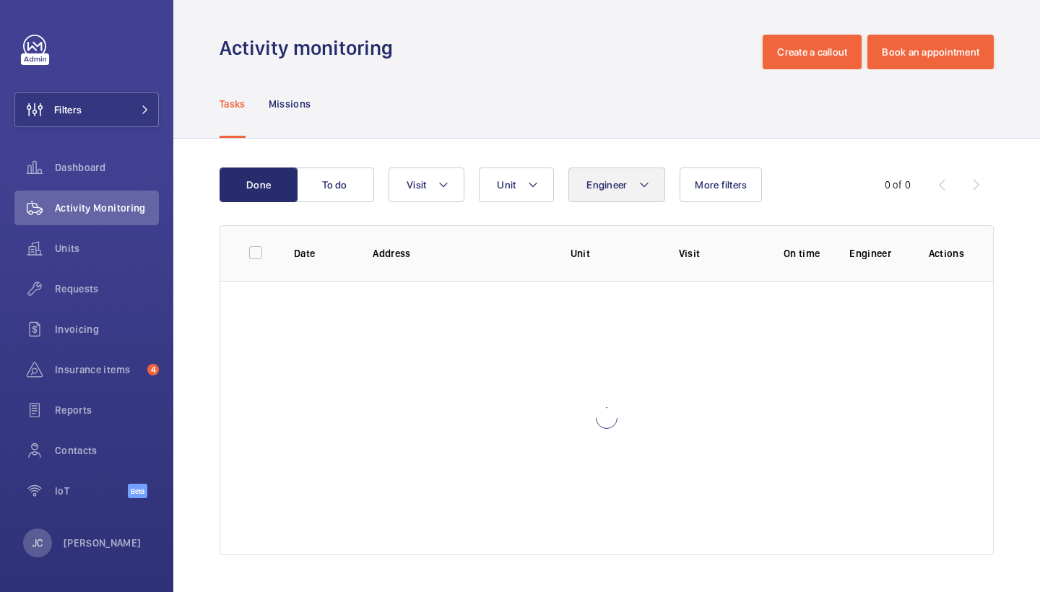
click at [626, 193] on button "Engineer" at bounding box center [616, 185] width 97 height 35
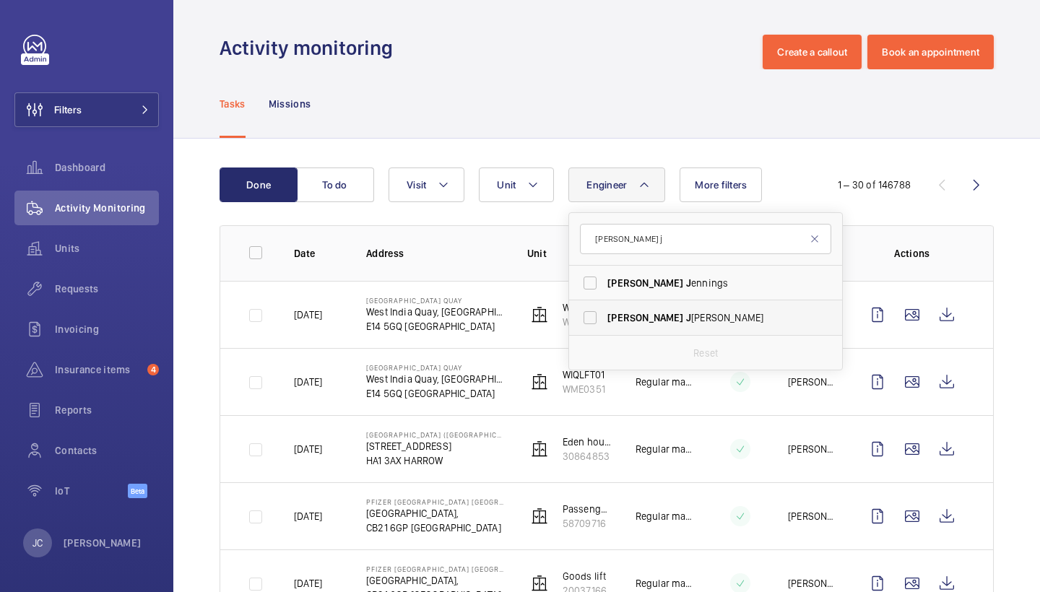
type input "[PERSON_NAME] j"
click at [686, 322] on span "J" at bounding box center [688, 318] width 5 height 12
click at [604, 322] on input "[PERSON_NAME]" at bounding box center [589, 317] width 29 height 29
checkbox input "true"
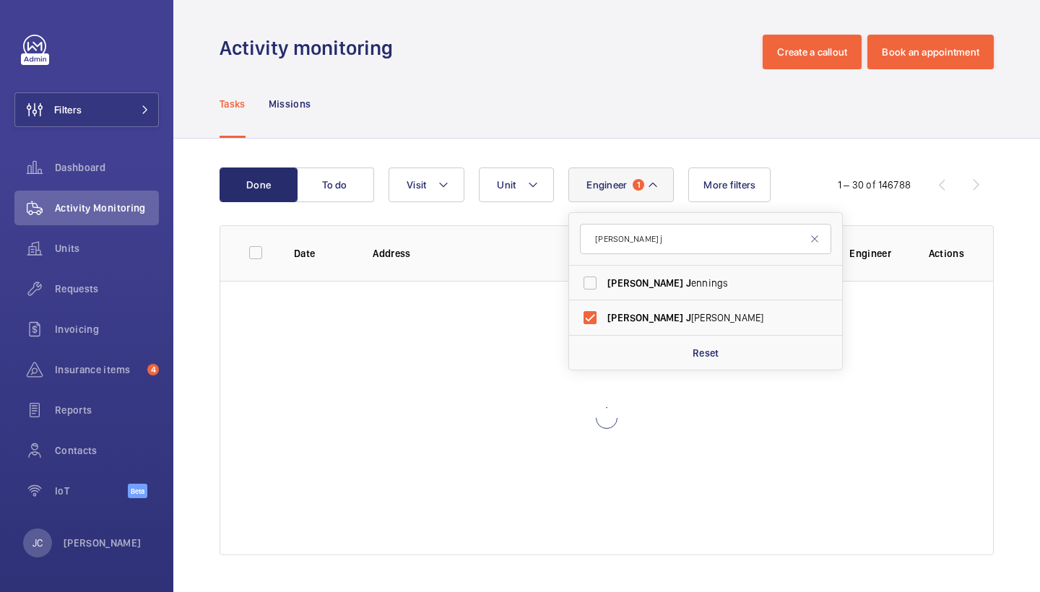
click at [640, 77] on div "Tasks Missions" at bounding box center [606, 103] width 774 height 69
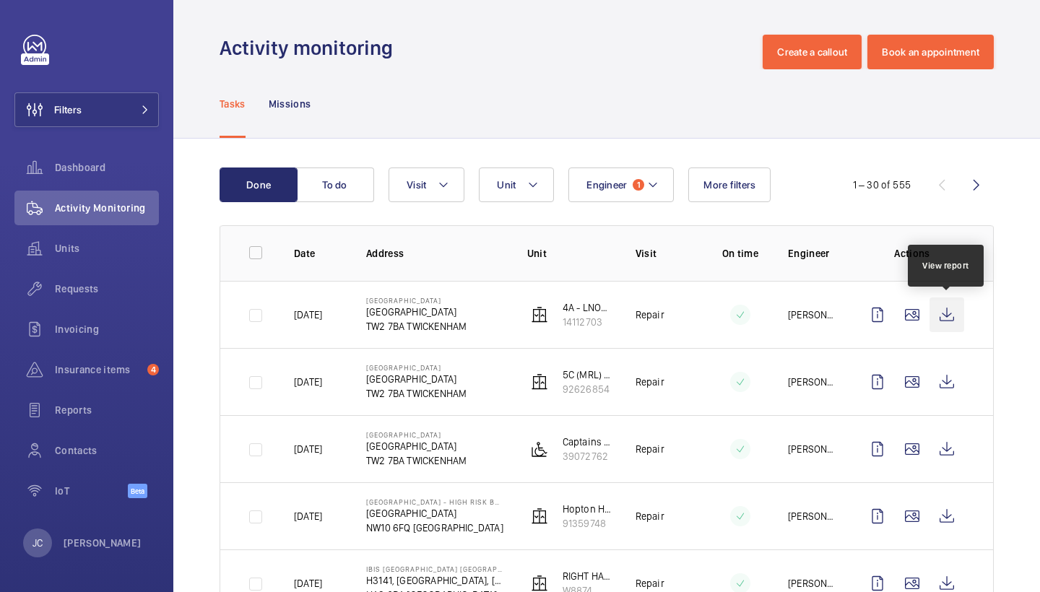
click at [945, 310] on wm-front-icon-button at bounding box center [946, 314] width 35 height 35
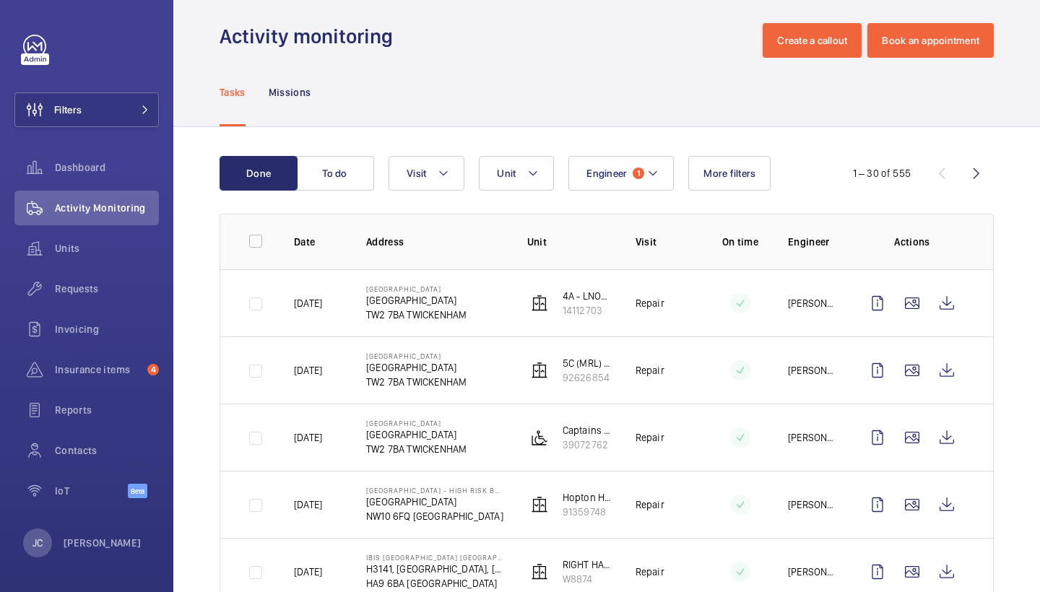
scroll to position [13, 0]
